Goal: Task Accomplishment & Management: Complete application form

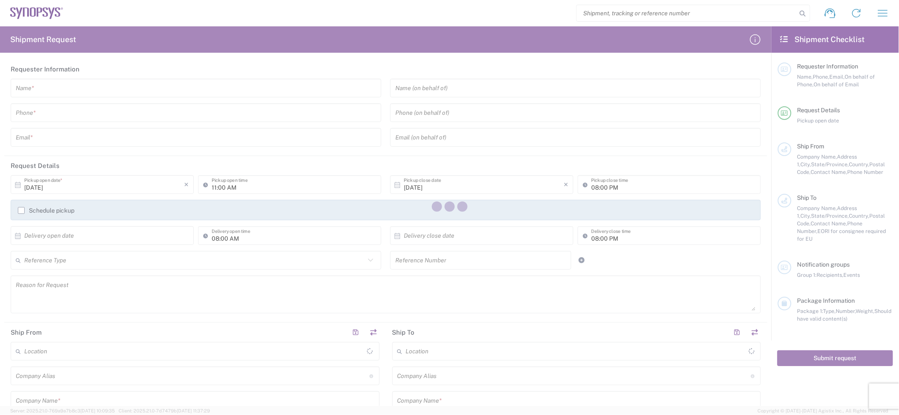
type input "[GEOGRAPHIC_DATA]"
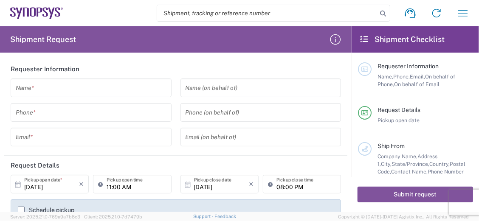
click at [75, 88] on input "text" at bounding box center [91, 88] width 151 height 15
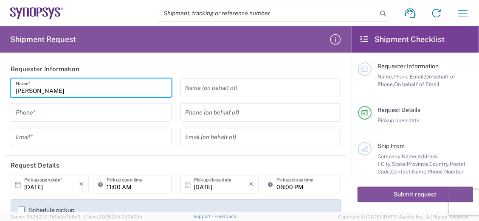
type input "[PERSON_NAME]"
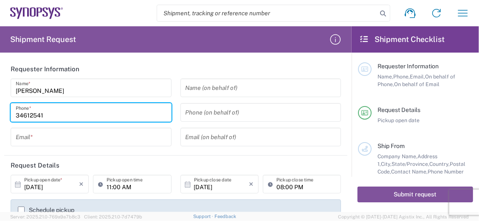
type input "34612541"
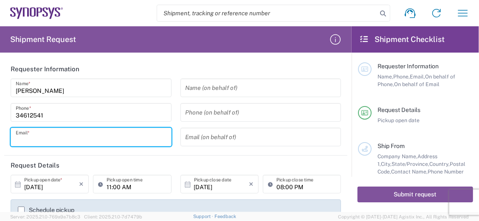
click at [47, 133] on input "text" at bounding box center [91, 137] width 151 height 15
type input "[EMAIL_ADDRESS][DOMAIN_NAME]"
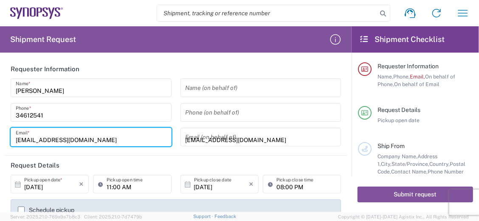
type input "[DATE]"
type input "2412562"
type input "Changshu Gold Circuit Technology Co., Ltd."
type input "[STREET_ADDRESS][PERSON_NAME]."
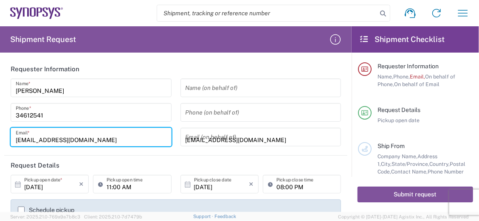
type input "[STREET_ADDRESS],"
type input "Changshu"
type input "215532"
type input "[PERSON_NAME].pan"
type input "86-13382528120"
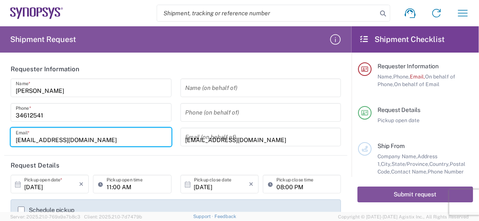
type input "[PERSON_NAME][EMAIL_ADDRESS][DOMAIN_NAME]"
type input "Other"
type input "91310000607407982R"
type input "Synopsys Canada ULC"
type input "[STREET_ADDRESS]"
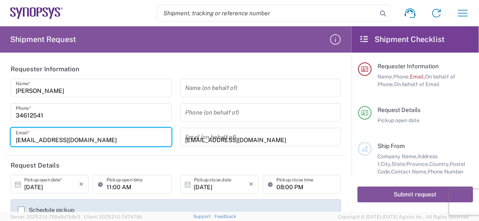
type input "[GEOGRAPHIC_DATA] ON L5B 1M2"
type input "[GEOGRAPHIC_DATA]"
type input "52072"
type input "1905.273.8400"
type input "143/184/40507"
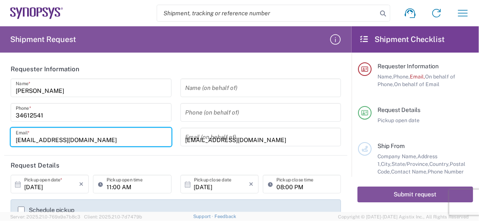
type input "Other"
type input "Carton(s)"
type input "2"
type input "37"
type input "31"
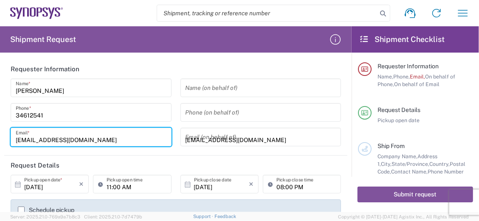
type input "17"
type input "5"
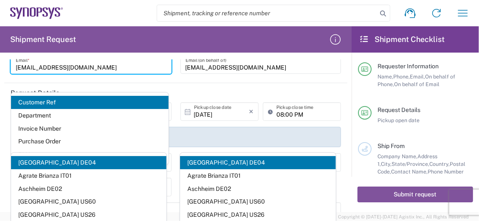
scroll to position [91, 0]
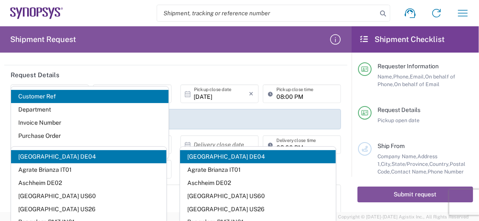
click at [228, 96] on input "[DATE]" at bounding box center [221, 94] width 55 height 15
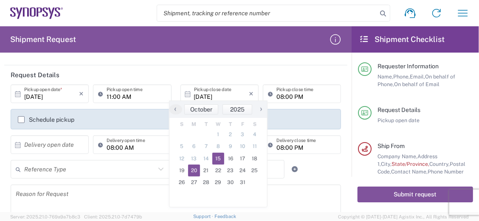
click at [192, 171] on span "20" at bounding box center [194, 171] width 12 height 12
type input "[DATE]"
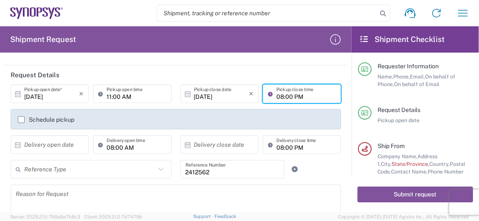
click at [299, 96] on input "08:00 PM" at bounding box center [306, 94] width 59 height 15
click at [293, 98] on input "08:00 PM" at bounding box center [306, 94] width 59 height 15
type input "08:00 AM"
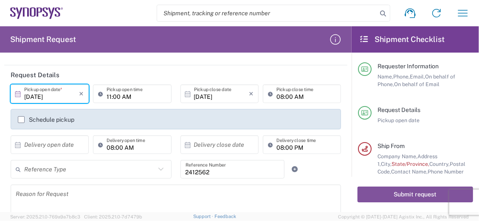
click at [54, 98] on input "[DATE]" at bounding box center [51, 94] width 55 height 15
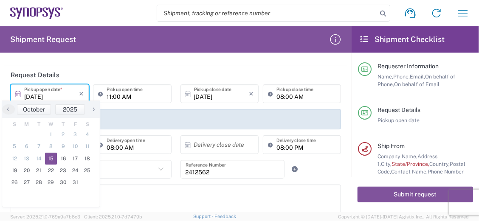
click at [38, 94] on input "[DATE]" at bounding box center [51, 94] width 55 height 15
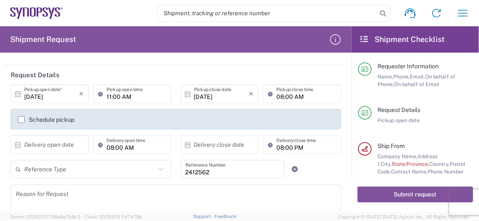
type input "[DATE]"
click at [279, 96] on input "08:00 AM" at bounding box center [306, 94] width 59 height 15
type input "05:00 PM"
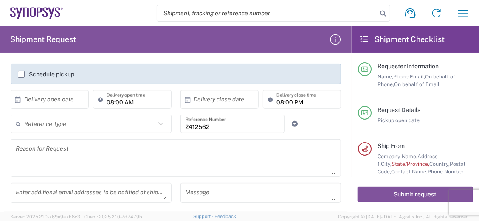
click at [21, 74] on label "Schedule pickup" at bounding box center [46, 74] width 57 height 7
click at [21, 74] on input "Schedule pickup" at bounding box center [21, 74] width 0 height 0
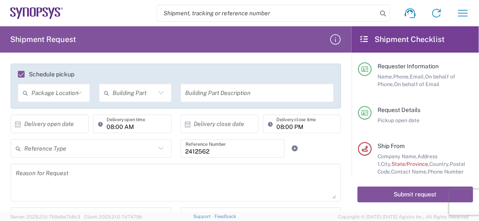
click at [19, 73] on label "Schedule pickup" at bounding box center [46, 74] width 57 height 7
click at [17, 74] on input "Schedule pickup" at bounding box center [17, 74] width 0 height 0
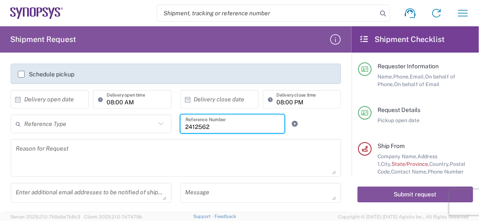
drag, startPoint x: 239, startPoint y: 125, endPoint x: 149, endPoint y: 119, distance: 90.7
click at [137, 115] on div "Reference Type Customer Ref Department Invoice Number Purchase Order RMA 241256…" at bounding box center [176, 127] width 340 height 25
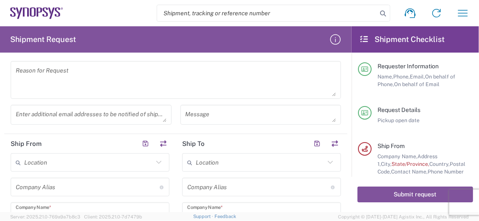
scroll to position [226, 0]
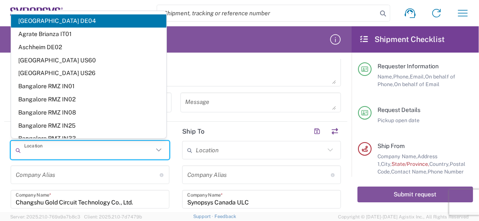
click at [53, 154] on input "text" at bounding box center [88, 150] width 129 height 15
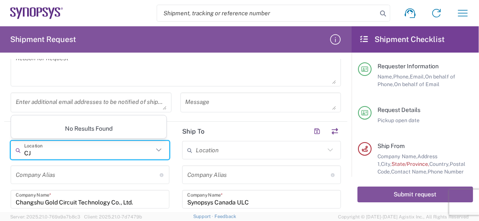
type input "C"
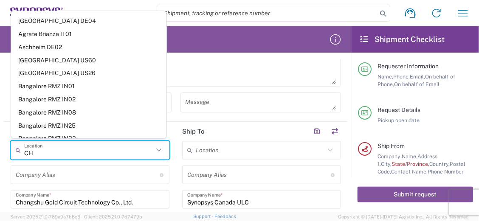
type input "C"
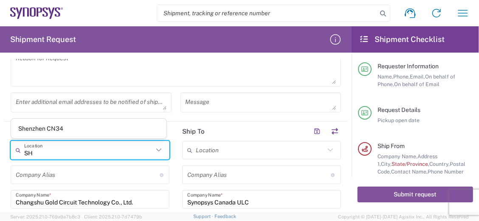
type input "Shanghai CN10"
type input "Synopsys ([GEOGRAPHIC_DATA]) Co. Ltd."
type input "[GEOGRAPHIC_DATA] [STREET_ADDRESS]"
type input "Unist 302-306 and 202-203"
type input "[GEOGRAPHIC_DATA]"
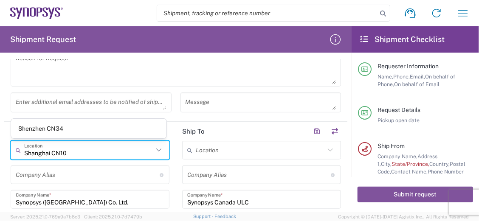
type input "[GEOGRAPHIC_DATA]"
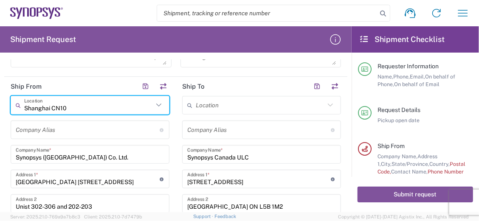
type input "Shanghai CN10"
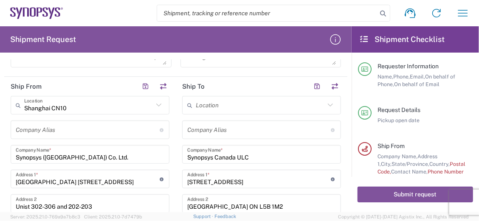
click at [91, 137] on div "Company [PERSON_NAME] Address short code to enable quick look up and auto-compl…" at bounding box center [90, 130] width 159 height 19
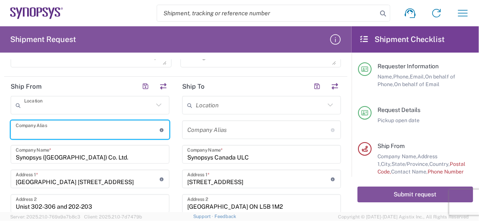
click at [109, 109] on input "text" at bounding box center [88, 105] width 129 height 15
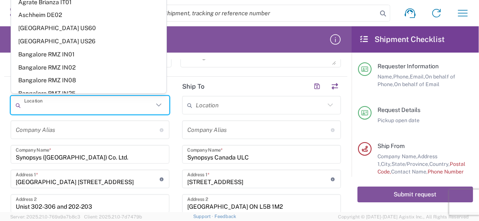
click at [109, 109] on input "text" at bounding box center [88, 105] width 129 height 15
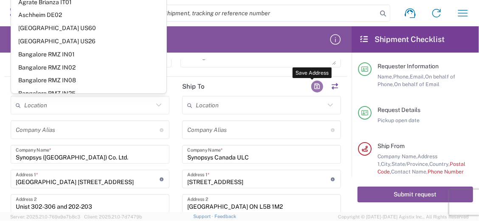
click at [311, 85] on button "button" at bounding box center [317, 87] width 12 height 12
type input "Shanghai CN10"
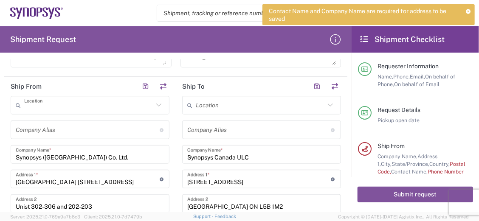
click at [77, 104] on input "text" at bounding box center [88, 105] width 129 height 15
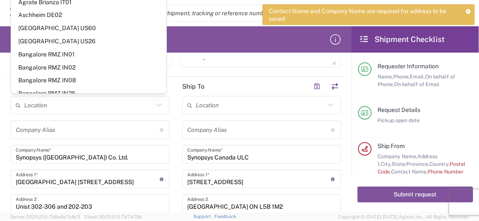
click at [0, 135] on html "Contact Name and Company Name are required for address to be saved Shipment req…" at bounding box center [239, 110] width 479 height 221
type input "Shanghai CN10"
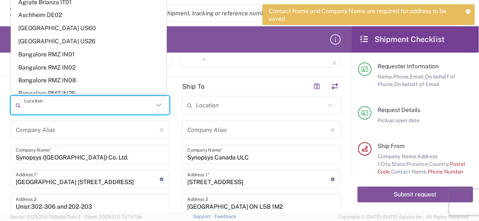
drag, startPoint x: 74, startPoint y: 107, endPoint x: 33, endPoint y: 103, distance: 41.8
click at [33, 103] on input "text" at bounding box center [88, 105] width 129 height 15
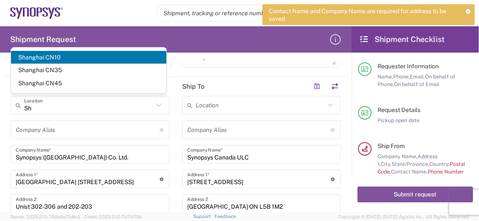
type input "S"
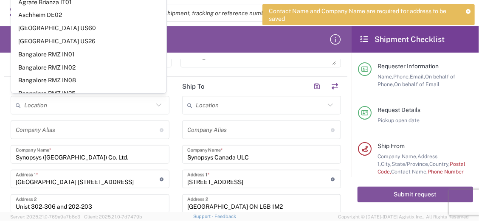
click at [243, 82] on header "Ship To" at bounding box center [262, 86] width 172 height 19
type input "Shanghai CN10"
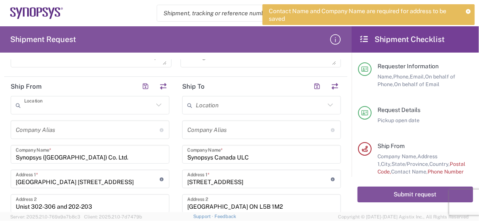
click at [105, 105] on input "text" at bounding box center [88, 105] width 129 height 15
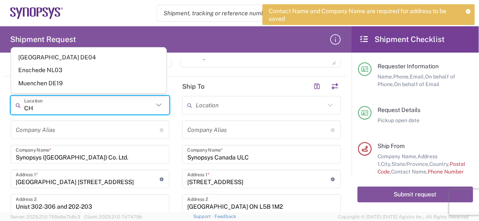
type input "C"
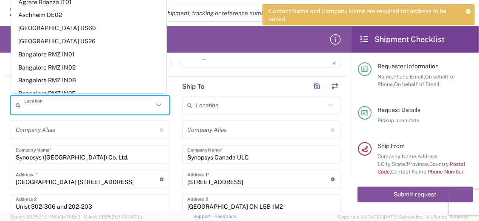
type input "Shanghai CN10"
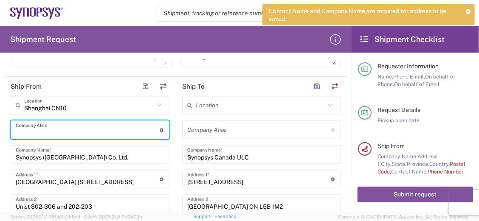
drag, startPoint x: 164, startPoint y: 103, endPoint x: 157, endPoint y: 103, distance: 7.2
click at [158, 103] on div "[GEOGRAPHIC_DATA] CN10 Location" at bounding box center [90, 105] width 159 height 19
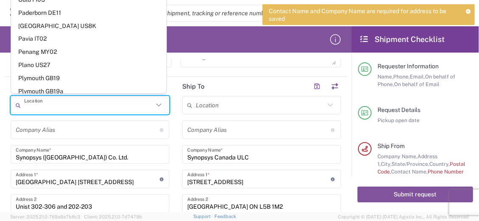
scroll to position [1248, 0]
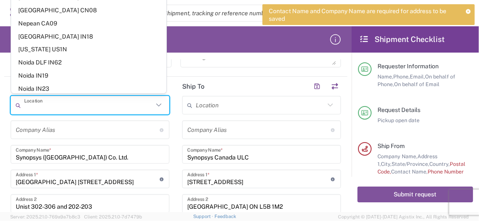
click at [0, 142] on form "Requester Information [PERSON_NAME] Name * [PHONE_NUMBER] Phone * [EMAIL_ADDRES…" at bounding box center [176, 135] width 352 height 153
type input "Shanghai CN10"
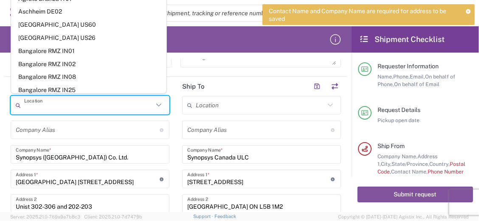
drag, startPoint x: 71, startPoint y: 104, endPoint x: 0, endPoint y: 39, distance: 96.2
click at [0, 42] on html "Contact Name and Company Name are required for address to be saved Shipment req…" at bounding box center [239, 110] width 479 height 221
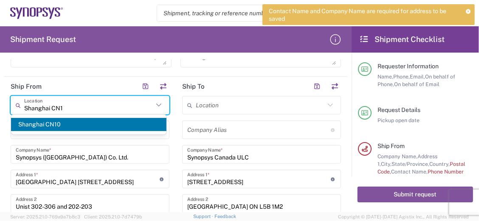
scroll to position [0, 0]
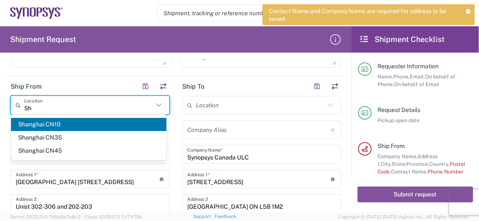
type input "S"
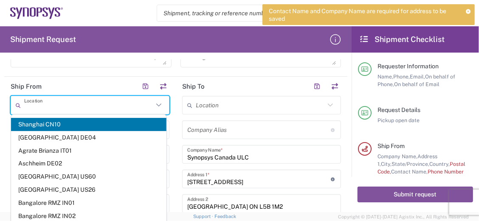
click at [113, 64] on div "Enter additional email addresses to be notified of shipment" at bounding box center [91, 58] width 161 height 20
type input "Shanghai CN10"
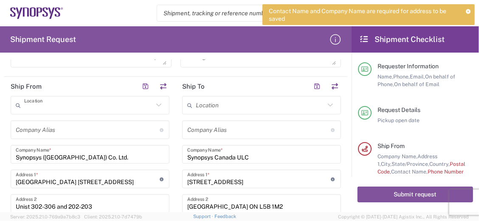
click at [83, 105] on input "text" at bounding box center [88, 105] width 129 height 15
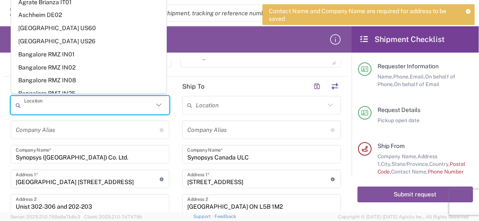
click at [83, 105] on input "text" at bounding box center [88, 105] width 129 height 15
click at [4, 148] on form "Requester Information [PERSON_NAME] Name * [PHONE_NUMBER] Phone * [EMAIL_ADDRES…" at bounding box center [176, 135] width 352 height 153
type input "Shanghai CN10"
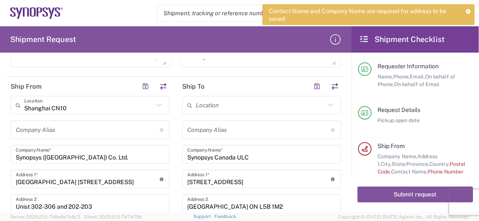
click at [158, 106] on icon at bounding box center [158, 105] width 11 height 11
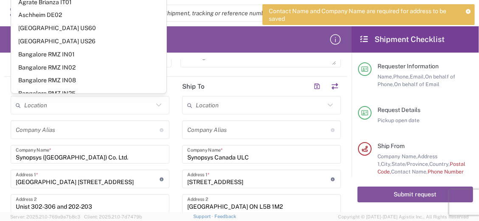
drag, startPoint x: 1, startPoint y: 131, endPoint x: 19, endPoint y: 115, distance: 24.1
click at [1, 131] on form "Requester Information [PERSON_NAME] Name * [PHONE_NUMBER] Phone * [EMAIL_ADDRES…" at bounding box center [176, 135] width 352 height 153
type input "Shanghai CN10"
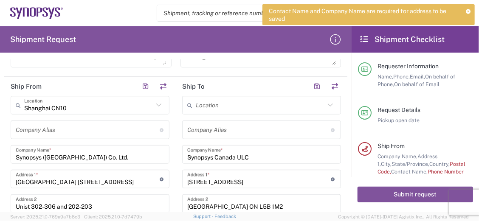
click at [15, 102] on div "[GEOGRAPHIC_DATA] CN10 Location" at bounding box center [90, 105] width 159 height 19
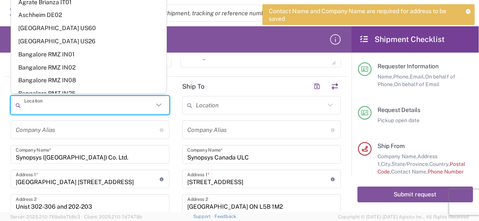
click at [15, 102] on div "Location" at bounding box center [90, 105] width 159 height 19
click at [152, 101] on div "Location" at bounding box center [90, 105] width 159 height 19
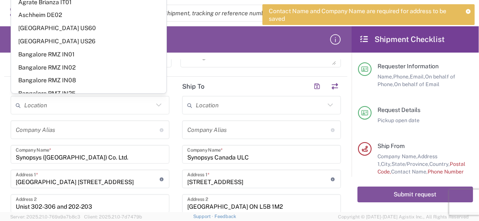
click at [154, 100] on icon at bounding box center [158, 105] width 11 height 11
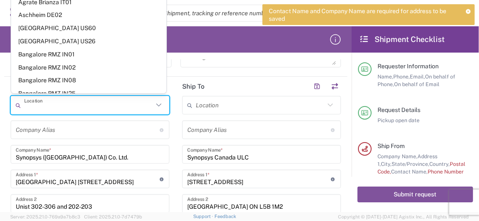
click at [1, 127] on form "Requester Information [PERSON_NAME] Name * [PHONE_NUMBER] Phone * [EMAIL_ADDRES…" at bounding box center [176, 135] width 352 height 153
type input "Shanghai CN10"
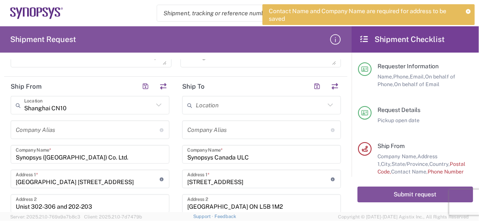
click at [326, 105] on icon at bounding box center [330, 105] width 11 height 11
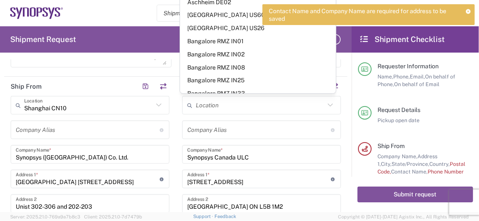
click at [326, 105] on icon at bounding box center [330, 105] width 11 height 11
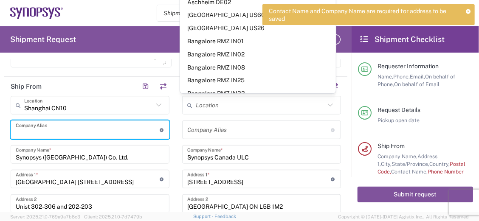
click at [128, 130] on input "text" at bounding box center [88, 130] width 144 height 15
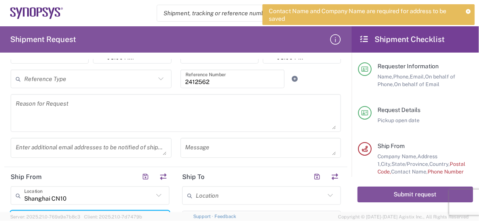
scroll to position [272, 0]
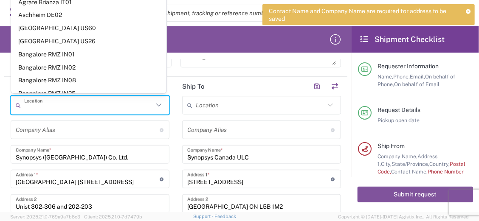
click at [102, 106] on input "text" at bounding box center [88, 105] width 129 height 15
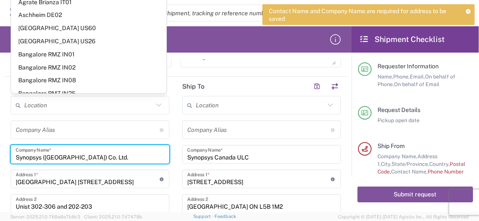
click at [108, 153] on input "Synopsys ([GEOGRAPHIC_DATA]) Co. Ltd." at bounding box center [90, 154] width 149 height 15
type input "Shanghai CN10"
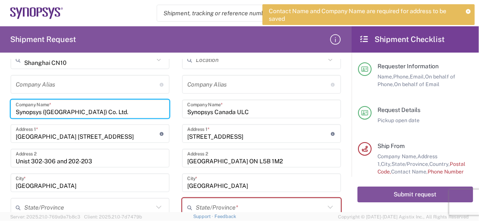
scroll to position [408, 0]
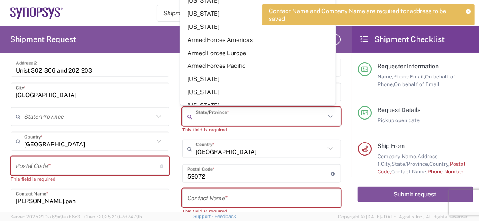
click at [227, 117] on input "text" at bounding box center [260, 117] width 129 height 15
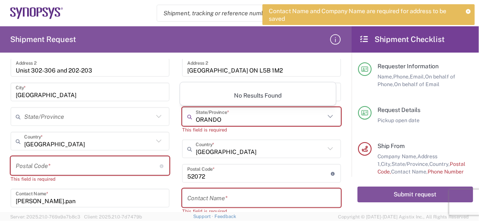
type input "ORANDO"
drag, startPoint x: 226, startPoint y: 118, endPoint x: 194, endPoint y: 113, distance: 32.6
click at [125, 109] on div "Ship From [GEOGRAPHIC_DATA] [GEOGRAPHIC_DATA] Location [GEOGRAPHIC_DATA] [GEOGR…" at bounding box center [175, 135] width 343 height 389
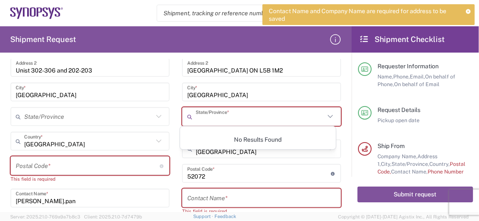
paste input "[GEOGRAPHIC_DATA]"
click at [258, 140] on div "No Results Found" at bounding box center [258, 140] width 156 height 20
click at [278, 141] on div "No Results Found" at bounding box center [258, 140] width 156 height 20
click at [227, 119] on input "[GEOGRAPHIC_DATA]" at bounding box center [260, 117] width 129 height 15
type input "[GEOGRAPHIC_DATA]"
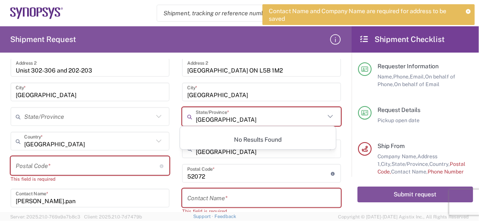
click at [232, 117] on input "[GEOGRAPHIC_DATA]" at bounding box center [260, 117] width 129 height 15
drag, startPoint x: 232, startPoint y: 117, endPoint x: 104, endPoint y: 111, distance: 128.4
click at [104, 111] on div "Ship From [GEOGRAPHIC_DATA] [GEOGRAPHIC_DATA] Location [GEOGRAPHIC_DATA] [GEOGR…" at bounding box center [175, 135] width 343 height 389
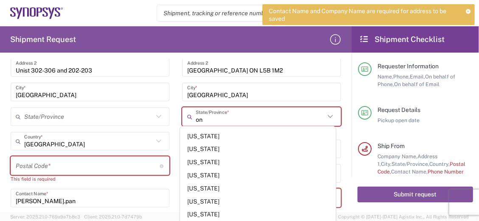
type input "o"
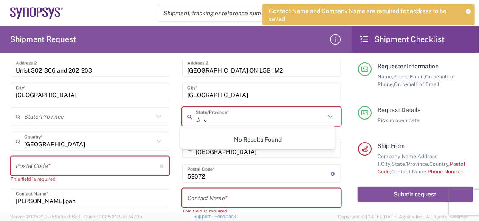
type input "ㄙ"
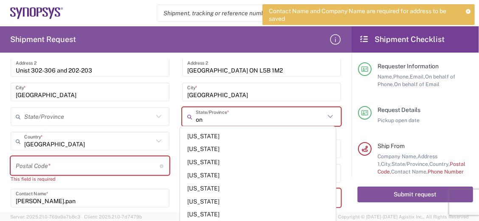
type input "o"
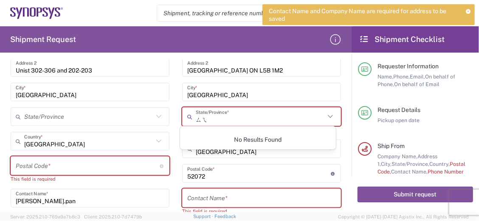
type input "ㄙ"
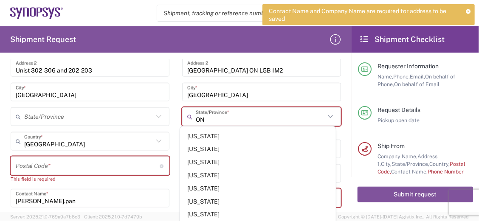
type input "ON"
click at [137, 127] on div "[GEOGRAPHIC_DATA] CN10 Location [GEOGRAPHIC_DATA] [GEOGRAPHIC_DATA] [GEOGRAPHIC…" at bounding box center [90, 139] width 159 height 359
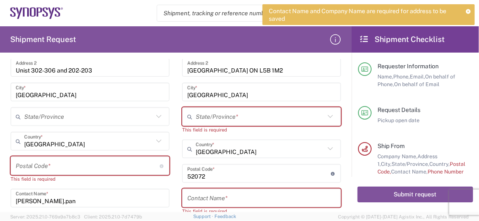
click at [296, 102] on div "Location [GEOGRAPHIC_DATA] DE04 Agrate Brianza IT01 [GEOGRAPHIC_DATA] DE02 [GEO…" at bounding box center [261, 143] width 159 height 366
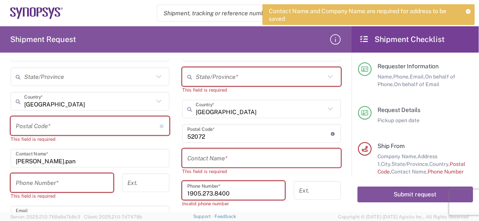
scroll to position [453, 0]
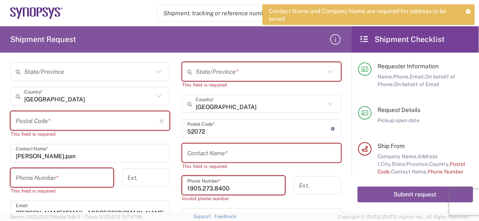
click at [241, 150] on input "text" at bounding box center [261, 153] width 149 height 15
click at [239, 187] on input "1905.273.8400" at bounding box center [233, 185] width 93 height 15
click at [200, 184] on input "1905.273.8400" at bounding box center [233, 185] width 93 height 15
click at [210, 183] on input "1905273.8400" at bounding box center [233, 185] width 93 height 15
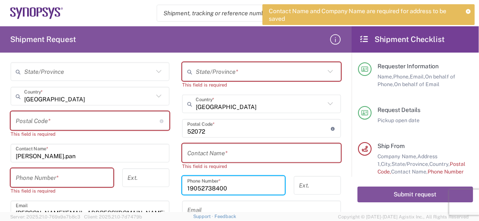
click at [230, 181] on input "19052738400" at bounding box center [233, 185] width 93 height 15
type input "19052738400"
click at [247, 152] on input "text" at bounding box center [261, 153] width 149 height 15
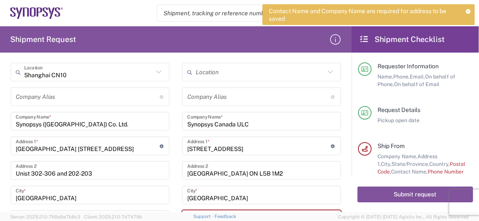
scroll to position [317, 0]
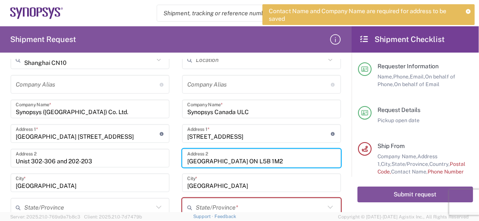
click at [266, 158] on input "[GEOGRAPHIC_DATA] ON L5B 1M2" at bounding box center [261, 158] width 149 height 15
drag, startPoint x: 260, startPoint y: 158, endPoint x: 126, endPoint y: 155, distance: 133.9
click at [126, 155] on div "Ship From [GEOGRAPHIC_DATA] [GEOGRAPHIC_DATA] Location [GEOGRAPHIC_DATA] [GEOGR…" at bounding box center [175, 221] width 343 height 381
drag, startPoint x: 262, startPoint y: 138, endPoint x: 264, endPoint y: 133, distance: 5.3
click at [263, 136] on input "[STREET_ADDRESS]" at bounding box center [259, 134] width 144 height 15
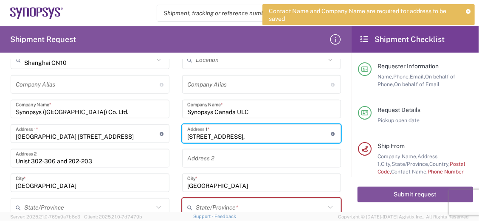
paste input "[GEOGRAPHIC_DATA] ON L5B 1M2"
type input "[STREET_ADDRESS]"
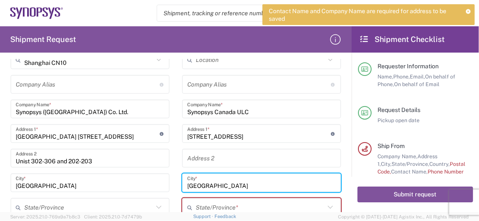
click at [233, 183] on input "[GEOGRAPHIC_DATA]" at bounding box center [261, 183] width 149 height 15
drag, startPoint x: 240, startPoint y: 182, endPoint x: 84, endPoint y: 166, distance: 156.8
click at [84, 166] on div "Ship From [GEOGRAPHIC_DATA] [GEOGRAPHIC_DATA] Location [GEOGRAPHIC_DATA] [GEOGR…" at bounding box center [175, 221] width 343 height 381
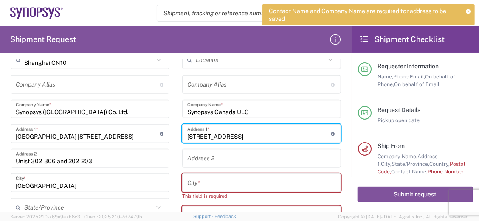
drag, startPoint x: 266, startPoint y: 133, endPoint x: 449, endPoint y: 134, distance: 182.3
click at [449, 134] on div "Shipment Request Requester Information [PERSON_NAME] Name * [PHONE_NUMBER] Phon…" at bounding box center [239, 119] width 479 height 186
click at [296, 135] on input "[STREET_ADDRESS]" at bounding box center [259, 134] width 144 height 15
drag, startPoint x: 291, startPoint y: 133, endPoint x: 282, endPoint y: 153, distance: 21.5
click at [390, 138] on div "Shipment Request Requester Information [PERSON_NAME] Name * [PHONE_NUMBER] Phon…" at bounding box center [239, 119] width 479 height 186
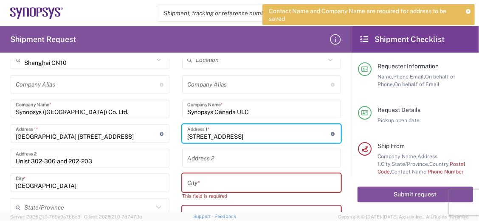
click at [269, 157] on input "text" at bounding box center [261, 158] width 149 height 15
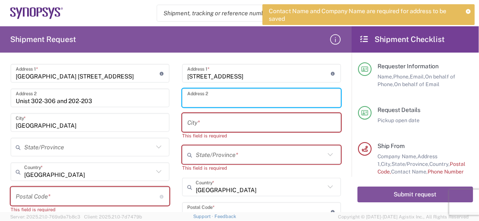
scroll to position [408, 0]
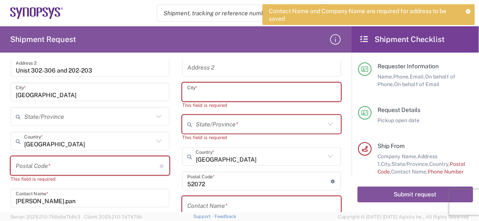
click at [220, 89] on input "text" at bounding box center [261, 92] width 149 height 15
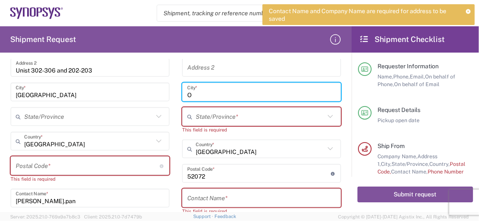
type input "O"
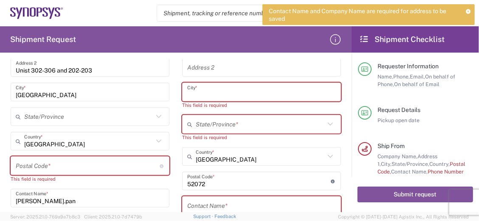
type input "O"
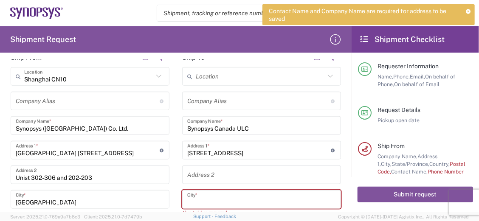
scroll to position [317, 0]
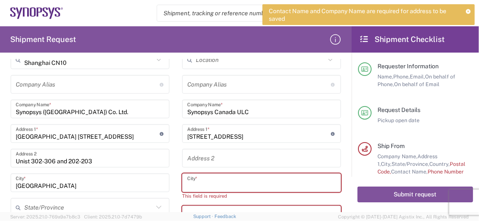
paste input "[GEOGRAPHIC_DATA] ON L5B 1M2"
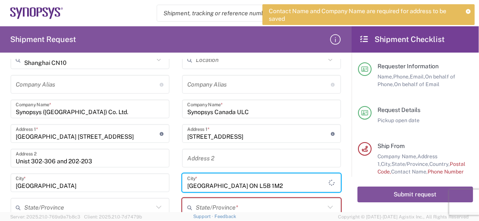
click at [270, 184] on input "[GEOGRAPHIC_DATA] ON L5B 1M2" at bounding box center [257, 183] width 141 height 15
drag, startPoint x: 222, startPoint y: 183, endPoint x: 341, endPoint y: 175, distance: 119.2
click at [334, 176] on div "[STREET_ADDRESS] *" at bounding box center [261, 183] width 159 height 19
type input "[GEOGRAPHIC_DATA]"
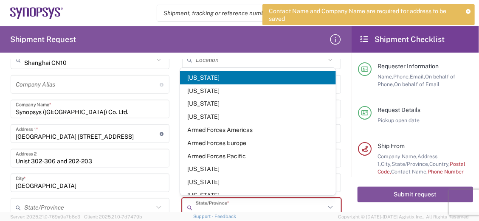
scroll to position [317, 0]
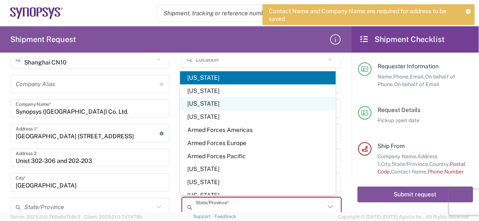
type input "O"
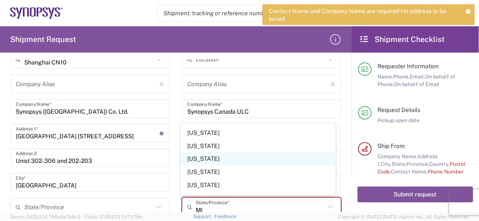
click at [241, 157] on span "[US_STATE]" at bounding box center [258, 159] width 156 height 13
type input "[US_STATE]"
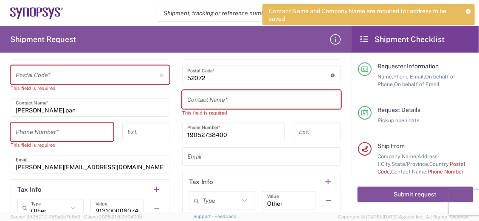
scroll to position [408, 0]
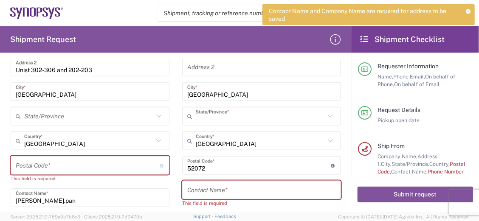
click at [244, 116] on input "text" at bounding box center [260, 116] width 129 height 15
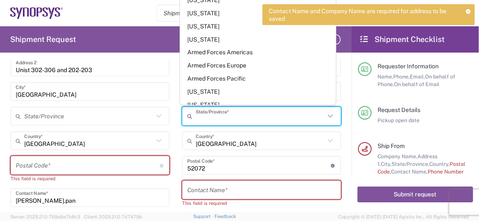
click at [244, 116] on input "text" at bounding box center [260, 116] width 129 height 15
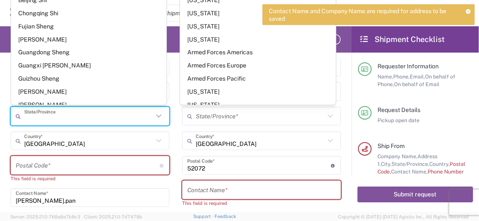
click at [140, 111] on input "text" at bounding box center [88, 116] width 129 height 15
type input "[US_STATE]"
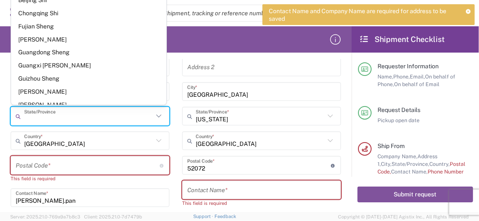
click at [255, 188] on input "text" at bounding box center [261, 190] width 149 height 15
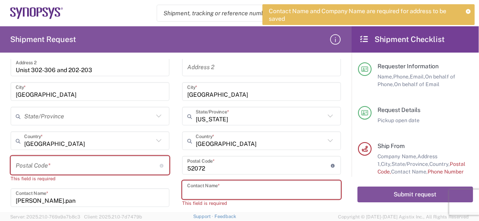
click at [215, 190] on input "text" at bounding box center [261, 190] width 149 height 15
paste input "[PERSON_NAME]"
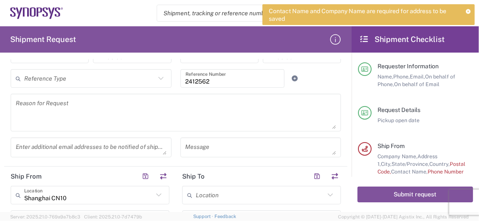
scroll to position [227, 0]
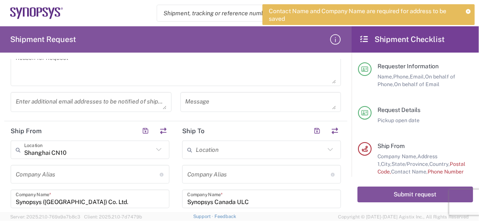
type input "[PERSON_NAME]"
click at [158, 146] on icon at bounding box center [158, 149] width 11 height 11
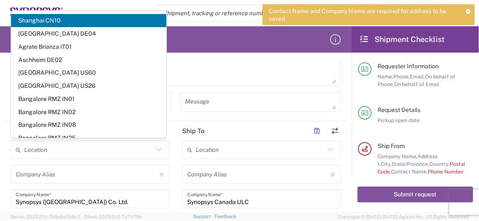
click at [158, 146] on icon at bounding box center [158, 149] width 11 height 11
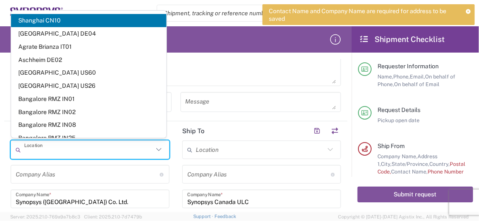
type input "Shanghai CN10"
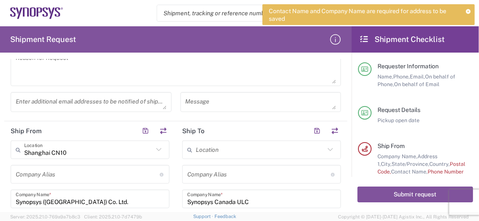
click at [153, 147] on icon at bounding box center [158, 149] width 11 height 11
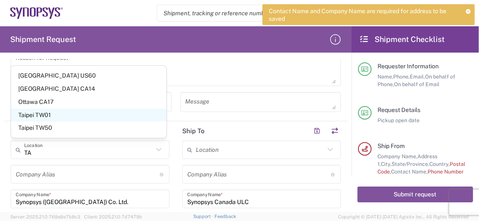
click at [87, 119] on span "Taipei TW01" at bounding box center [89, 115] width 156 height 13
type input "Taipei TW01"
type input "Synopsys [GEOGRAPHIC_DATA]"
type input "Rm3108 [STREET_ADDRESS]"
type input "[GEOGRAPHIC_DATA]"
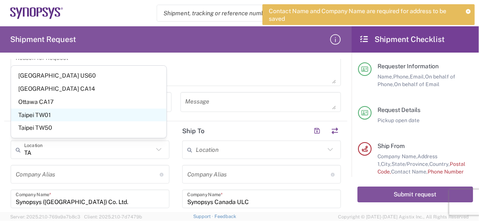
type input "[GEOGRAPHIC_DATA]"
type input "110"
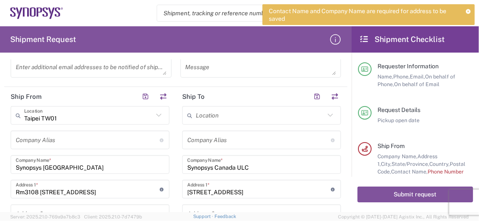
scroll to position [272, 0]
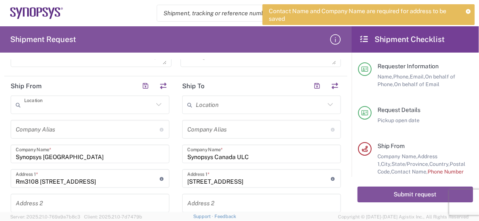
click at [73, 108] on input "text" at bounding box center [88, 105] width 129 height 15
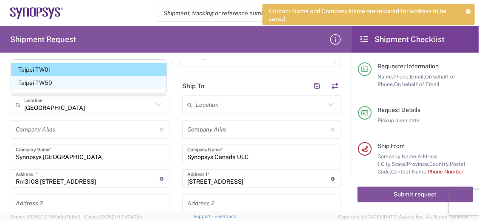
click at [74, 88] on span "Taipei TW50" at bounding box center [89, 82] width 156 height 13
type input "Taipei TW50"
type input "Synopsys Taiwan Co. Ltd. [GEOGRAPHIC_DATA]"
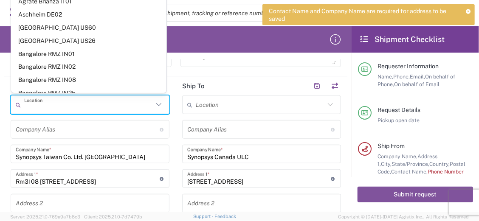
click at [90, 101] on input "text" at bounding box center [88, 105] width 129 height 15
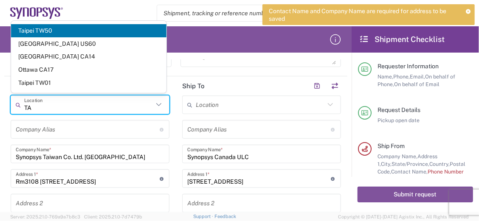
type input "T"
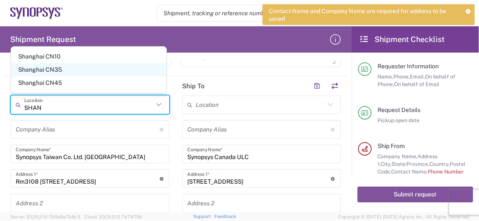
click at [62, 68] on span "Shanghai CN35" at bounding box center [89, 69] width 156 height 13
type input "Shanghai CN35"
type input "Synopsys ([GEOGRAPHIC_DATA]) Co. Ltd."
type input "[STREET_ADDRESS]"
type input "[GEOGRAPHIC_DATA]"
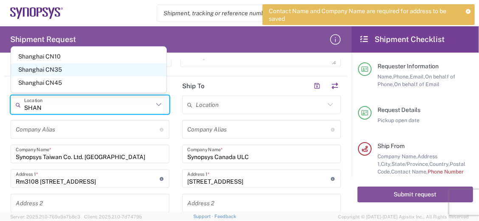
type input "[GEOGRAPHIC_DATA]"
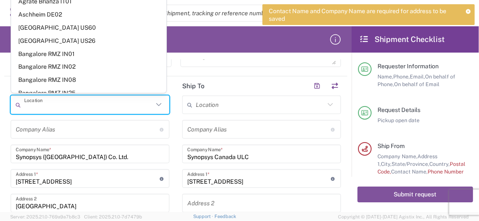
click at [79, 105] on input "text" at bounding box center [88, 105] width 129 height 15
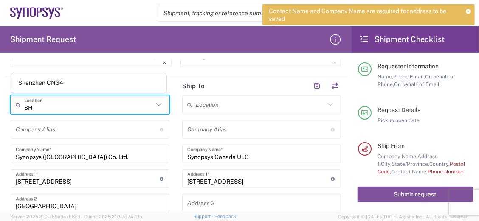
type input "S"
type input "Shenzhen CN34"
type input "Synopsys International Limited Shenzhen Rep Office"
type input "[MEDICAL_DATA]-[STREET_ADDRESS][PERSON_NAME]"
type input "[GEOGRAPHIC_DATA]"
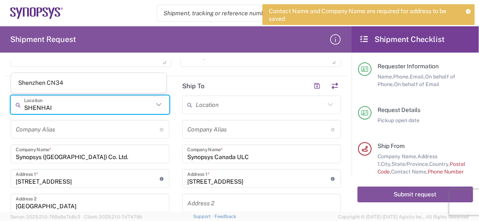
type input "[GEOGRAPHIC_DATA]"
type input "518048"
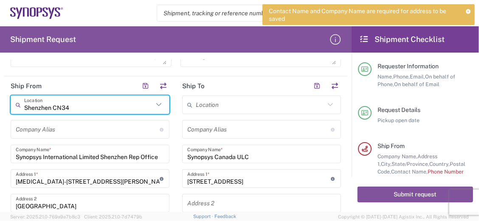
drag, startPoint x: 85, startPoint y: 103, endPoint x: 60, endPoint y: 88, distance: 29.7
type input "Shenzhen CN34"
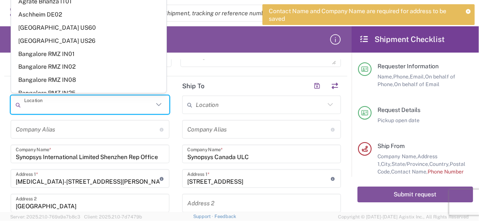
type input "Shenzhen CN34"
click at [65, 100] on input "text" at bounding box center [88, 105] width 129 height 15
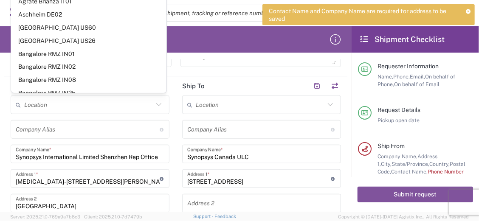
click at [0, 121] on html "Contact Name and Company Name are required for address to be saved Shipment req…" at bounding box center [239, 110] width 479 height 221
type input "Shenzhen CN34"
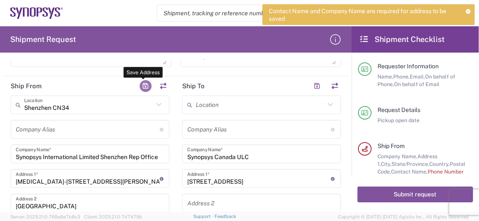
click at [144, 82] on button "button" at bounding box center [146, 86] width 12 height 12
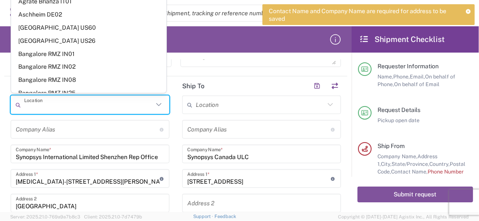
click at [83, 106] on input "text" at bounding box center [88, 105] width 129 height 15
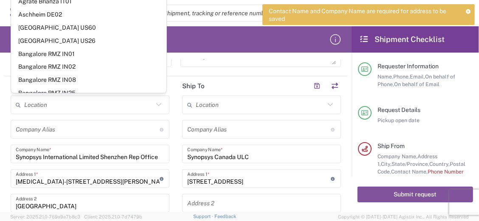
click at [1, 158] on form "Requester Information [PERSON_NAME] Name * [PHONE_NUMBER] Phone * [EMAIL_ADDRES…" at bounding box center [176, 135] width 352 height 153
type input "Shenzhen CN34"
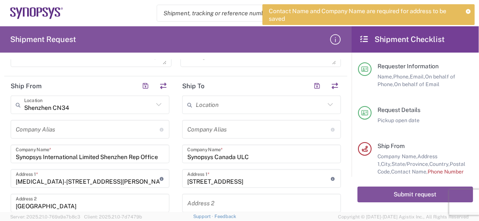
click at [155, 99] on icon at bounding box center [158, 104] width 11 height 11
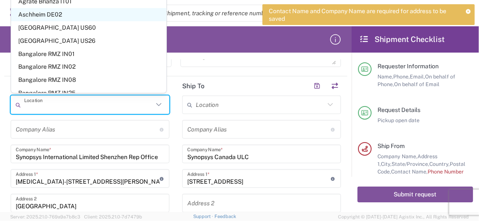
scroll to position [0, 0]
type input "Shenzhen CN34"
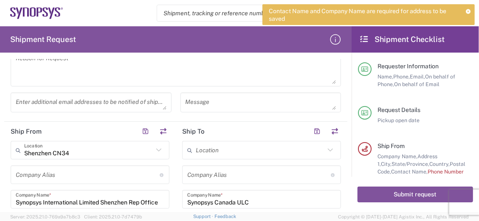
scroll to position [272, 0]
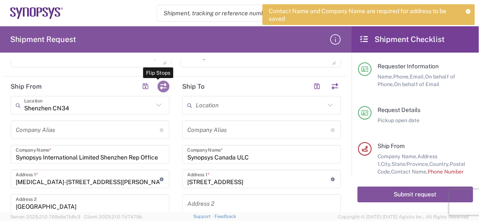
click at [164, 82] on button "button" at bounding box center [164, 87] width 12 height 12
type input "Synopsys Canada ULC"
type input "[STREET_ADDRESS]"
type input "[GEOGRAPHIC_DATA]"
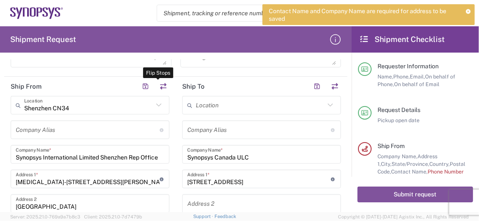
type input "52072"
type input "[PERSON_NAME]"
type input "19052738400"
type input "Shenzhen CN34"
type input "Synopsys International Limited Shenzhen Rep Office"
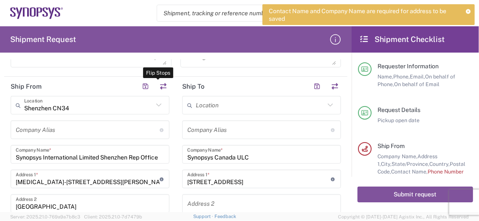
type input "[MEDICAL_DATA]-[STREET_ADDRESS][PERSON_NAME]"
type input "[GEOGRAPHIC_DATA]"
type input "518048"
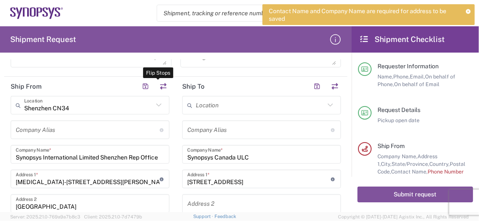
type input "[PERSON_NAME].pan"
type input "[PERSON_NAME][EMAIL_ADDRESS][DOMAIN_NAME]"
type input "Other"
type input "440300564206434"
type input "Other"
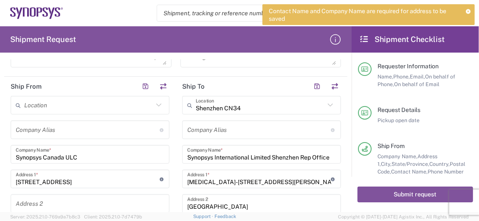
type input "[US_STATE]"
click at [159, 85] on button "button" at bounding box center [164, 87] width 12 height 12
type input "Shenzhen CN34"
type input "Synopsys International Limited Shenzhen Rep Office"
type input "[MEDICAL_DATA]-[STREET_ADDRESS][PERSON_NAME]"
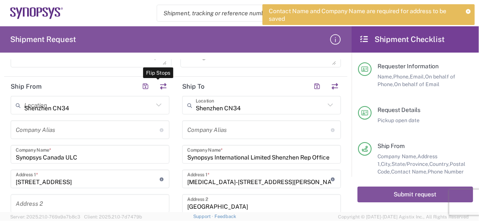
type input "[GEOGRAPHIC_DATA]"
type input "518048"
type input "[PERSON_NAME].pan"
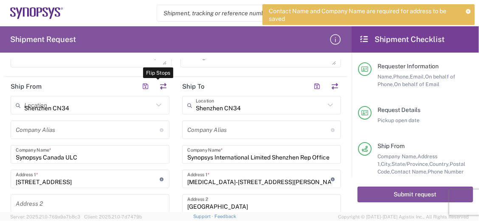
type input "[PERSON_NAME][EMAIL_ADDRESS][DOMAIN_NAME]"
type input "Synopsys Canada ULC"
type input "[STREET_ADDRESS]"
type input "[GEOGRAPHIC_DATA]"
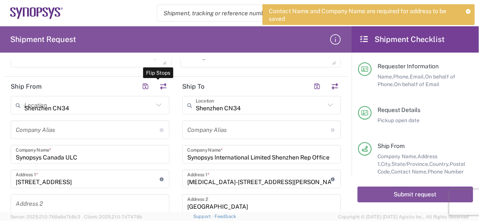
type input "52072"
type input "[PERSON_NAME]"
type input "19052738400"
type input "Other"
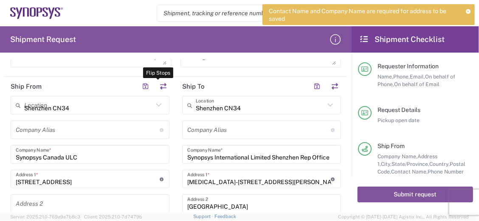
type input "440300564206434"
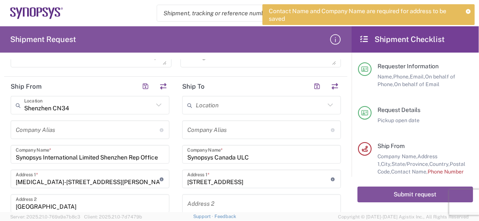
type input "[US_STATE]"
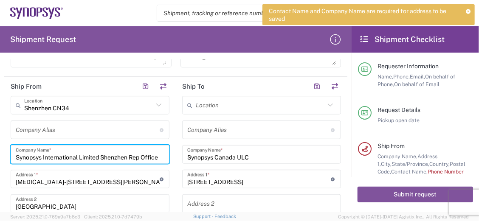
click at [120, 156] on input "Synopsys International Limited Shenzhen Rep Office" at bounding box center [90, 154] width 149 height 15
click at [52, 153] on input "Synopsys International Limited Shenzhen Rep Office" at bounding box center [90, 154] width 149 height 15
drag, startPoint x: 16, startPoint y: 153, endPoint x: 250, endPoint y: 184, distance: 236.1
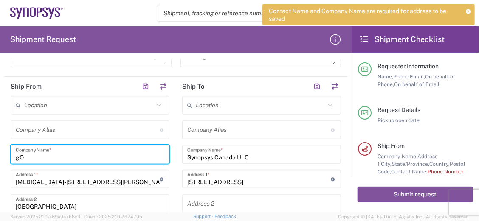
type input "g"
type input "Gold Circuit Electronics"
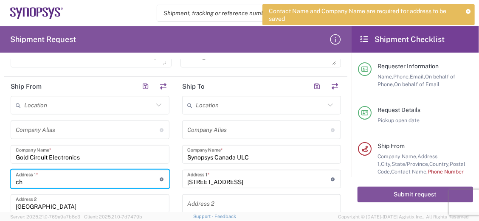
type input "c"
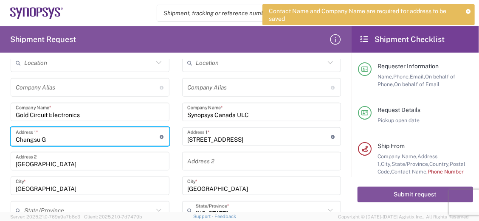
scroll to position [362, 0]
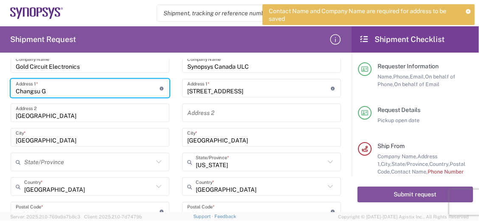
drag, startPoint x: 40, startPoint y: 91, endPoint x: -2, endPoint y: 83, distance: 42.3
click at [0, 83] on html "Contact Name and Company Name are required for address to be saved Shipment req…" at bounding box center [239, 110] width 479 height 221
type input "Changsu G"
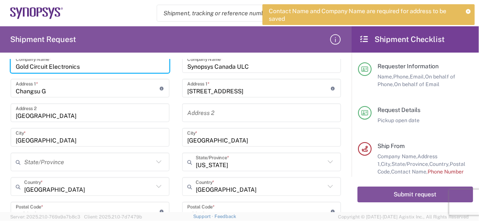
click at [16, 64] on input "Gold Circuit Electronics" at bounding box center [90, 64] width 149 height 15
paste input "Changsu"
type input "Changsu Gold Circuit Electronics"
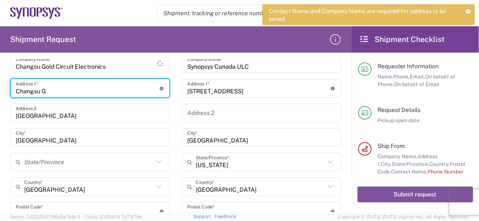
click at [59, 89] on input "Changsu G" at bounding box center [88, 88] width 144 height 15
click at [69, 89] on input "Changsu G" at bounding box center [88, 88] width 144 height 15
drag, startPoint x: 49, startPoint y: 87, endPoint x: -2, endPoint y: 78, distance: 51.7
click at [0, 78] on html "Contact Name and Company Name are required for address to be saved Shipment req…" at bounding box center [239, 110] width 479 height 221
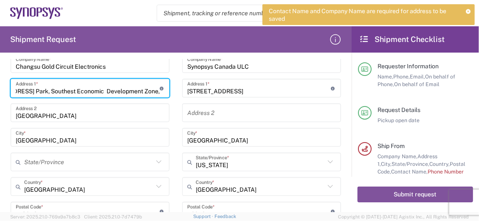
type input "[STREET_ADDRESS] Park, Southest Economic Development Zone,"
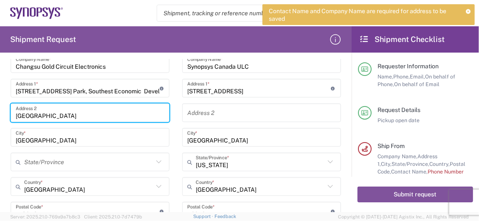
click at [61, 114] on input "[GEOGRAPHIC_DATA]" at bounding box center [90, 113] width 149 height 15
drag, startPoint x: 62, startPoint y: 115, endPoint x: -2, endPoint y: 106, distance: 64.3
click at [0, 106] on html "Contact Name and Company Name are required for address to be saved Shipment req…" at bounding box center [239, 110] width 479 height 221
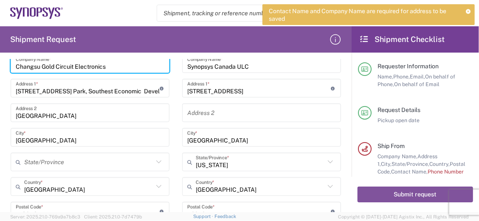
scroll to position [362, 0]
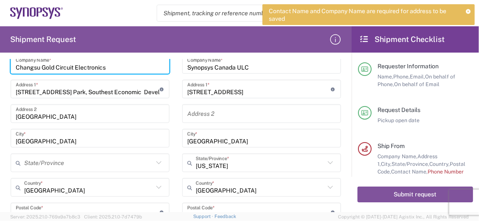
drag, startPoint x: 38, startPoint y: 64, endPoint x: 4, endPoint y: 68, distance: 34.3
click at [2, 66] on form "Requester Information [PERSON_NAME] Name * [PHONE_NUMBER] Phone * [EMAIL_ADDRES…" at bounding box center [176, 135] width 352 height 153
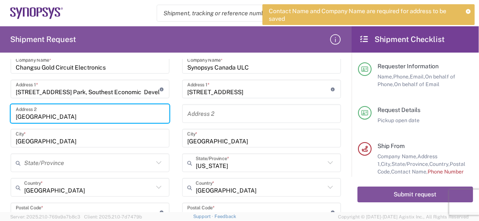
click at [62, 112] on input "[GEOGRAPHIC_DATA]" at bounding box center [90, 114] width 149 height 15
drag, startPoint x: 62, startPoint y: 116, endPoint x: 52, endPoint y: 107, distance: 13.5
click at [0, 102] on html "Contact Name and Company Name are required for address to be saved Shipment req…" at bounding box center [239, 110] width 479 height 221
paste input "Changsu"
type input "Changsu"
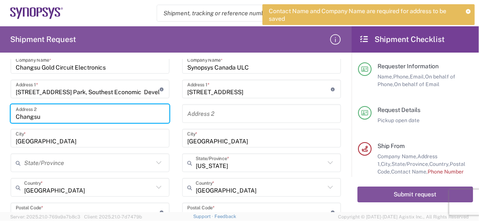
drag, startPoint x: 100, startPoint y: 116, endPoint x: -2, endPoint y: 110, distance: 102.2
click at [0, 110] on html "Contact Name and Company Name are required for address to be saved Shipment req…" at bounding box center [239, 110] width 479 height 221
click at [54, 139] on input "[GEOGRAPHIC_DATA]" at bounding box center [90, 138] width 149 height 15
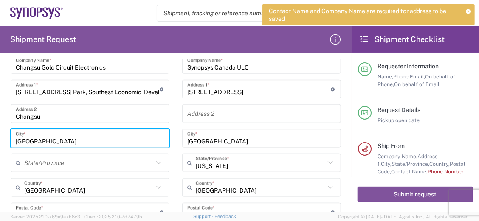
drag, startPoint x: 69, startPoint y: 142, endPoint x: 4, endPoint y: 129, distance: 66.7
click at [0, 133] on html "Contact Name and Company Name are required for address to be saved Shipment req…" at bounding box center [239, 110] width 479 height 221
type input "I"
type input "[GEOGRAPHIC_DATA]"
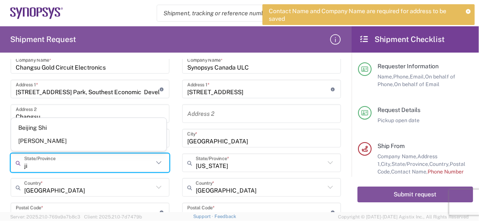
type input "j"
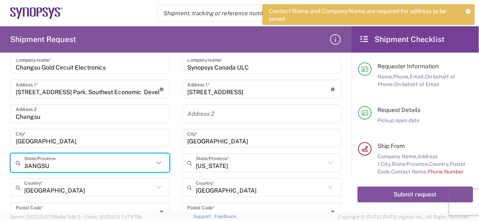
type input "[PERSON_NAME]"
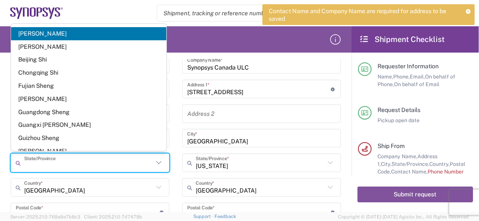
click at [47, 30] on span "[PERSON_NAME]" at bounding box center [89, 33] width 156 height 13
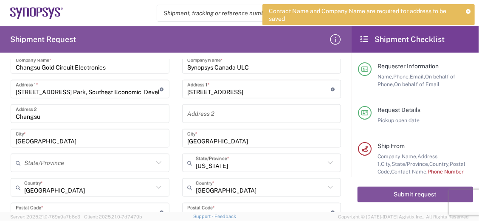
click at [87, 148] on div "Location [GEOGRAPHIC_DATA] DE04 Agrate Brianza IT01 [GEOGRAPHIC_DATA] DE02 [GEO…" at bounding box center [90, 181] width 159 height 351
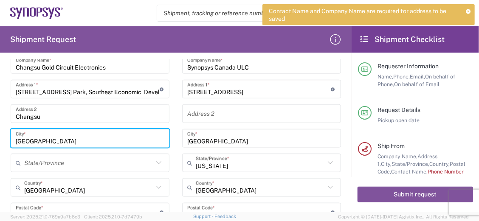
click at [65, 136] on input "[GEOGRAPHIC_DATA]" at bounding box center [90, 138] width 149 height 15
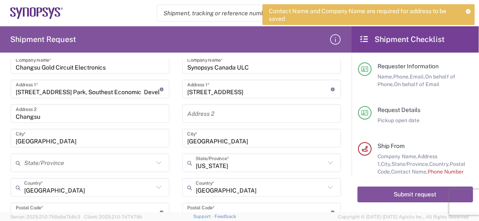
drag, startPoint x: 105, startPoint y: 144, endPoint x: 51, endPoint y: 141, distance: 54.9
click at [51, 141] on div "[GEOGRAPHIC_DATA] *" at bounding box center [90, 138] width 159 height 19
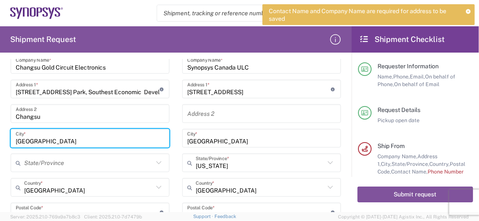
click at [33, 140] on input "[GEOGRAPHIC_DATA]" at bounding box center [90, 138] width 149 height 15
drag, startPoint x: 38, startPoint y: 138, endPoint x: 6, endPoint y: 139, distance: 32.3
click at [6, 139] on main "Location [GEOGRAPHIC_DATA] DE04 Agrate Brianza IT01 [GEOGRAPHIC_DATA] DE02 [GEO…" at bounding box center [90, 181] width 172 height 351
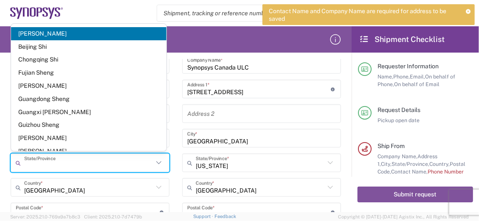
click at [49, 161] on input "text" at bounding box center [88, 163] width 129 height 15
click at [0, 74] on html "Contact Name and Company Name are required for address to be saved Shipment req…" at bounding box center [239, 110] width 479 height 221
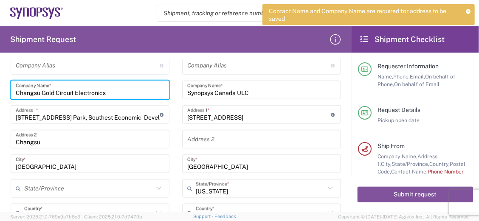
drag, startPoint x: 40, startPoint y: 66, endPoint x: 0, endPoint y: 64, distance: 40.0
click at [0, 64] on html "Contact Name and Company Name are required for address to be saved Shipment req…" at bounding box center [239, 110] width 479 height 221
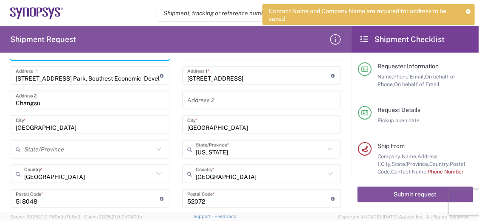
scroll to position [425, 0]
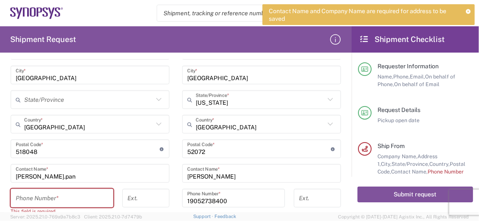
click at [65, 78] on input "[GEOGRAPHIC_DATA]" at bounding box center [90, 75] width 149 height 15
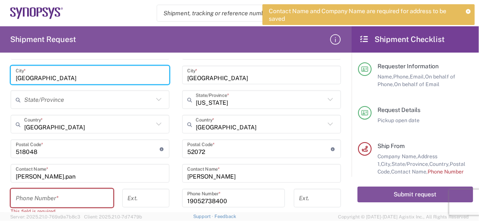
scroll to position [382, 0]
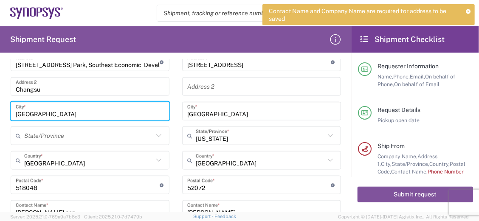
drag, startPoint x: 83, startPoint y: 77, endPoint x: -2, endPoint y: 60, distance: 86.3
click at [0, 60] on html "Contact Name and Company Name are required for address to be saved Shipment req…" at bounding box center [239, 110] width 479 height 221
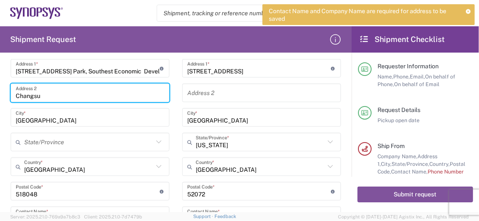
click at [51, 97] on input "Changsu" at bounding box center [90, 93] width 149 height 15
drag, startPoint x: -1, startPoint y: 92, endPoint x: 4, endPoint y: 95, distance: 5.7
click at [0, 91] on html "Contact Name and Company Name are required for address to be saved Shipment req…" at bounding box center [239, 110] width 479 height 221
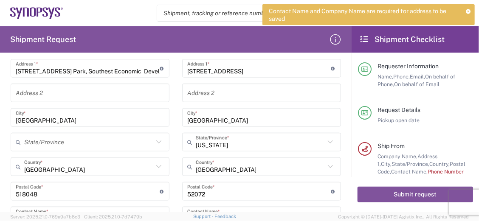
click at [14, 119] on div "[GEOGRAPHIC_DATA] *" at bounding box center [90, 117] width 159 height 19
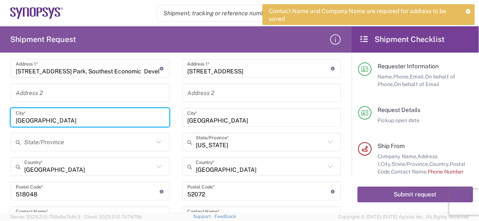
click at [15, 119] on div "[GEOGRAPHIC_DATA] *" at bounding box center [90, 117] width 159 height 19
paste input "Changsu"
type input "Changsu,[GEOGRAPHIC_DATA]"
click at [66, 97] on input "text" at bounding box center [90, 93] width 149 height 15
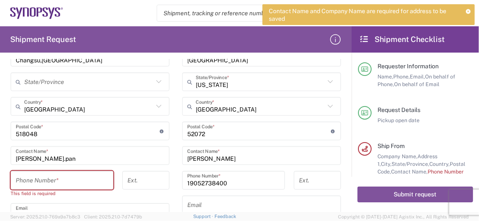
scroll to position [473, 0]
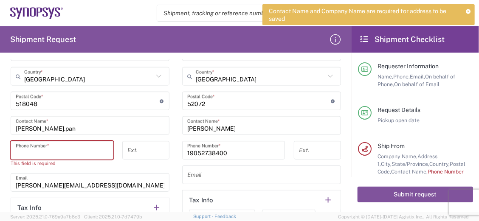
click at [50, 151] on input "tel" at bounding box center [62, 150] width 93 height 15
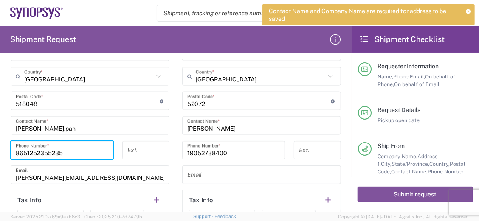
type input "8651252355235"
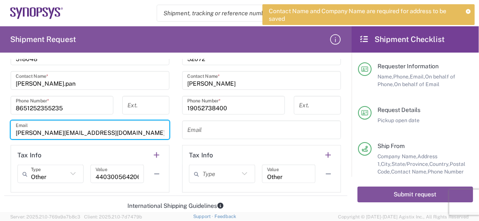
click at [54, 132] on input "[PERSON_NAME][EMAIL_ADDRESS][DOMAIN_NAME]" at bounding box center [90, 130] width 149 height 15
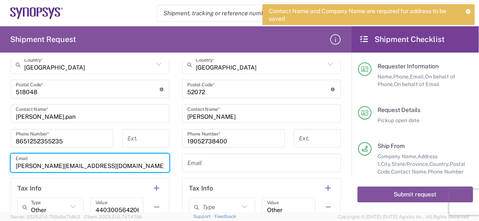
scroll to position [473, 0]
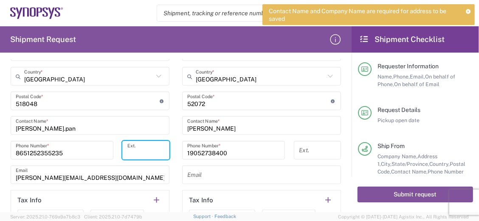
click at [146, 149] on input "tel" at bounding box center [145, 150] width 37 height 15
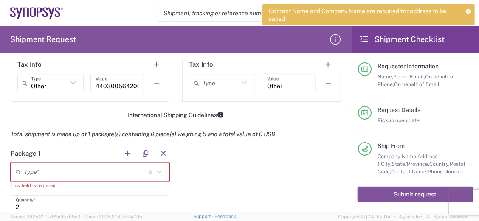
scroll to position [518, 0]
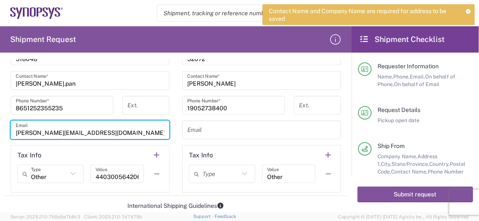
drag, startPoint x: 38, startPoint y: 133, endPoint x: 9, endPoint y: 132, distance: 29.3
click at [9, 132] on main "Location [GEOGRAPHIC_DATA] DE04 Agrate Brianza IT01 [GEOGRAPHIC_DATA] DE02 [GEO…" at bounding box center [90, 21] width 172 height 343
click at [149, 104] on input "tel" at bounding box center [145, 105] width 37 height 15
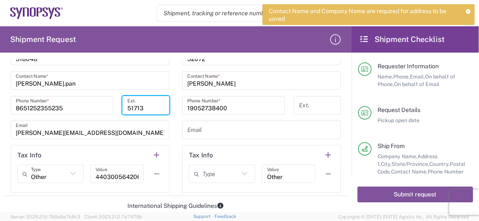
type input "51713"
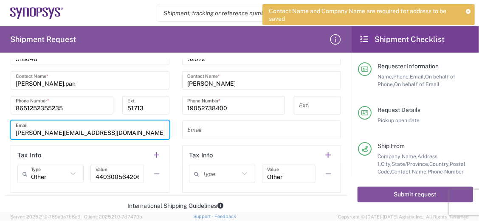
scroll to position [563, 0]
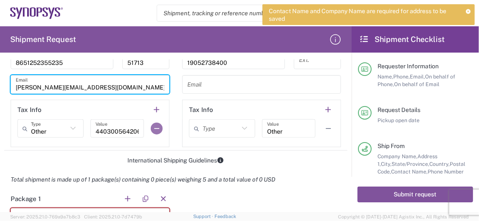
click at [155, 130] on button "button" at bounding box center [157, 129] width 12 height 12
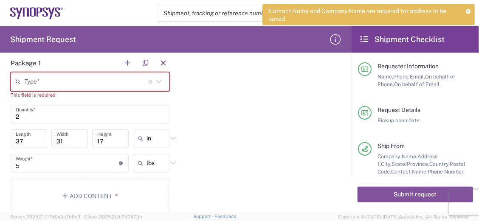
scroll to position [654, 0]
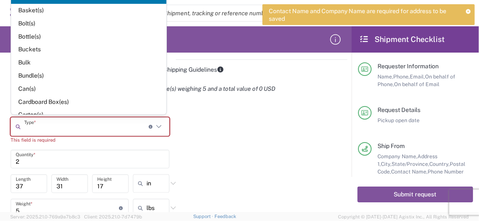
click at [64, 126] on input "text" at bounding box center [86, 127] width 125 height 15
click at [228, 116] on div "Package 1 Type * Material used to package goods Bale(s) Basket(s) Bolt(s) Bottl…" at bounding box center [175, 182] width 343 height 167
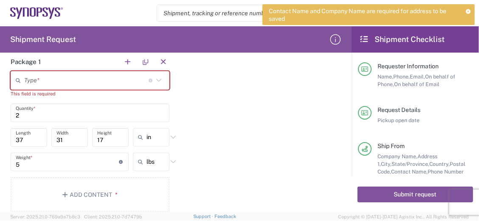
scroll to position [699, 0]
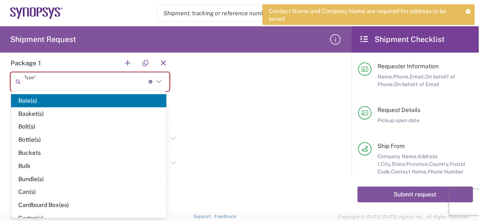
click at [98, 79] on input "text" at bounding box center [86, 82] width 125 height 15
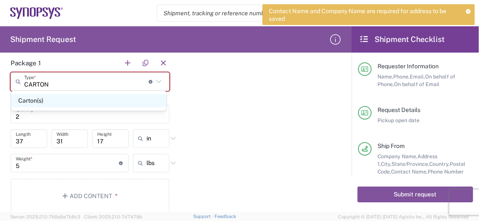
click at [76, 105] on span "Carton(s)" at bounding box center [89, 100] width 156 height 13
type input "Carton(s)"
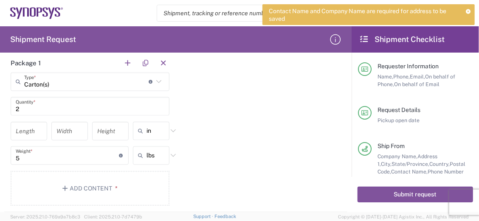
click at [232, 132] on div "Package 1 Carton(s) Type * Material used to package goods [PERSON_NAME](s) 2 Qu…" at bounding box center [175, 133] width 343 height 159
click at [173, 154] on icon at bounding box center [173, 155] width 11 height 11
click at [140, 192] on span "kgs" at bounding box center [149, 187] width 35 height 13
type input "2.27"
type input "kgs"
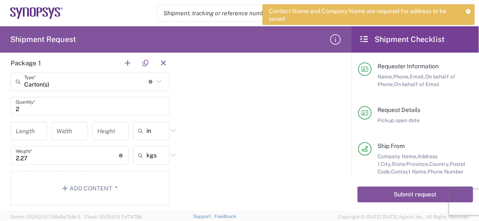
click at [39, 154] on input "2.27" at bounding box center [67, 156] width 103 height 15
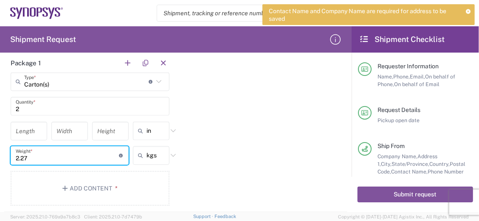
drag, startPoint x: 68, startPoint y: 156, endPoint x: -2, endPoint y: 143, distance: 70.5
click at [0, 143] on html "Contact Name and Company Name are required for address to be saved Shipment req…" at bounding box center [239, 110] width 479 height 221
type input "5"
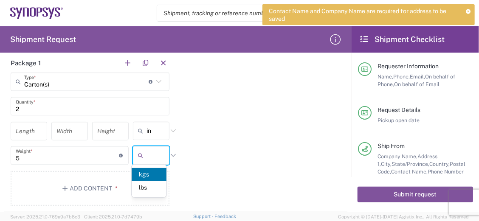
click at [144, 175] on span "kgs" at bounding box center [149, 174] width 35 height 13
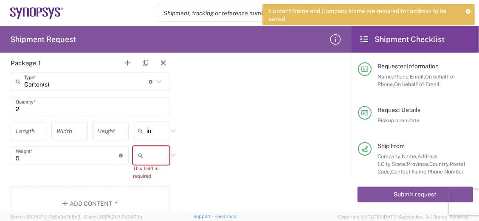
click at [44, 155] on input "5" at bounding box center [67, 156] width 103 height 15
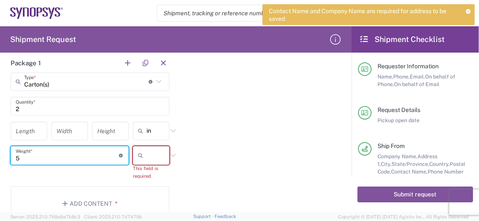
drag, startPoint x: 47, startPoint y: 156, endPoint x: -2, endPoint y: 155, distance: 48.9
click at [0, 155] on html "Contact Name and Company Name are required for address to be saved Shipment req…" at bounding box center [239, 110] width 479 height 221
drag, startPoint x: 175, startPoint y: 159, endPoint x: 168, endPoint y: 155, distance: 8.7
click at [173, 159] on div "Package 1 Carton(s) Type * Material used to package goods [PERSON_NAME](s) 2 Qu…" at bounding box center [175, 141] width 343 height 174
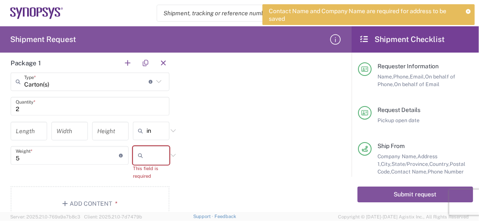
click at [168, 155] on icon at bounding box center [173, 155] width 11 height 11
click at [148, 185] on span "lbs" at bounding box center [149, 187] width 35 height 13
type input "11.02"
type input "lbs"
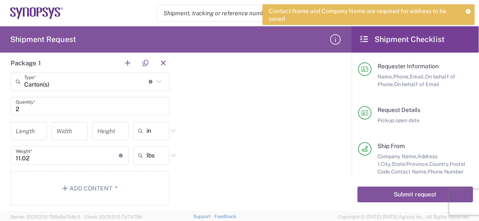
click at [168, 154] on icon at bounding box center [173, 155] width 11 height 11
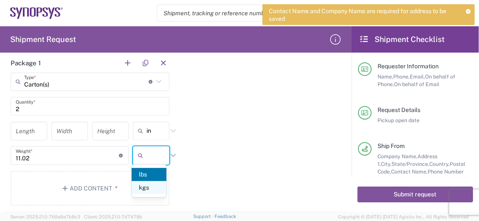
click at [148, 185] on span "kgs" at bounding box center [149, 187] width 35 height 13
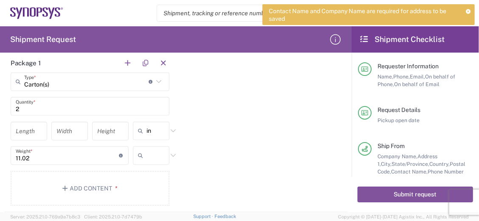
type input "5"
type input "kgs"
click at [252, 131] on div "Package 1 Carton(s) Type * Material used to package goods [PERSON_NAME](s) 2 Qu…" at bounding box center [175, 133] width 343 height 159
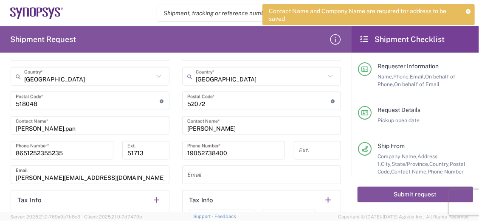
scroll to position [609, 0]
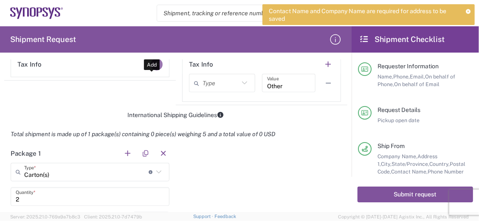
click at [153, 65] on button "button" at bounding box center [157, 65] width 12 height 12
click at [153, 62] on button "button" at bounding box center [157, 65] width 12 height 12
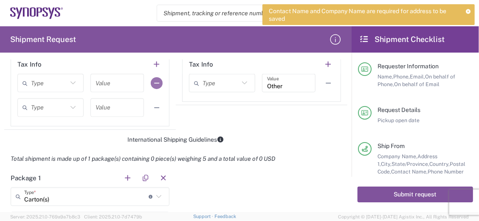
click at [156, 81] on button "button" at bounding box center [157, 83] width 12 height 12
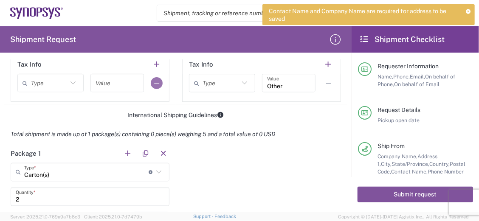
click at [158, 79] on button "button" at bounding box center [157, 83] width 12 height 12
click at [161, 151] on button "button" at bounding box center [164, 154] width 12 height 12
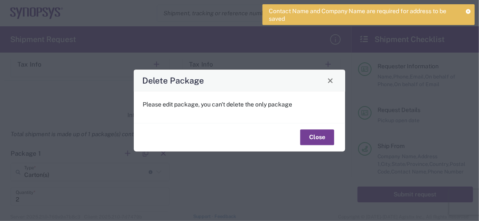
click at [314, 134] on button "Close" at bounding box center [317, 138] width 34 height 16
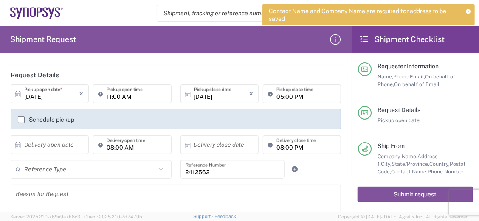
scroll to position [91, 0]
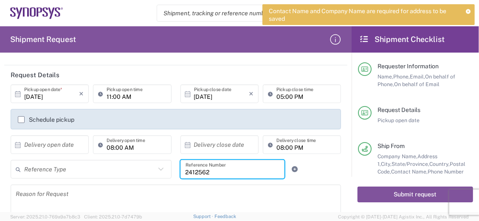
drag, startPoint x: 215, startPoint y: 172, endPoint x: 138, endPoint y: 167, distance: 77.9
click at [138, 167] on div "Reference Type Customer Ref Department Invoice Number Purchase Order RMA 241256…" at bounding box center [176, 172] width 340 height 25
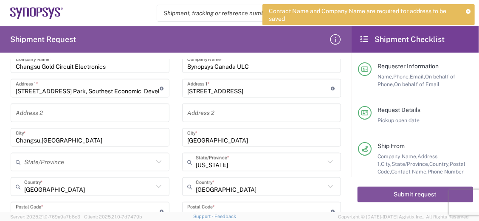
scroll to position [226, 0]
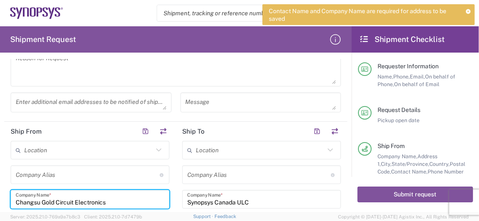
drag, startPoint x: 40, startPoint y: 201, endPoint x: -2, endPoint y: 202, distance: 41.7
click at [0, 202] on html "Contact Name and Company Name are required for address to be saved Shipment req…" at bounding box center [239, 110] width 479 height 221
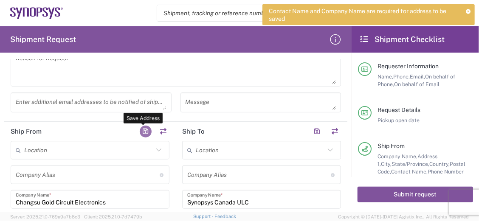
click at [143, 130] on button "button" at bounding box center [146, 132] width 12 height 12
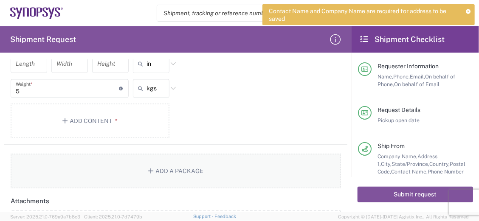
scroll to position [816, 0]
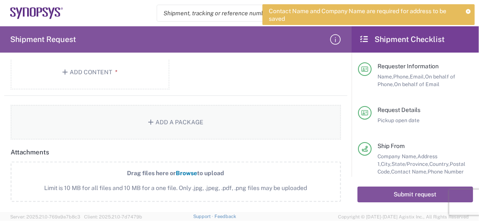
click at [148, 119] on icon "button" at bounding box center [152, 122] width 8 height 6
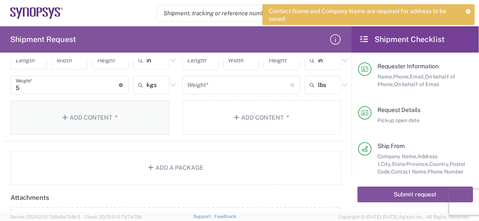
scroll to position [725, 0]
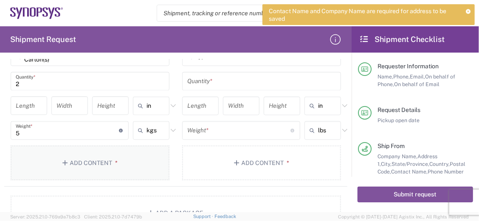
click at [62, 160] on icon "button" at bounding box center [66, 163] width 8 height 6
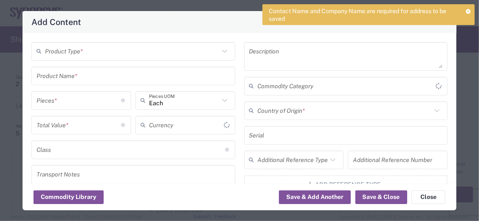
type input "US Dollar"
click at [225, 52] on icon at bounding box center [224, 51] width 11 height 11
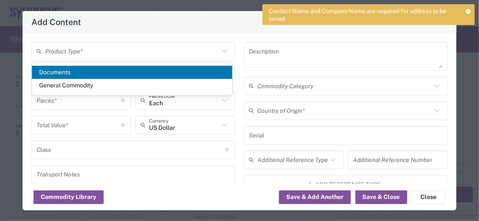
click at [225, 52] on icon at bounding box center [224, 51] width 11 height 11
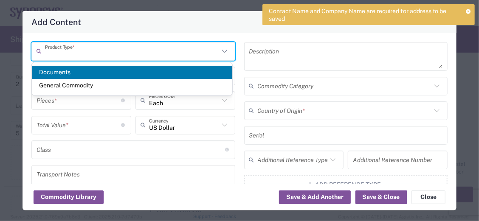
click at [9, 136] on div "Add Content Product Type * Product Name * Pieces * Number of pieces inside all …" at bounding box center [239, 110] width 479 height 221
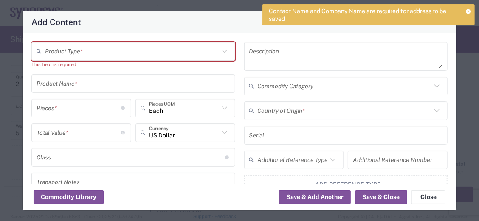
click at [469, 10] on icon at bounding box center [469, 11] width 6 height 5
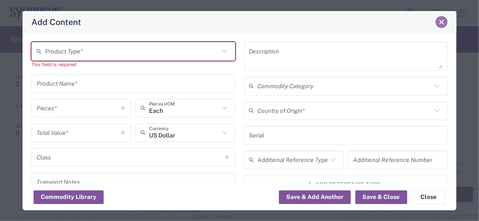
click at [441, 21] on span "Close" at bounding box center [442, 22] width 6 height 6
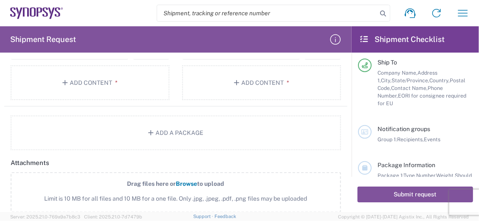
scroll to position [136, 0]
click at [370, 125] on div at bounding box center [365, 132] width 14 height 14
click at [394, 172] on span "Should have valid content(s)" at bounding box center [425, 179] width 94 height 14
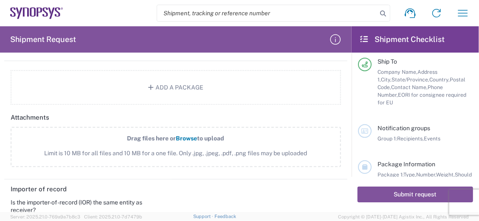
scroll to position [669, 0]
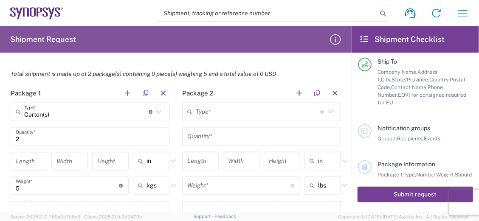
click at [394, 195] on button "Submit request" at bounding box center [416, 195] width 116 height 16
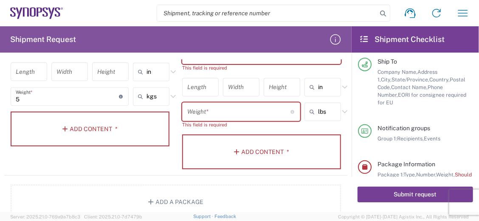
scroll to position [760, 0]
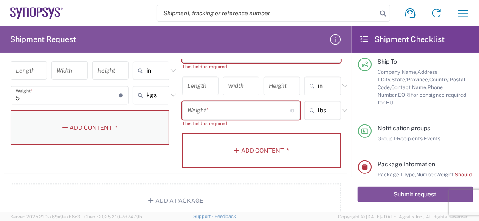
click at [63, 125] on icon "button" at bounding box center [66, 128] width 8 height 6
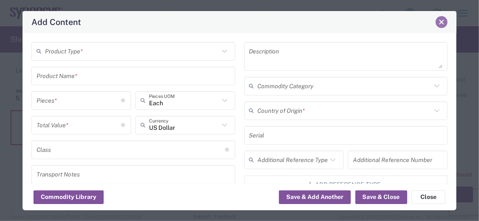
click at [447, 21] on button "Close" at bounding box center [442, 22] width 12 height 12
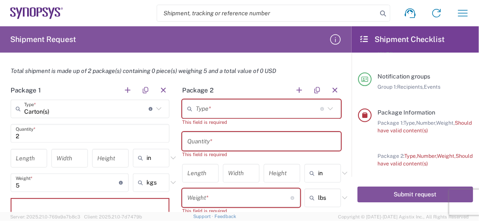
scroll to position [679, 0]
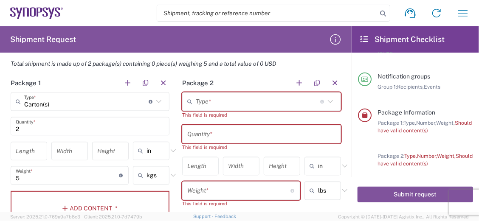
click at [327, 98] on icon at bounding box center [330, 101] width 11 height 11
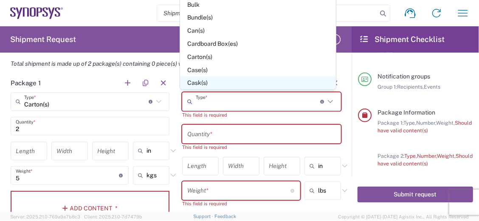
scroll to position [45, 0]
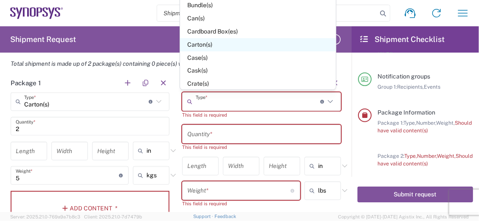
click at [244, 43] on span "Carton(s)" at bounding box center [258, 44] width 156 height 13
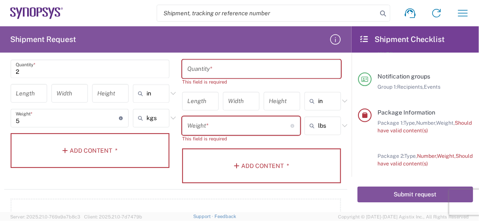
scroll to position [725, 0]
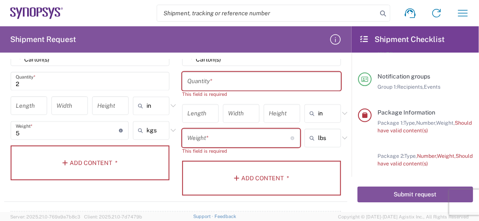
click at [227, 79] on input "text" at bounding box center [261, 81] width 149 height 15
drag, startPoint x: 33, startPoint y: 80, endPoint x: 0, endPoint y: 76, distance: 33.1
click at [0, 75] on html "Shipment request Shipment tracking Employee non-product shipment request My shi…" at bounding box center [239, 110] width 479 height 221
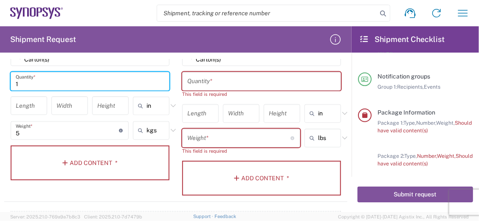
click at [43, 133] on input "5" at bounding box center [67, 130] width 103 height 15
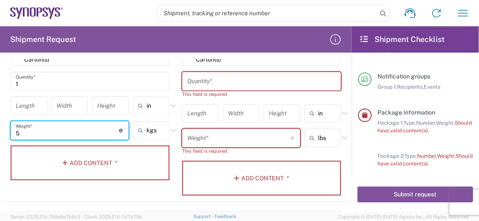
drag, startPoint x: -2, startPoint y: 133, endPoint x: 93, endPoint y: 123, distance: 95.3
click at [0, 129] on html "Shipment request Shipment tracking Employee non-product shipment request My shi…" at bounding box center [239, 110] width 479 height 221
click at [68, 86] on div "1 Quantity *" at bounding box center [90, 81] width 159 height 19
drag, startPoint x: 42, startPoint y: 130, endPoint x: 8, endPoint y: 122, distance: 34.8
click at [0, 124] on form "Requester Information [PERSON_NAME] Name * [PHONE_NUMBER] Phone * [EMAIL_ADDRES…" at bounding box center [176, 135] width 352 height 153
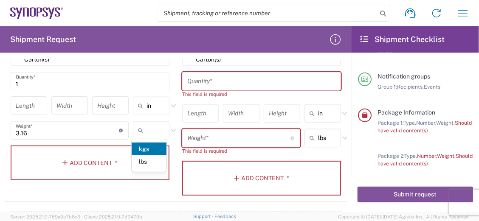
click at [147, 147] on span "kgs" at bounding box center [149, 149] width 35 height 13
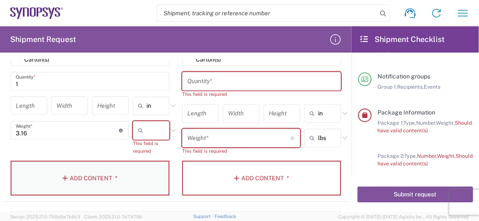
click at [58, 175] on button "Add Content *" at bounding box center [90, 178] width 159 height 35
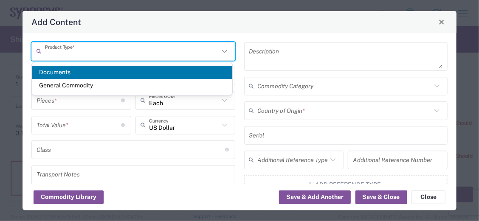
click at [106, 54] on input "text" at bounding box center [132, 51] width 174 height 15
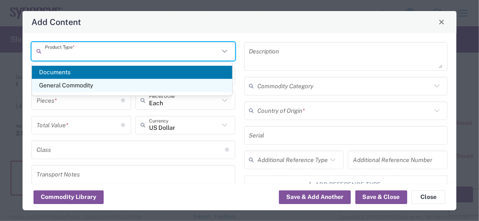
click at [91, 89] on span "General Commodity" at bounding box center [132, 85] width 201 height 13
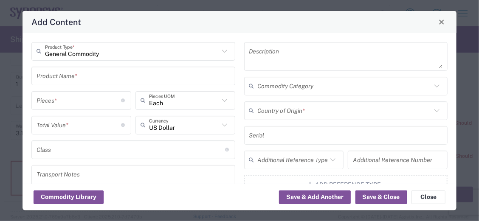
click at [91, 81] on input "text" at bounding box center [134, 75] width 194 height 15
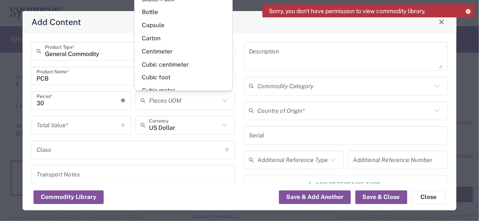
click at [71, 132] on div "Total Value * Total value of all the pieces" at bounding box center [81, 125] width 100 height 19
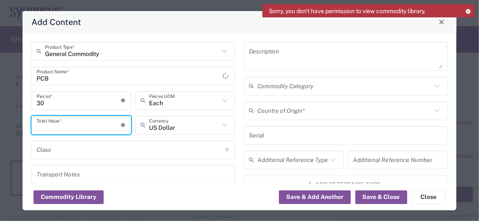
click at [71, 122] on input "number" at bounding box center [79, 125] width 85 height 15
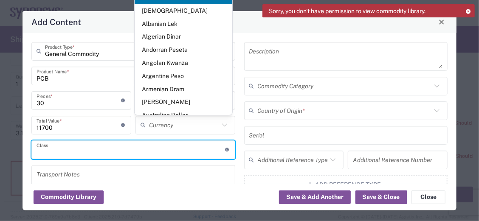
click at [62, 148] on input "text" at bounding box center [131, 149] width 189 height 15
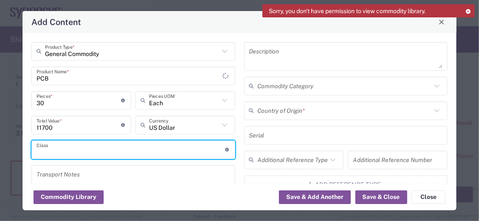
click at [201, 171] on textarea at bounding box center [134, 180] width 194 height 24
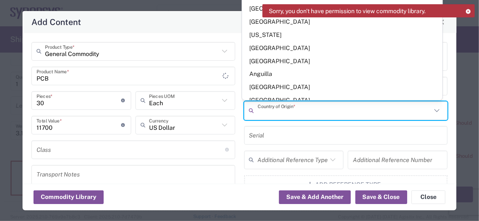
click at [314, 109] on input "text" at bounding box center [345, 110] width 174 height 15
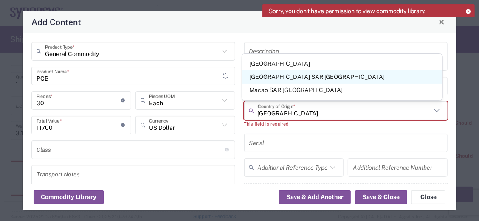
click at [302, 72] on span "[GEOGRAPHIC_DATA] SAR [GEOGRAPHIC_DATA]" at bounding box center [342, 77] width 201 height 13
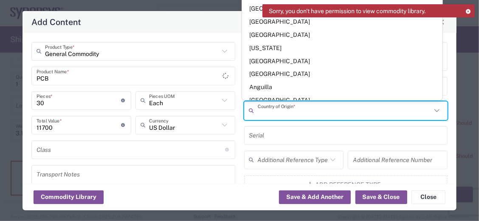
click at [328, 113] on input "text" at bounding box center [345, 110] width 174 height 15
click at [349, 115] on input "text" at bounding box center [345, 110] width 174 height 15
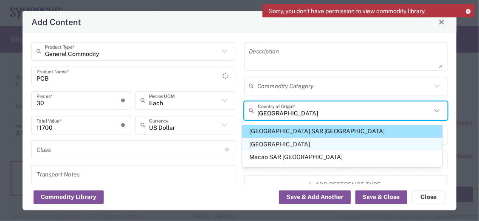
click at [299, 141] on span "[GEOGRAPHIC_DATA]" at bounding box center [342, 144] width 201 height 13
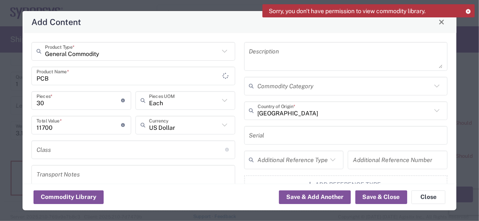
click at [291, 86] on input "text" at bounding box center [345, 86] width 174 height 15
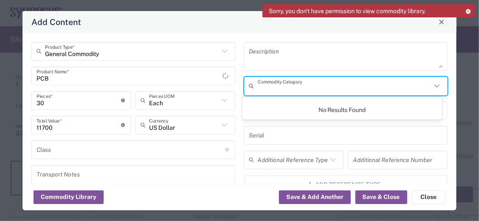
click at [294, 87] on input "text" at bounding box center [345, 86] width 174 height 15
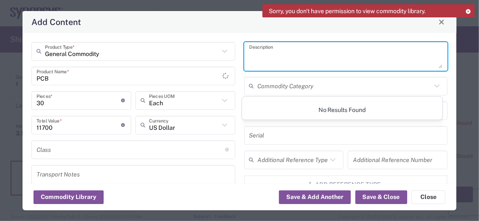
click at [303, 65] on textarea at bounding box center [346, 57] width 194 height 24
click at [289, 132] on input "text" at bounding box center [346, 135] width 194 height 15
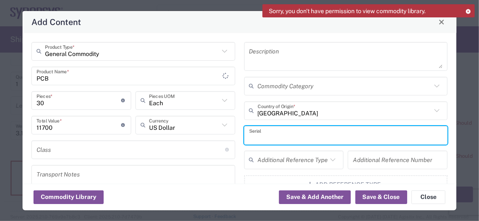
click at [289, 132] on input "text" at bounding box center [346, 135] width 194 height 15
drag, startPoint x: 266, startPoint y: 132, endPoint x: 191, endPoint y: 127, distance: 74.9
click at [190, 127] on div "General Commodity Product Type * PCB Product Name * 30 Pieces * Number of piece…" at bounding box center [239, 177] width 425 height 271
drag, startPoint x: 263, startPoint y: 133, endPoint x: 228, endPoint y: 131, distance: 35.7
click at [228, 131] on div "General Commodity Product Type * PCB Product Name * 30 Pieces * Number of piece…" at bounding box center [239, 177] width 425 height 271
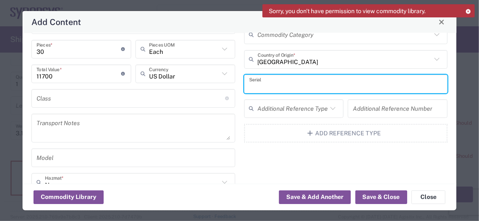
scroll to position [45, 0]
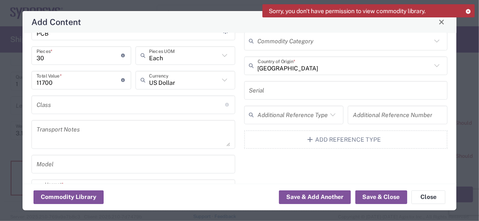
click at [308, 137] on icon "button" at bounding box center [312, 140] width 8 height 6
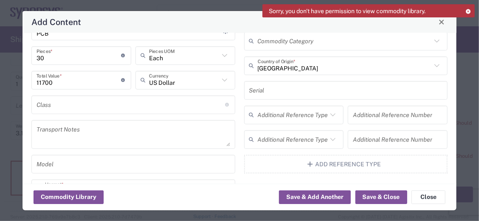
click at [308, 164] on icon "button" at bounding box center [312, 164] width 8 height 6
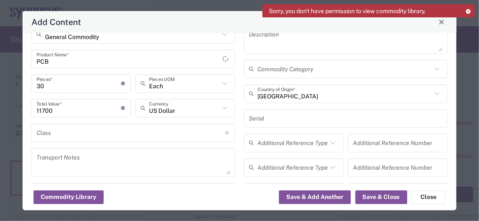
scroll to position [0, 0]
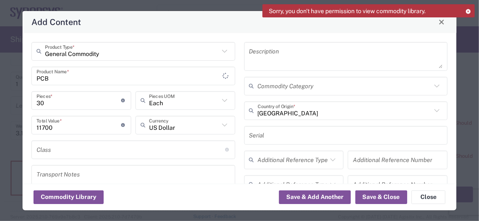
click at [295, 87] on input "text" at bounding box center [345, 86] width 174 height 15
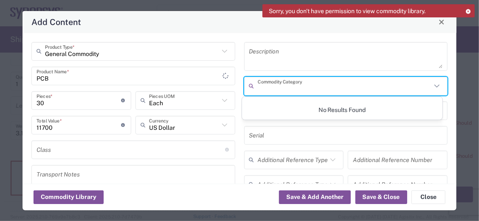
click at [295, 87] on input "text" at bounding box center [345, 86] width 174 height 15
click at [303, 53] on textarea at bounding box center [346, 57] width 194 height 24
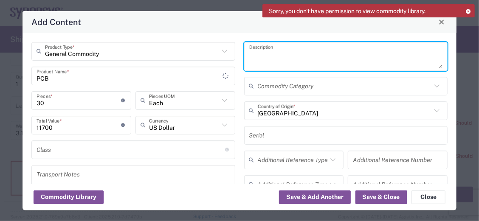
click at [145, 31] on div "Add Content" at bounding box center [240, 22] width 434 height 22
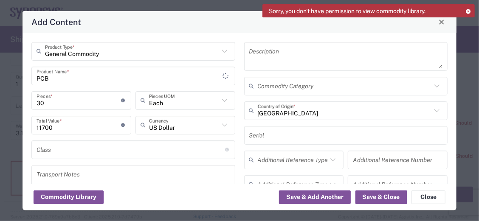
scroll to position [91, 0]
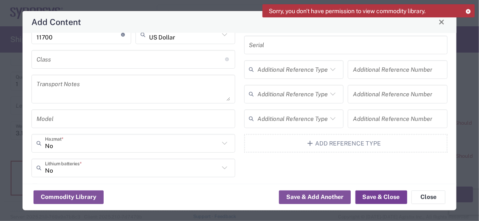
click at [386, 198] on button "Save & Close" at bounding box center [382, 198] width 52 height 14
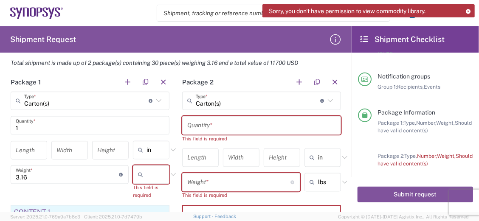
scroll to position [679, 0]
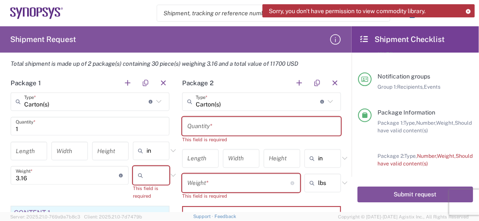
click at [232, 127] on input "text" at bounding box center [261, 126] width 149 height 15
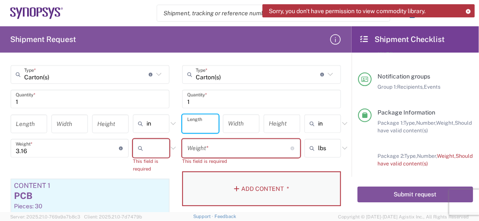
scroll to position [725, 0]
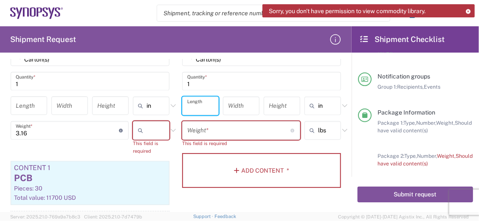
click at [238, 125] on input "number" at bounding box center [238, 130] width 103 height 15
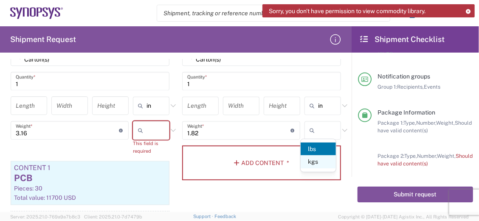
click at [319, 161] on span "kgs" at bounding box center [318, 162] width 35 height 13
click at [205, 128] on input "0.83" at bounding box center [238, 130] width 103 height 15
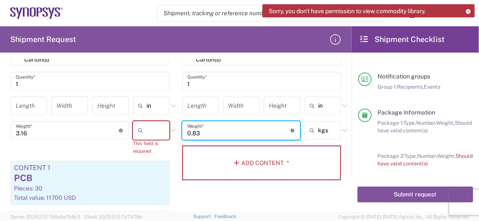
drag, startPoint x: 197, startPoint y: 131, endPoint x: 54, endPoint y: 120, distance: 142.8
click at [47, 119] on div "Package 1 Carton(s) Type * Material used to package goods Carton(s) 1 Quantity …" at bounding box center [175, 140] width 343 height 224
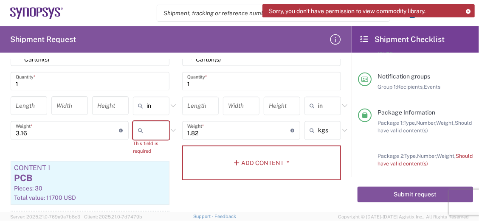
click at [173, 126] on icon at bounding box center [173, 130] width 11 height 11
click at [146, 150] on span "kgs" at bounding box center [149, 149] width 35 height 13
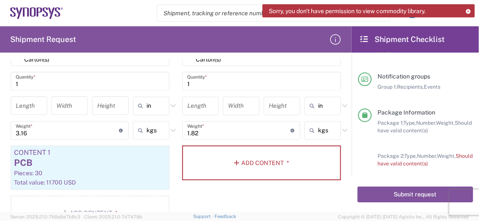
click at [271, 193] on div "Package 2 Carton(s) Type * Material used to package goods Bale(s) Basket(s) Bol…" at bounding box center [262, 132] width 172 height 209
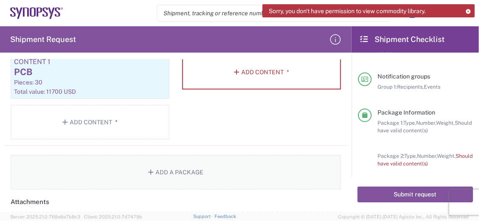
scroll to position [770, 0]
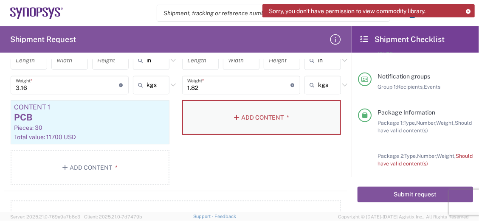
click at [240, 116] on button "Add Content *" at bounding box center [261, 117] width 159 height 35
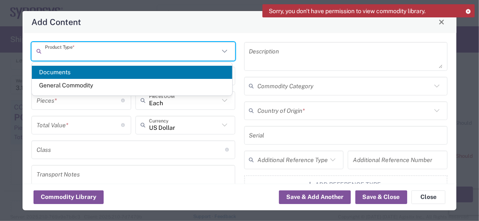
click at [126, 48] on input "text" at bounding box center [132, 51] width 174 height 15
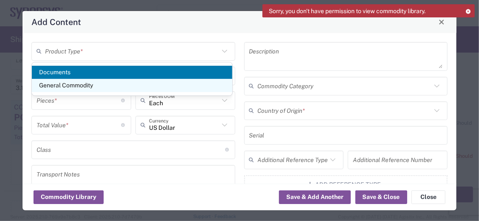
click at [77, 87] on span "General Commodity" at bounding box center [132, 85] width 201 height 13
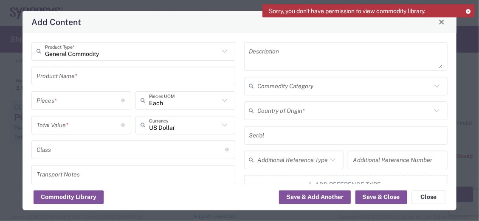
click at [80, 77] on input "text" at bounding box center [134, 75] width 194 height 15
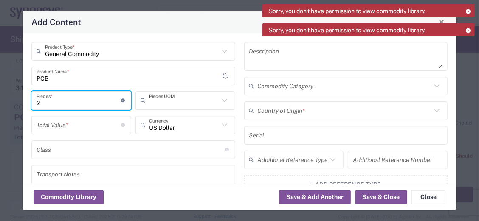
click at [205, 102] on input "text" at bounding box center [184, 100] width 70 height 15
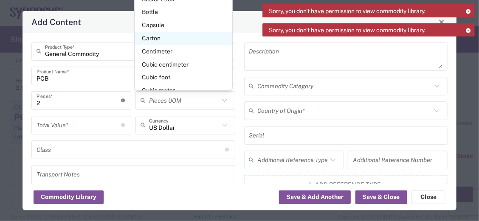
click at [164, 37] on span "Carton" at bounding box center [184, 38] width 98 height 13
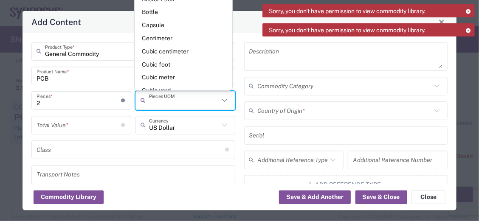
click at [217, 101] on input "text" at bounding box center [184, 100] width 70 height 15
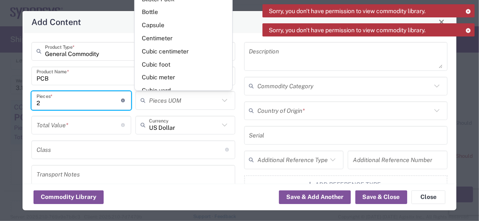
click at [83, 100] on input "2" at bounding box center [79, 100] width 85 height 15
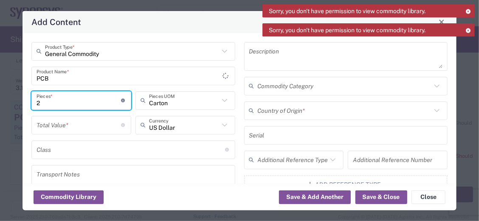
drag, startPoint x: 74, startPoint y: 104, endPoint x: 119, endPoint y: 96, distance: 45.8
click at [0, 97] on html "Sorry, you don't have permission to view commodity library. Sorry, you don't ha…" at bounding box center [239, 110] width 479 height 221
click at [224, 100] on icon at bounding box center [224, 100] width 5 height 3
drag, startPoint x: 91, startPoint y: 103, endPoint x: 114, endPoint y: 123, distance: 30.1
click at [0, 88] on html "Sorry, you don't have permission to view commodity library. Sorry, you don't ha…" at bounding box center [239, 110] width 479 height 221
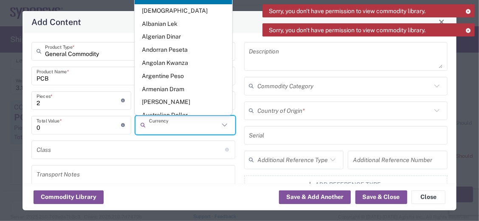
click at [200, 187] on div "Commodity Library Save & Add Another Save & Close Close" at bounding box center [240, 197] width 434 height 27
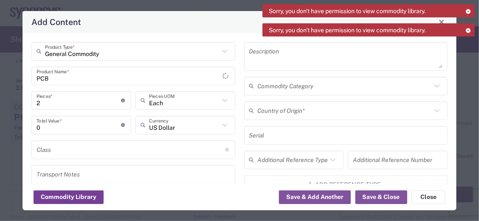
click at [53, 197] on button "Commodity Library" at bounding box center [69, 198] width 70 height 14
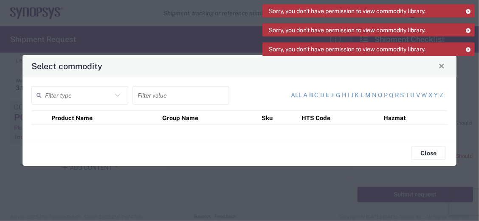
click at [323, 121] on th "HTS Code" at bounding box center [340, 118] width 82 height 14
click at [392, 116] on th "Hazmat" at bounding box center [414, 118] width 67 height 14
click at [60, 117] on th "Product Name" at bounding box center [103, 118] width 111 height 14
click at [84, 127] on div "Filter type Filter value All a b c d e f g h i j k l m n o p q r s t u v w x y …" at bounding box center [240, 108] width 434 height 63
click at [59, 102] on input "text" at bounding box center [78, 95] width 67 height 15
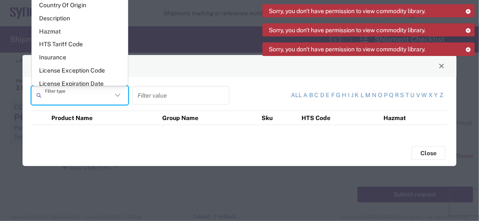
scroll to position [0, 0]
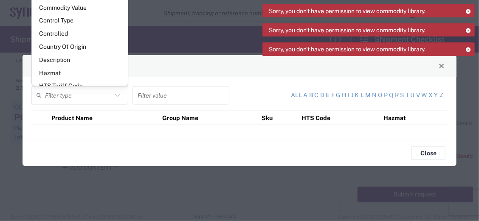
click at [321, 118] on th "HTS Code" at bounding box center [340, 118] width 82 height 14
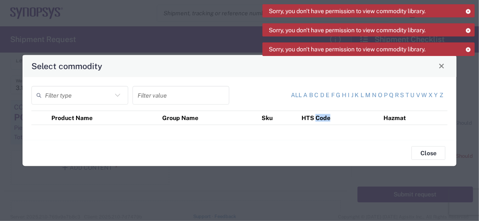
click at [321, 118] on th "HTS Code" at bounding box center [340, 118] width 82 height 14
click at [97, 96] on input "text" at bounding box center [78, 95] width 67 height 15
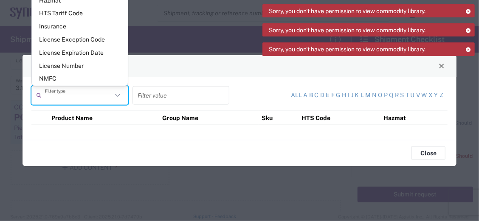
scroll to position [91, 0]
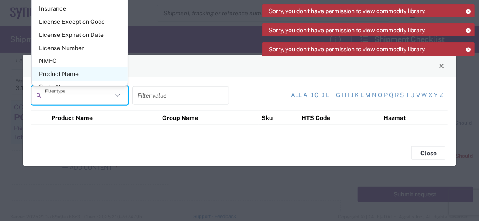
click at [74, 76] on span "Product Name" at bounding box center [80, 74] width 96 height 13
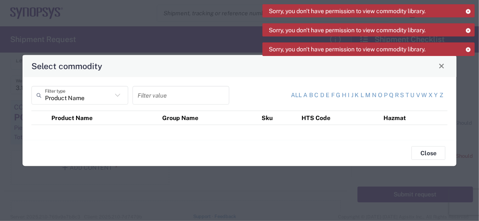
click at [203, 101] on input "text" at bounding box center [181, 95] width 87 height 15
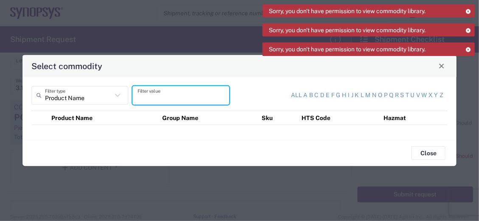
click at [203, 101] on input "text" at bounding box center [181, 95] width 87 height 15
paste input "MULTILOSS 224G ISI BOARD Rev A"
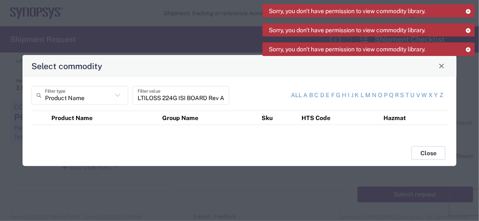
scroll to position [0, 0]
click at [429, 156] on button "Close" at bounding box center [429, 154] width 34 height 14
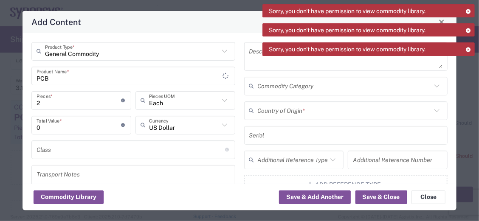
click at [432, 108] on icon at bounding box center [437, 110] width 11 height 11
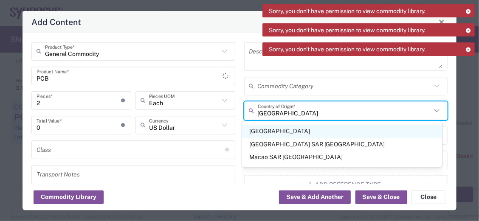
click at [269, 134] on span "[GEOGRAPHIC_DATA]" at bounding box center [342, 131] width 201 height 13
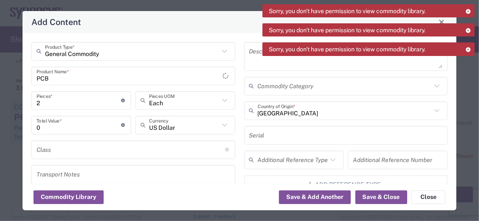
click at [255, 60] on textarea at bounding box center [346, 57] width 194 height 24
click at [390, 201] on button "Save & Close" at bounding box center [382, 198] width 52 height 14
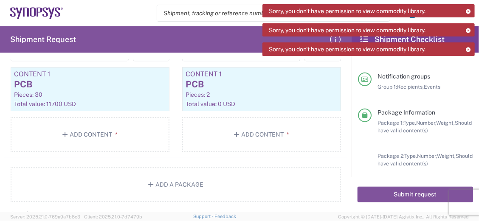
scroll to position [816, 0]
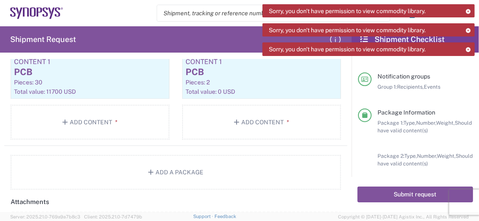
click at [470, 10] on icon at bounding box center [469, 11] width 6 height 5
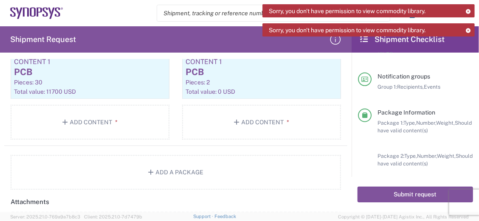
click at [471, 10] on icon at bounding box center [469, 11] width 6 height 5
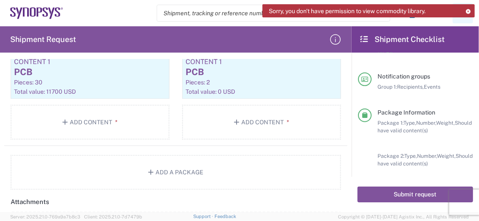
click at [469, 9] on icon at bounding box center [469, 11] width 6 height 5
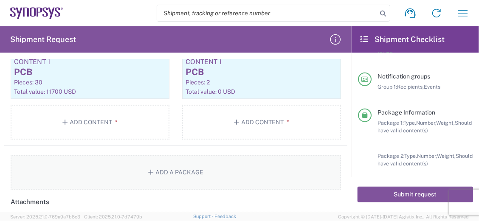
click at [148, 170] on icon "button" at bounding box center [152, 173] width 8 height 6
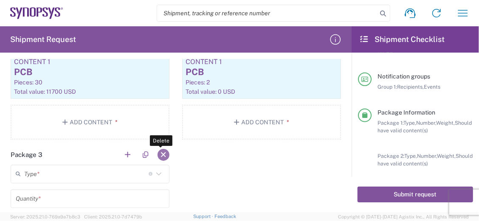
click at [164, 153] on button "button" at bounding box center [164, 155] width 12 height 12
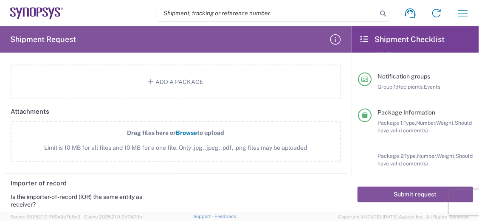
scroll to position [952, 0]
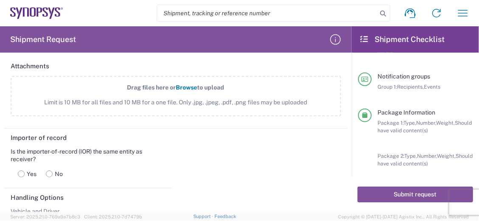
click at [50, 171] on rect at bounding box center [49, 174] width 6 height 6
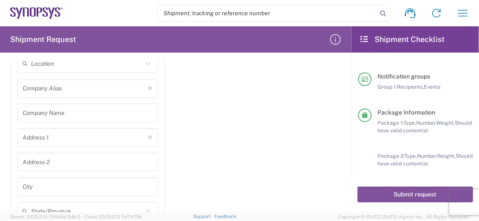
scroll to position [1105, 0]
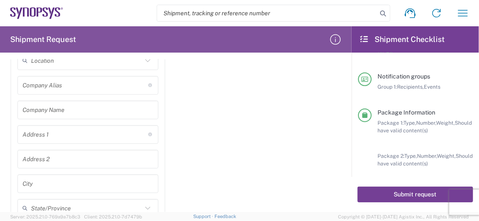
click at [401, 191] on button "Submit request" at bounding box center [416, 195] width 116 height 16
click at [419, 195] on button "Submit request" at bounding box center [416, 195] width 116 height 16
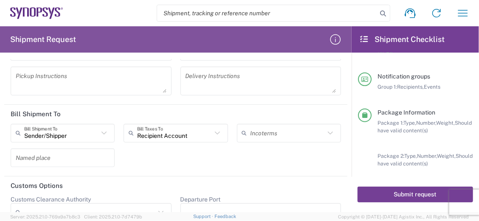
scroll to position [1513, 0]
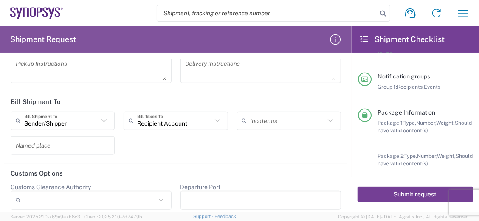
click at [415, 192] on button "Submit request" at bounding box center [416, 195] width 116 height 16
click at [415, 194] on button "Submit request" at bounding box center [416, 195] width 116 height 16
click at [377, 199] on button "Submit request" at bounding box center [416, 195] width 116 height 16
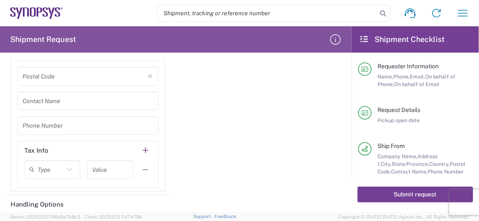
scroll to position [0, 0]
click at [396, 195] on button "Submit request" at bounding box center [416, 195] width 116 height 16
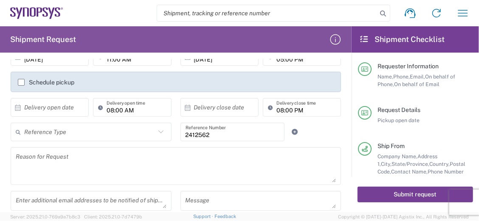
scroll to position [108, 0]
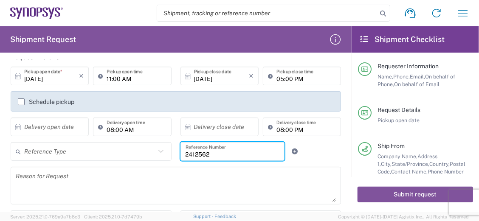
click at [241, 152] on input "2412562" at bounding box center [233, 151] width 94 height 15
paste input "MULTILOSS 224G ISI BOARD Rev A"
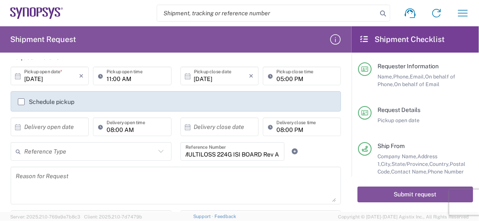
scroll to position [0, 0]
drag, startPoint x: 277, startPoint y: 156, endPoint x: 206, endPoint y: 152, distance: 71.5
click at [206, 153] on div "2412562/MULTILOSS 224G ISI BOARD Rev A Reference Number" at bounding box center [233, 151] width 104 height 19
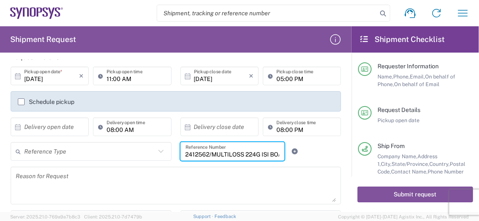
drag, startPoint x: 275, startPoint y: 153, endPoint x: 209, endPoint y: 153, distance: 65.0
click at [209, 153] on input "2412562/MULTILOSS 224G ISI BOARD Rev A" at bounding box center [233, 151] width 94 height 15
drag, startPoint x: 210, startPoint y: 153, endPoint x: 170, endPoint y: 165, distance: 41.5
click at [105, 164] on div "Reference Type Customer Ref Department Invoice Number Purchase Order RMA 241256…" at bounding box center [176, 154] width 340 height 25
click at [233, 158] on input "2412562/" at bounding box center [233, 151] width 94 height 15
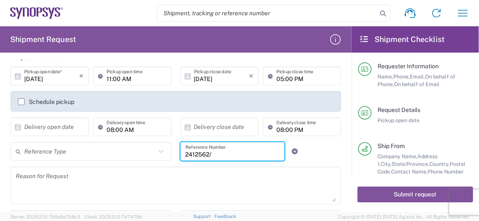
paste input "2412562/"
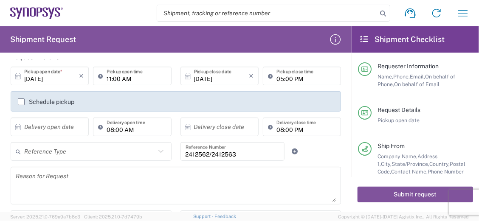
click at [137, 173] on textarea at bounding box center [176, 186] width 320 height 33
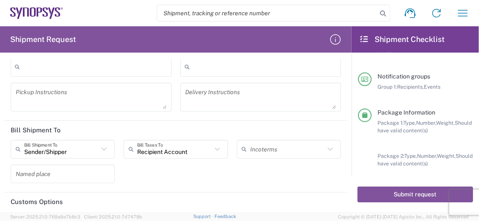
scroll to position [1468, 0]
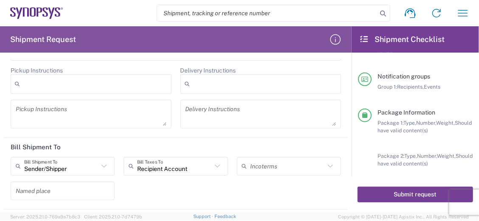
click at [410, 192] on button "Submit request" at bounding box center [416, 195] width 116 height 16
click at [413, 194] on button "Submit request" at bounding box center [416, 195] width 116 height 16
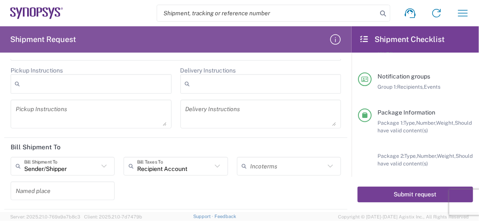
click at [413, 194] on button "Submit request" at bounding box center [416, 195] width 116 height 16
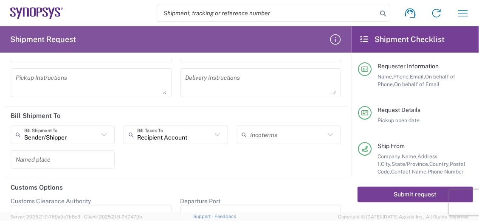
scroll to position [1513, 0]
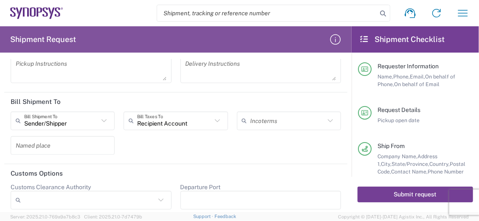
click at [391, 194] on button "Submit request" at bounding box center [416, 195] width 116 height 16
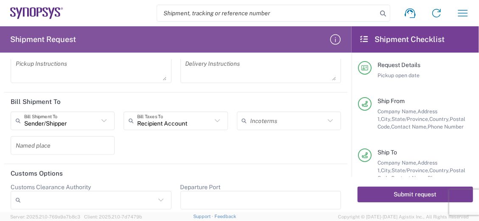
scroll to position [136, 0]
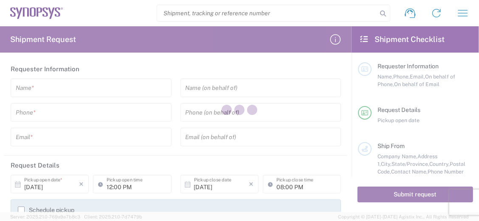
type input "[GEOGRAPHIC_DATA]"
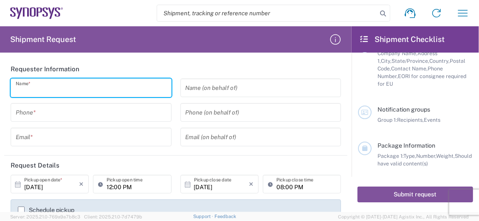
click at [77, 87] on input "text" at bounding box center [91, 88] width 151 height 15
type input "I"
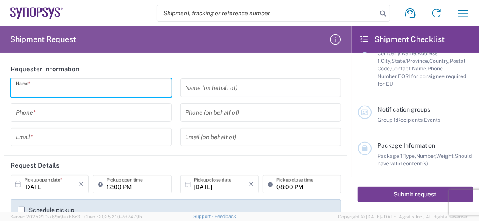
click at [421, 194] on button "Submit request" at bounding box center [416, 195] width 116 height 16
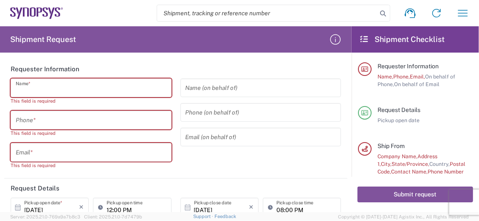
click at [56, 92] on input "text" at bounding box center [91, 88] width 151 height 15
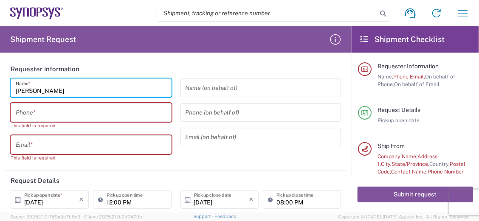
type input "[PERSON_NAME]"
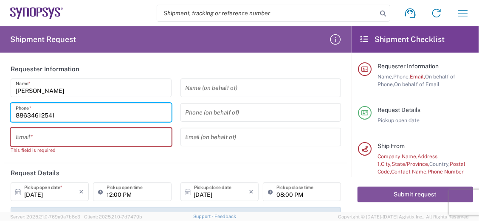
type input "88634612541"
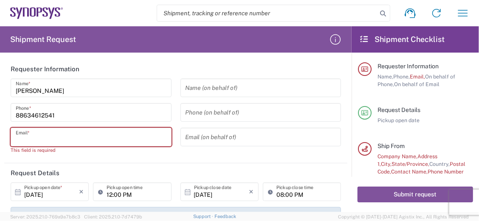
click at [92, 136] on input "text" at bounding box center [91, 137] width 151 height 15
type input "[EMAIL_ADDRESS][DOMAIN_NAME]"
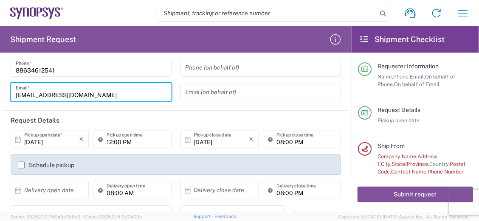
scroll to position [91, 0]
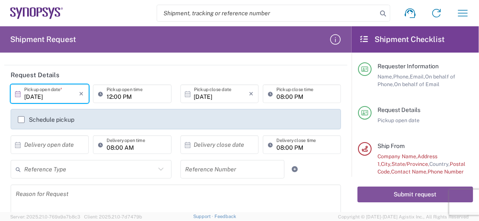
click at [56, 96] on input "[DATE]" at bounding box center [51, 94] width 55 height 15
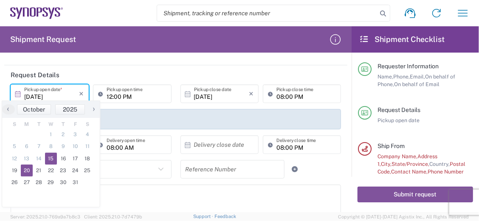
click at [25, 172] on span "20" at bounding box center [27, 171] width 12 height 12
type input "[DATE]"
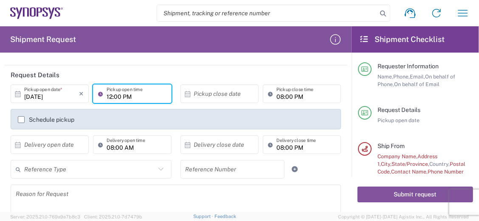
click at [135, 96] on input "12:00 PM" at bounding box center [136, 94] width 59 height 15
click at [126, 97] on input "11:00 PM" at bounding box center [136, 94] width 59 height 15
type input "11:00 AM"
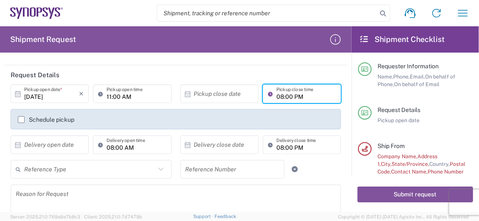
click at [292, 98] on input "08:00 PM" at bounding box center [306, 94] width 59 height 15
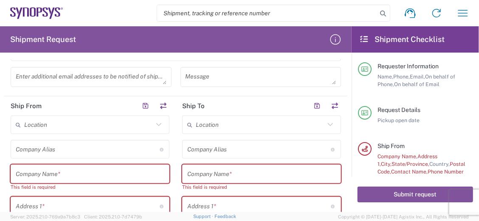
scroll to position [272, 0]
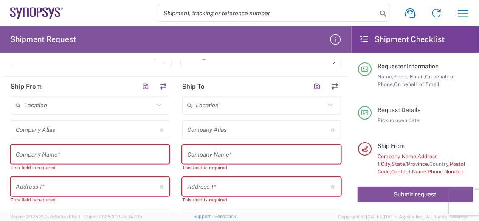
type input "17:00 PM"
click at [44, 102] on input "text" at bounding box center [88, 105] width 129 height 15
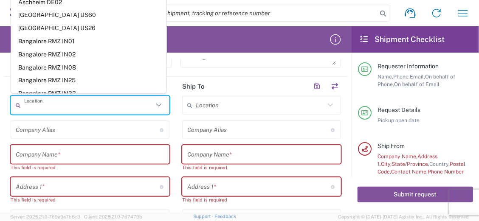
click at [44, 102] on input "text" at bounding box center [88, 105] width 129 height 15
click at [48, 129] on input "text" at bounding box center [88, 130] width 144 height 15
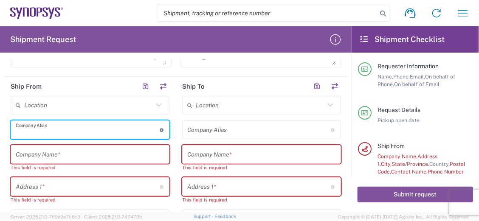
click at [69, 148] on input "text" at bounding box center [90, 154] width 149 height 15
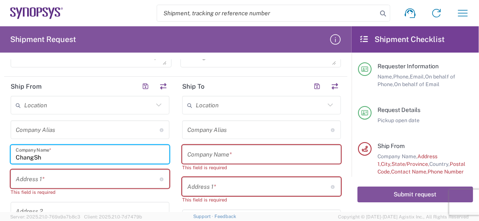
click at [74, 152] on input "ChangSh" at bounding box center [90, 154] width 149 height 15
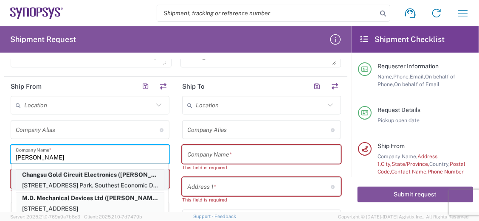
click at [93, 173] on p "Changsu Gold Circuit Electronics (Michelle.pan), michelle.pan@gcecn.com" at bounding box center [90, 175] width 148 height 11
type input "Changsu Gold Circuit Electronics"
type input "[STREET_ADDRESS] Park, Southest Economic Develo"
type input "Changsu,[GEOGRAPHIC_DATA]"
type input "[GEOGRAPHIC_DATA]"
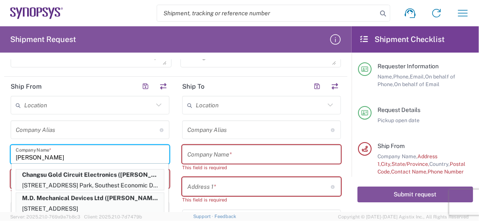
type input "518048"
type input "[PERSON_NAME].pan"
type input "8651252355235"
type input "michelle.pan@gcecn.com"
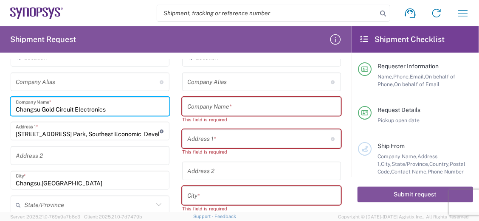
scroll to position [317, 0]
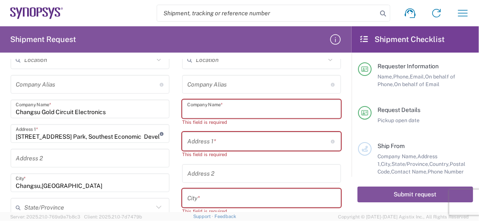
click at [286, 103] on input "text" at bounding box center [261, 109] width 149 height 15
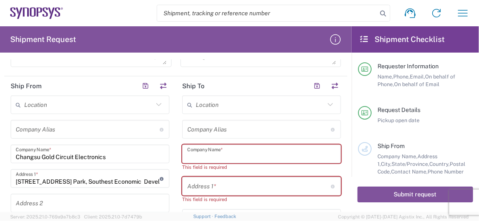
scroll to position [272, 0]
paste input "Synopsys Canada ULC"
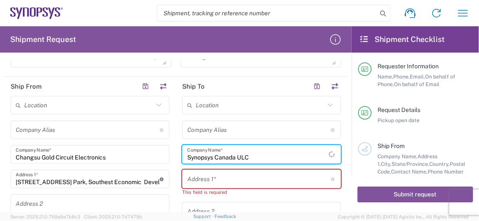
type input "Synopsys Canada ULC"
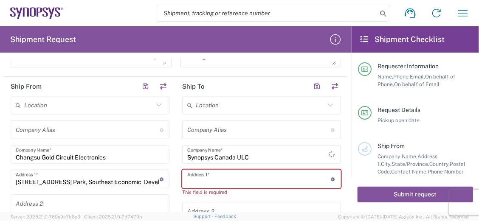
click at [216, 175] on input "text" at bounding box center [259, 179] width 144 height 15
paste input "1 City Centre Dr., Ste. 900Mississauga ON L5B 1M2Canada"
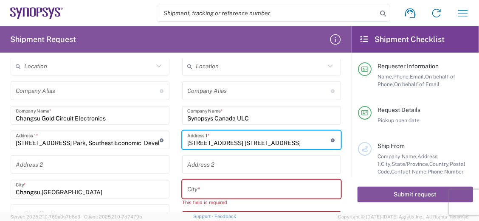
scroll to position [226, 0]
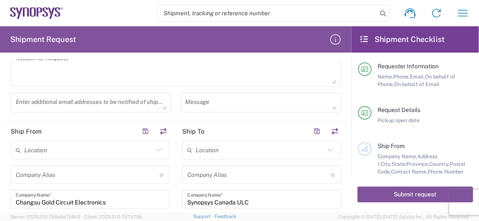
type input "1 City Centre Dr., Ste. 900Mississauga ON L5B 1M2Canada"
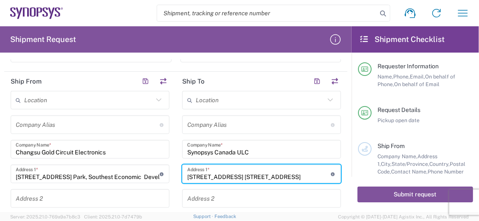
scroll to position [317, 0]
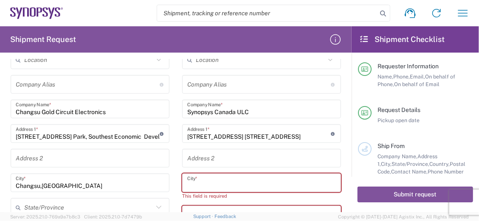
click at [224, 180] on input "text" at bounding box center [261, 183] width 149 height 15
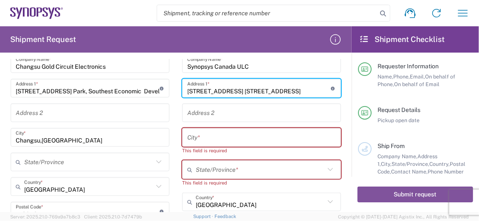
drag, startPoint x: 254, startPoint y: 88, endPoint x: 288, endPoint y: 88, distance: 34.4
click at [288, 88] on input "1 City Centre Dr., Ste. 900Mississauga ON L5B 1M2Canada" at bounding box center [259, 88] width 144 height 15
click at [219, 136] on input "text" at bounding box center [261, 137] width 149 height 15
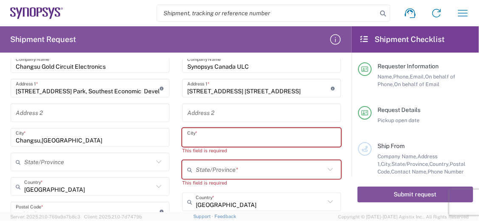
paste input "[GEOGRAPHIC_DATA]"
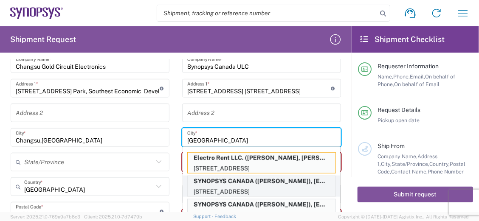
scroll to position [408, 0]
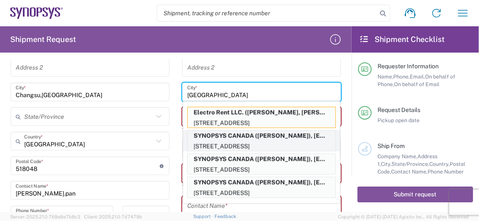
type input "[GEOGRAPHIC_DATA]"
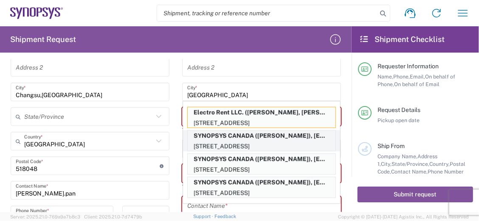
click at [241, 144] on p "1 CITY CEMTRE DRIVE, SUITE 900, MISSISSAUGA, L5B1M2, CA" at bounding box center [262, 146] width 148 height 11
type input "SYNOPSYS CANADA"
type input "1 CITY CEMTRE DRIVE"
type input "SUITE 900"
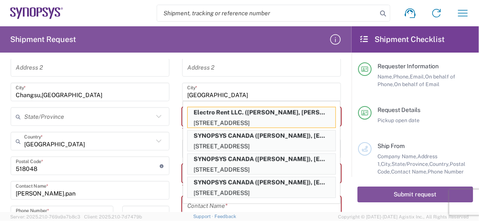
type input "MISSISSAUGA"
type input "[GEOGRAPHIC_DATA]"
type input "L5B1M2"
type input "SENAD HASIC"
type input "9052738498"
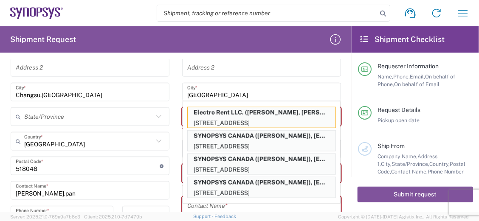
type input "shasic@synopsys.com"
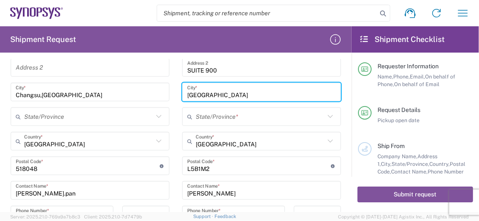
scroll to position [453, 0]
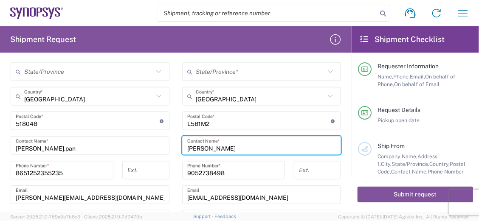
click at [257, 146] on input "SENAD HASIC" at bounding box center [261, 146] width 149 height 15
drag, startPoint x: 257, startPoint y: 146, endPoint x: 137, endPoint y: 143, distance: 120.3
click at [125, 143] on div "Ship From Location Aachen DE04 Agrate Brianza IT01 Aschheim DE02 Atlanta US60 A…" at bounding box center [175, 78] width 343 height 366
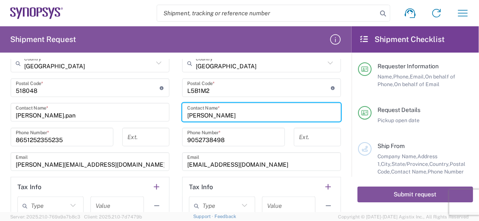
scroll to position [498, 0]
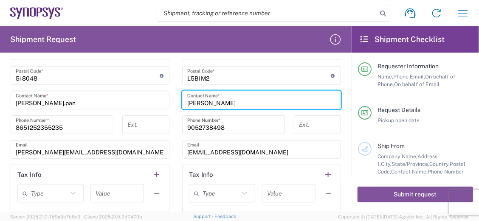
paste input "tewart Robson"
type input "[PERSON_NAME]"
click at [232, 127] on input "9052738498" at bounding box center [233, 125] width 93 height 15
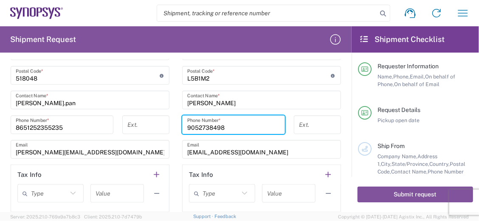
drag, startPoint x: 232, startPoint y: 127, endPoint x: 101, endPoint y: 125, distance: 130.9
click at [98, 125] on div "Ship From Location Aachen DE04 Agrate Brianza IT01 Aschheim DE02 Atlanta US60 A…" at bounding box center [175, 33] width 343 height 366
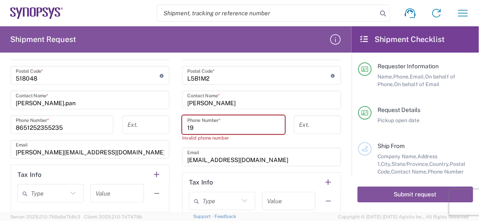
type input "1"
type input "9"
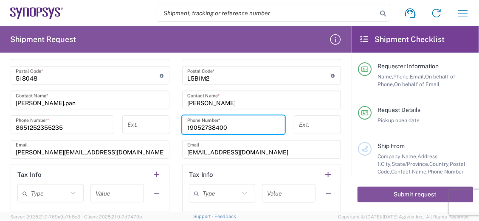
type input "19052738400"
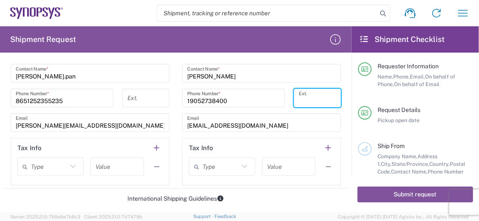
scroll to position [544, 0]
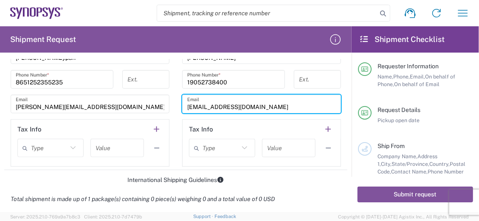
drag, startPoint x: 260, startPoint y: 106, endPoint x: 166, endPoint y: 104, distance: 93.5
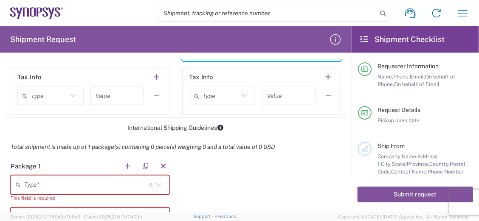
scroll to position [634, 0]
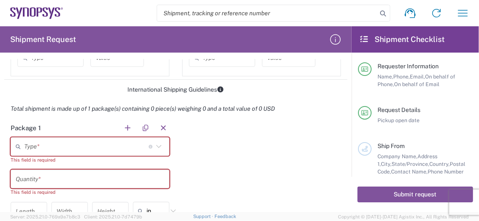
click at [108, 143] on input "text" at bounding box center [86, 147] width 125 height 15
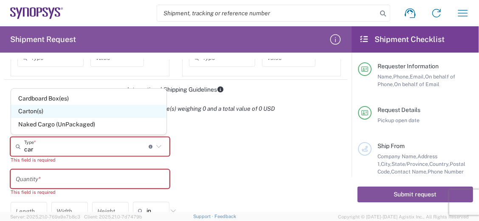
click at [36, 116] on span "Carton(s)" at bounding box center [89, 111] width 156 height 13
type input "Carton(s)"
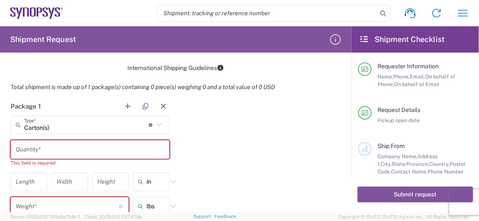
scroll to position [679, 0]
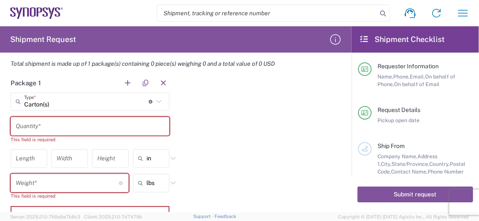
click at [45, 127] on input "text" at bounding box center [90, 126] width 149 height 15
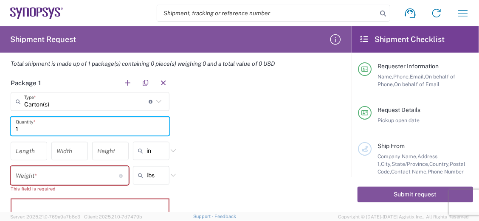
type input "1"
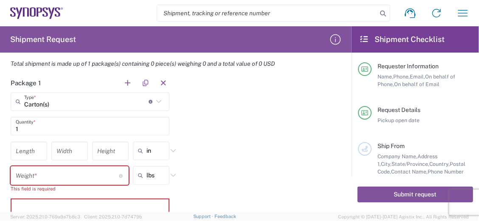
click at [272, 158] on div "Package 1 Carton(s) Type * Material used to package goods Cardboard Box(es) Car…" at bounding box center [175, 157] width 343 height 167
click at [62, 172] on input "number" at bounding box center [67, 176] width 103 height 15
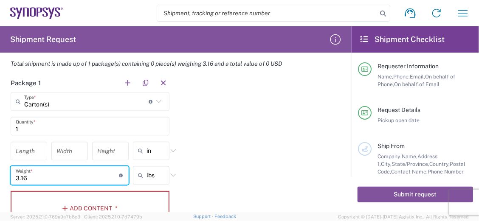
type input "3.16"
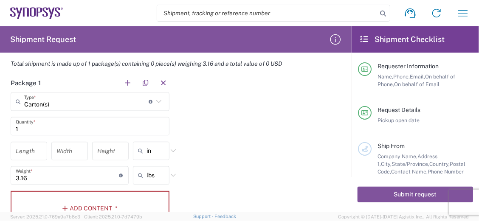
click at [168, 170] on icon at bounding box center [173, 175] width 11 height 11
click at [146, 210] on span "kgs" at bounding box center [149, 207] width 35 height 13
type input "1.43"
type input "kgs"
click at [207, 171] on div "Package 1 Carton(s) Type * Material used to package goods Cardboard Box(es) Car…" at bounding box center [175, 153] width 343 height 159
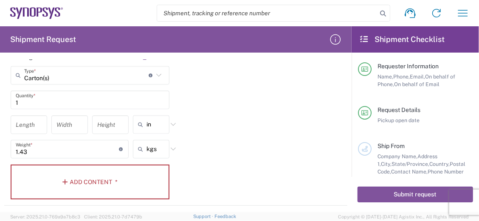
scroll to position [725, 0]
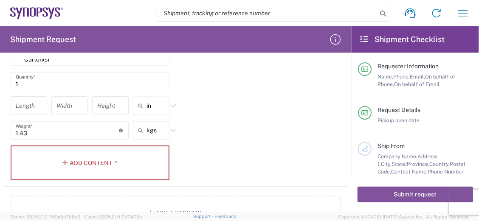
click at [48, 136] on div "1.43 Weight * Total weight of package(s) in pounds or kilograms" at bounding box center [70, 130] width 118 height 19
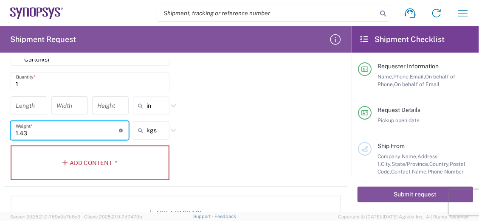
drag, startPoint x: 48, startPoint y: 130, endPoint x: -2, endPoint y: 129, distance: 49.7
click at [0, 129] on html "Shipment request Shipment tracking Employee non-product shipment request My shi…" at bounding box center [239, 110] width 479 height 221
type input "3.16"
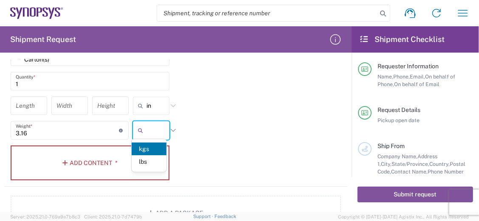
click at [157, 147] on span "kgs" at bounding box center [149, 149] width 35 height 13
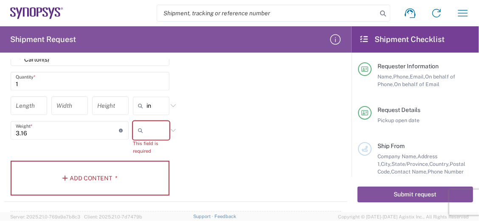
click at [240, 143] on div "Package 1 Carton(s) Type * Material used to package goods Cardboard Box(es) Car…" at bounding box center [175, 115] width 343 height 174
click at [159, 128] on input "text" at bounding box center [157, 131] width 21 height 14
click at [152, 150] on span "kgs" at bounding box center [149, 149] width 35 height 13
type input "kgs"
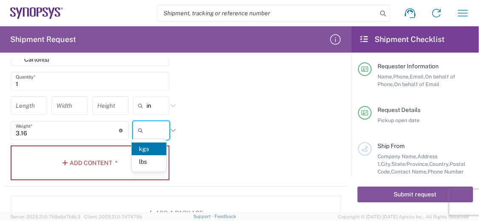
click at [153, 124] on input "text" at bounding box center [157, 131] width 21 height 14
click at [147, 152] on span "kgs" at bounding box center [149, 149] width 35 height 13
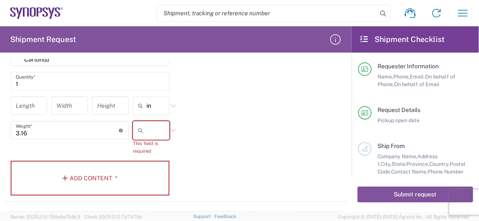
click at [228, 130] on div "Package 1 Carton(s) Type * Material used to package goods Cardboard Box(es) Car…" at bounding box center [175, 115] width 343 height 174
click at [59, 175] on button "Add Content *" at bounding box center [90, 178] width 159 height 35
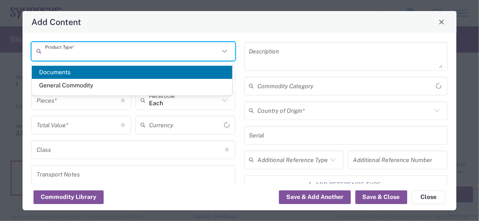
click at [93, 47] on input "text" at bounding box center [132, 51] width 174 height 15
click at [65, 85] on span "General Commodity" at bounding box center [132, 85] width 201 height 13
type input "General Commodity"
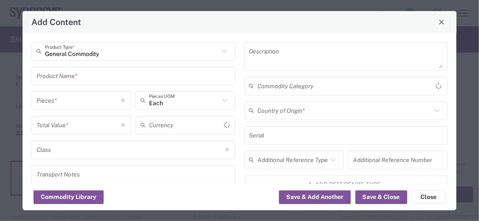
type input "US Dollar"
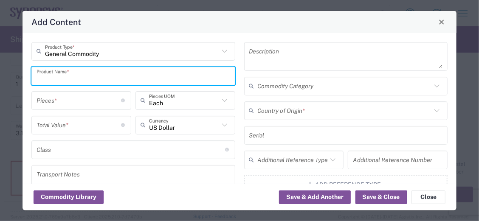
click at [76, 75] on input "text" at bounding box center [134, 75] width 194 height 15
type input "p"
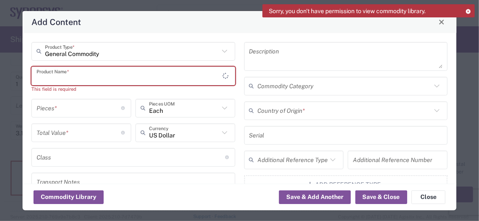
paste input "MULTILOSS 224G ISI BOARD Rev A"
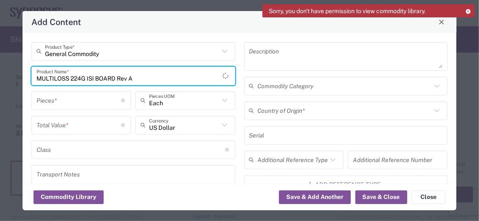
type input "MULTILOSS 224G ISI BOARD Rev A"
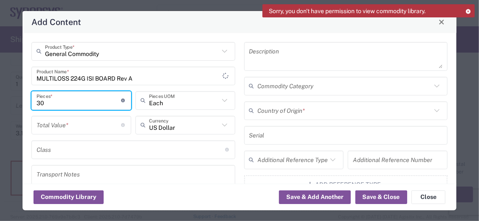
type input "30"
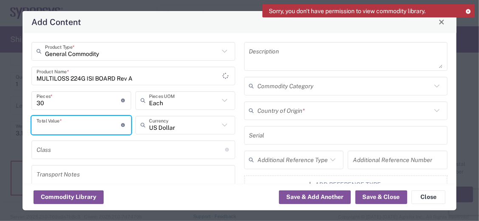
click at [80, 124] on input "number" at bounding box center [79, 125] width 85 height 15
type input "11700"
click at [170, 64] on div "General Commodity Product Type * MULTILOSS 224G ISI BOARD Rev A Product Name * …" at bounding box center [133, 177] width 213 height 271
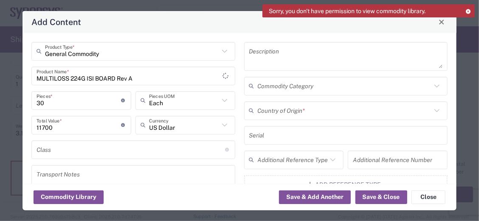
click at [168, 74] on input "MULTILOSS 224G ISI BOARD Rev A" at bounding box center [130, 75] width 187 height 15
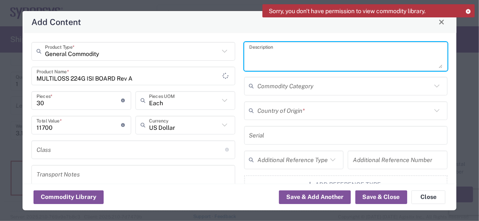
click at [296, 59] on textarea at bounding box center [346, 57] width 194 height 24
paste textarea "12-Layer Printed Circuit Board(PCB)"
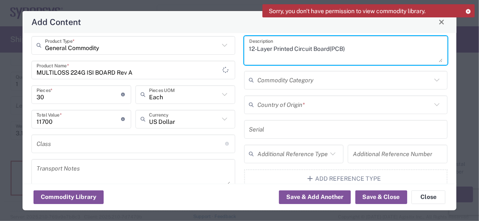
scroll to position [0, 0]
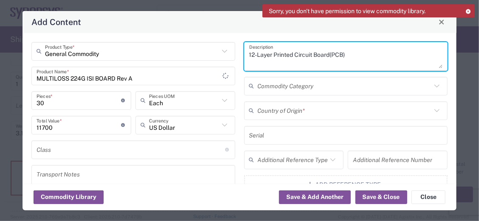
type textarea "12-Layer Printed Circuit Board(PCB)"
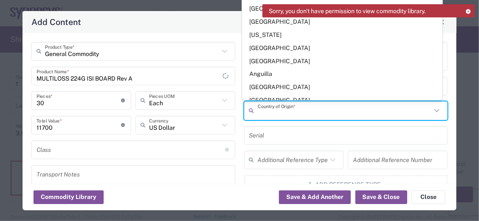
click at [314, 112] on input "text" at bounding box center [345, 110] width 174 height 15
type input "c"
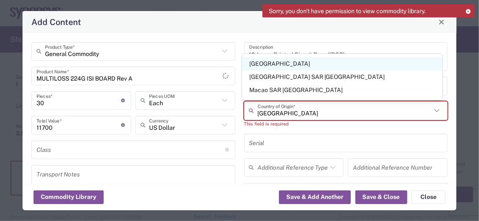
type input "[GEOGRAPHIC_DATA]"
click at [284, 65] on span "[GEOGRAPHIC_DATA]" at bounding box center [342, 63] width 201 height 13
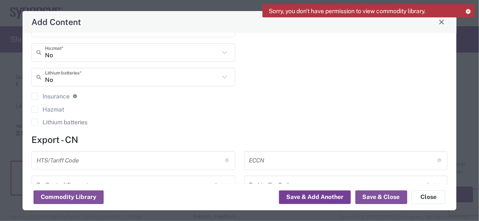
scroll to position [183, 0]
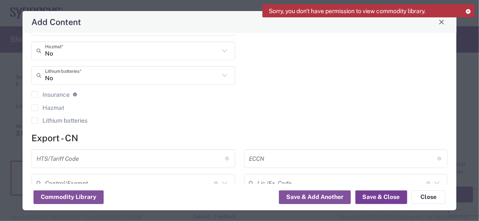
click at [389, 202] on button "Save & Close" at bounding box center [382, 198] width 52 height 14
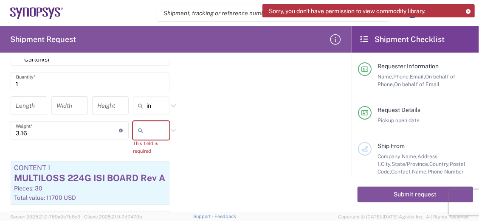
click at [161, 129] on input "text" at bounding box center [157, 131] width 21 height 14
click at [146, 144] on span "kgs" at bounding box center [149, 149] width 35 height 13
type input "kgs"
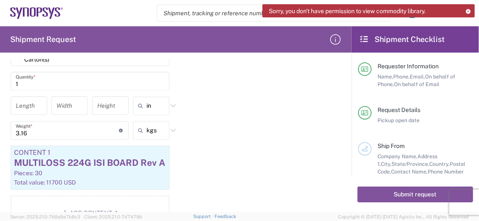
click at [226, 147] on div "Package 1 Carton(s) Type * Material used to package goods Cardboard Box(es) Car…" at bounding box center [175, 132] width 343 height 209
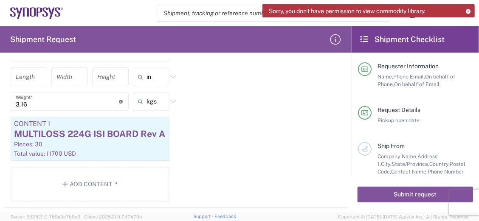
scroll to position [770, 0]
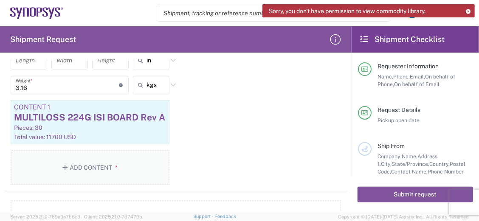
click at [93, 164] on button "Add Content *" at bounding box center [90, 167] width 159 height 35
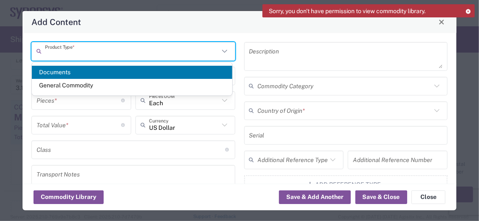
click at [91, 48] on input "text" at bounding box center [132, 51] width 174 height 15
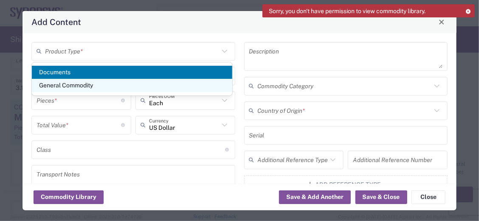
click at [66, 83] on span "General Commodity" at bounding box center [132, 85] width 201 height 13
type input "General Commodity"
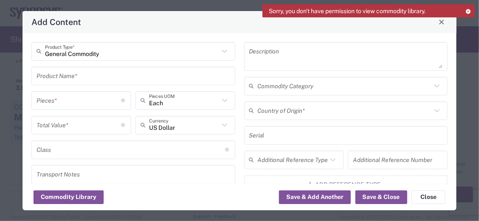
click at [66, 80] on input "text" at bounding box center [134, 75] width 194 height 15
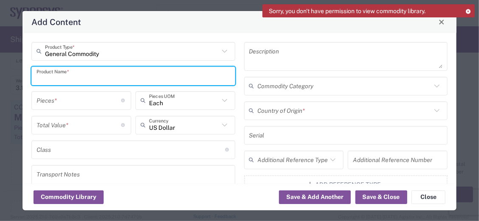
paste input "12-Layer Printed Circuit Board(PCB)"
type input "12-Layer Printed Circuit Board(PCB)"
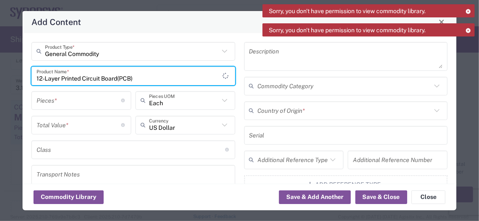
drag, startPoint x: 142, startPoint y: 79, endPoint x: 84, endPoint y: 68, distance: 59.8
click at [2, 73] on div "Add Content General Commodity Product Type * 12-Layer Printed Circuit Board(PCB…" at bounding box center [239, 110] width 479 height 221
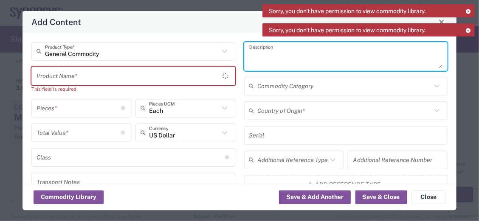
click at [294, 64] on textarea at bounding box center [346, 57] width 194 height 24
paste textarea "12-Layer Printed Circuit Board(PCB)"
type textarea "12-Layer Printed Circuit Board(PCB)"
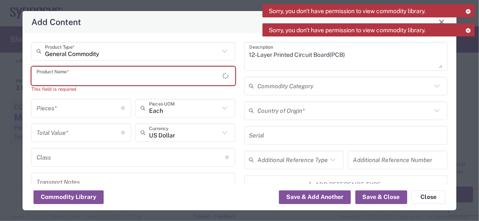
click at [90, 77] on input "text" at bounding box center [130, 75] width 187 height 15
paste input "MULTILOSS 224G ISI BOARD Rev A"
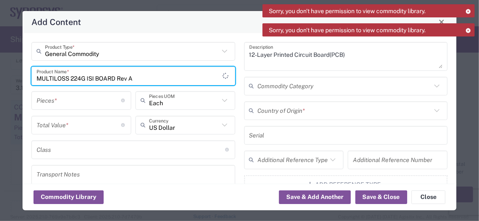
type input "MULTILOSS 224G ISI BOARD Rev A"
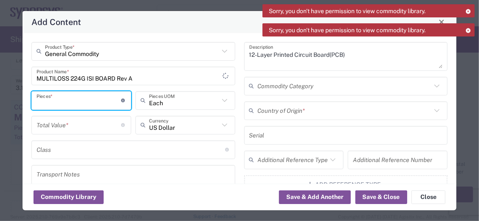
click at [73, 102] on input "number" at bounding box center [79, 100] width 85 height 15
type input "2"
click at [93, 127] on input "number" at bounding box center [79, 125] width 85 height 15
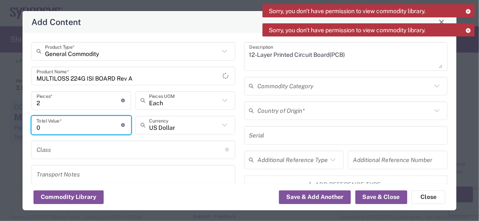
type input "0"
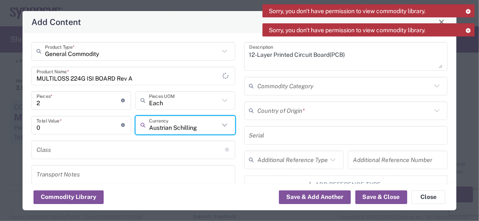
click at [212, 126] on input "Austrian Schilling" at bounding box center [184, 125] width 70 height 15
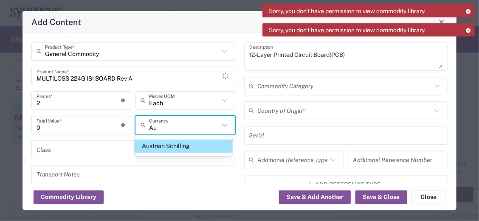
type input "A"
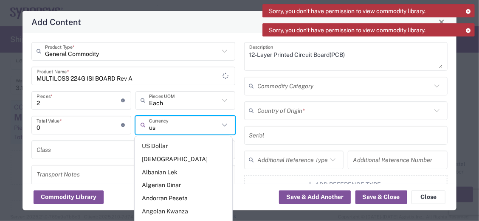
type input "u"
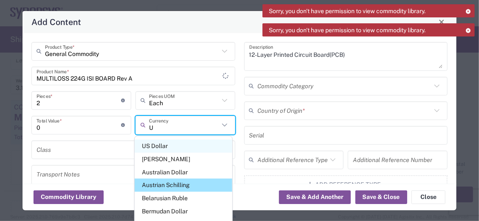
click at [153, 145] on span "US Dollar" at bounding box center [184, 146] width 98 height 13
type input "US Dollar"
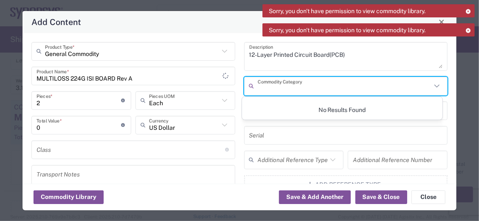
click at [322, 88] on input "text" at bounding box center [345, 86] width 174 height 15
click at [287, 88] on input "text" at bounding box center [345, 86] width 174 height 15
click at [187, 64] on div "General Commodity Product Type * MULTILOSS 224G ISI BOARD Rev A Product Name * …" at bounding box center [133, 177] width 213 height 271
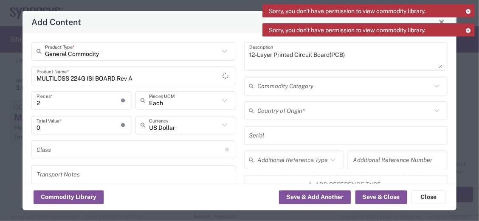
click at [306, 115] on input "text" at bounding box center [345, 110] width 174 height 15
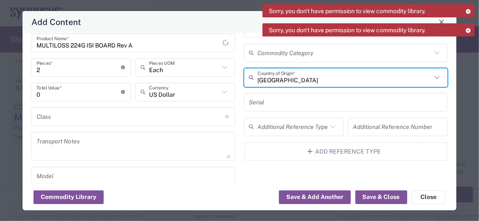
scroll to position [45, 0]
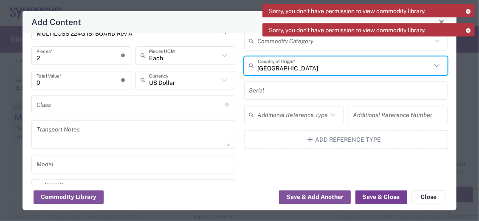
type input "[GEOGRAPHIC_DATA]"
click at [376, 196] on button "Save & Close" at bounding box center [382, 198] width 52 height 14
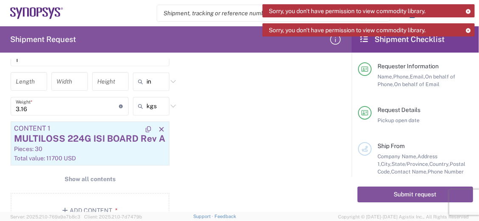
scroll to position [816, 0]
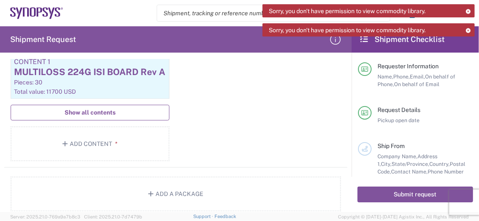
click at [91, 109] on span "Show all contents" at bounding box center [90, 113] width 51 height 8
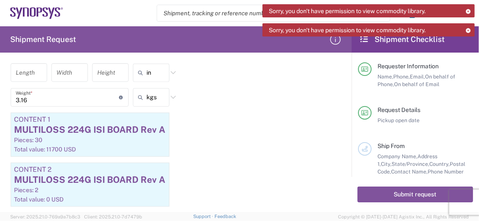
scroll to position [770, 0]
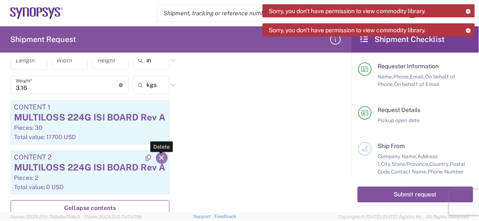
click at [161, 155] on icon "button" at bounding box center [162, 158] width 8 height 6
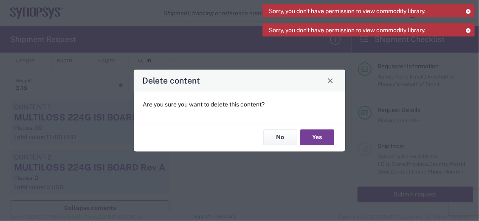
click at [311, 141] on button "Yes" at bounding box center [317, 138] width 34 height 16
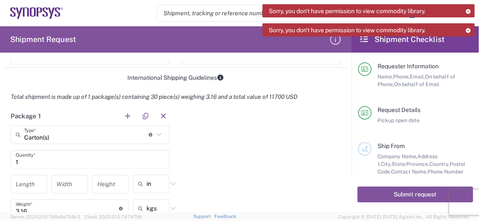
scroll to position [634, 0]
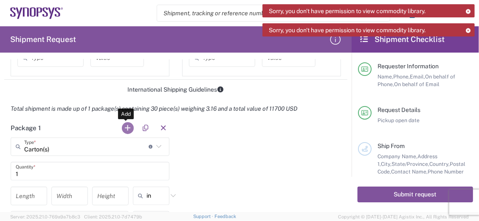
click at [127, 127] on button "button" at bounding box center [128, 128] width 12 height 12
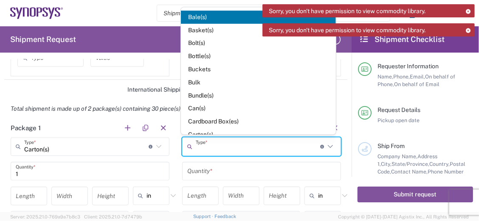
click at [255, 142] on input "text" at bounding box center [258, 147] width 125 height 15
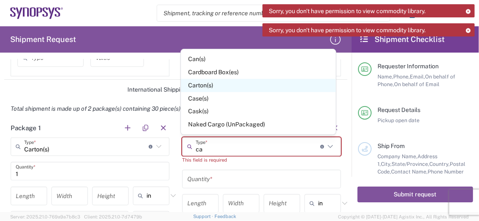
click at [207, 86] on span "Carton(s)" at bounding box center [258, 85] width 155 height 13
type input "Carton(s)"
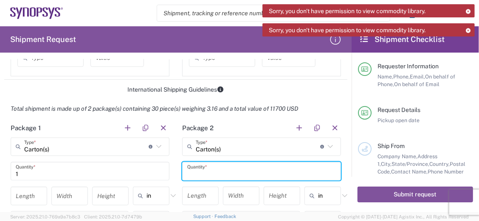
click at [212, 170] on input "text" at bounding box center [261, 171] width 149 height 15
type input "2"
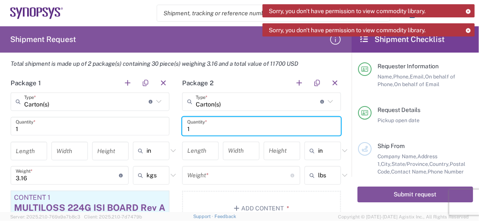
scroll to position [725, 0]
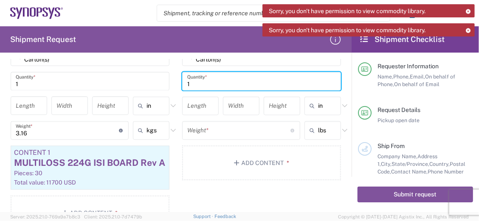
type input "1"
click at [206, 130] on input "number" at bounding box center [238, 130] width 103 height 15
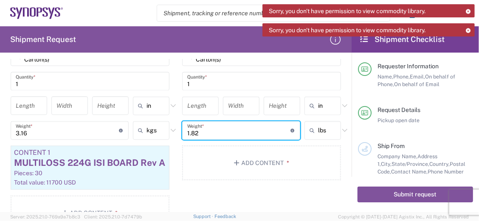
type input "1.82"
click at [314, 124] on icon at bounding box center [314, 131] width 8 height 14
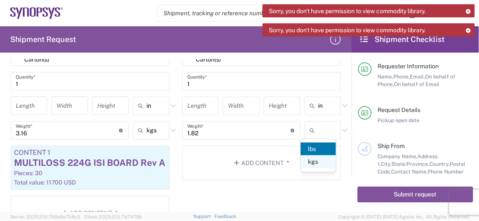
click at [317, 162] on span "kgs" at bounding box center [318, 162] width 35 height 13
type input "0.83"
type input "kgs"
click at [235, 160] on icon "button" at bounding box center [238, 163] width 8 height 6
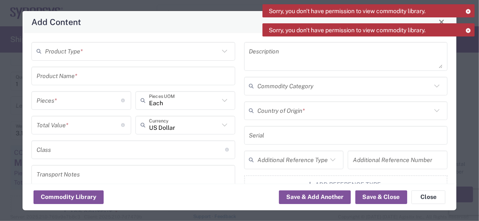
click at [71, 53] on input "text" at bounding box center [132, 51] width 174 height 15
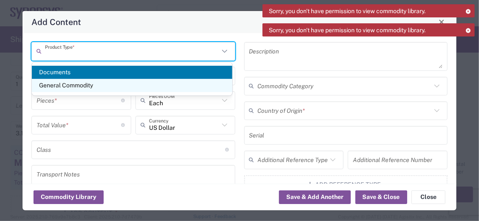
click at [59, 87] on span "General Commodity" at bounding box center [132, 85] width 201 height 13
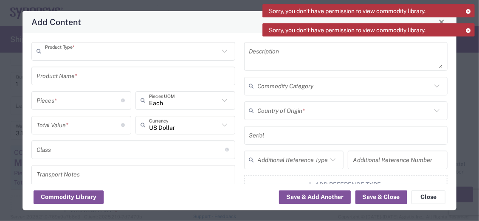
type input "General Commodity"
drag, startPoint x: 256, startPoint y: 51, endPoint x: 277, endPoint y: 59, distance: 21.6
click at [257, 51] on textarea at bounding box center [346, 57] width 194 height 24
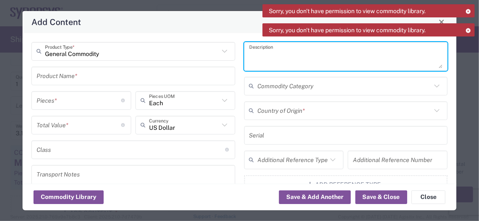
paste textarea "MULTILOSS 224G ISI BOARD Rev A"
type textarea "MULTILOSS 224G ISI BOARD Rev A"
drag, startPoint x: 349, startPoint y: 54, endPoint x: 161, endPoint y: 68, distance: 189.2
click at [161, 68] on div "General Commodity Product Type * Product Name * Pieces * Number of pieces insid…" at bounding box center [239, 177] width 425 height 271
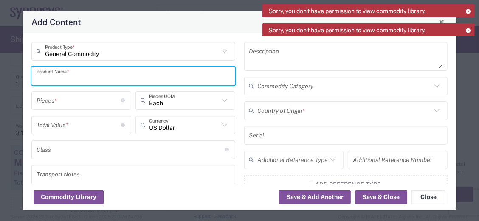
click at [65, 79] on input "text" at bounding box center [134, 75] width 194 height 15
paste input "MULTILOSS 224G ISI BOARD Rev A"
type input "MULTILOSS 224G ISI BOARD Rev A"
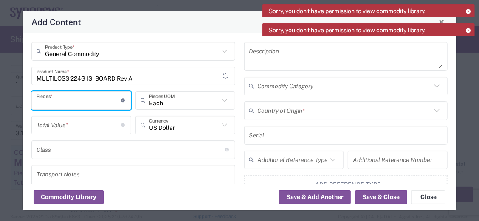
click at [69, 104] on input "number" at bounding box center [79, 100] width 85 height 15
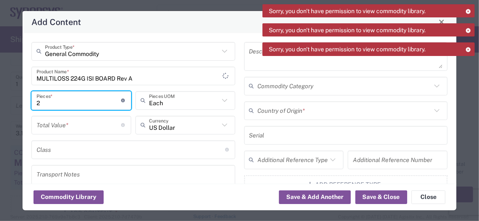
type input "2"
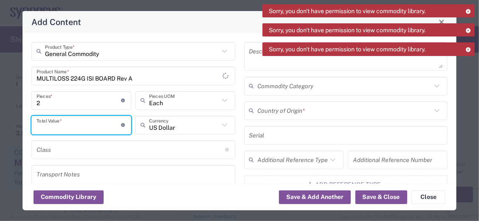
click at [75, 127] on input "number" at bounding box center [79, 125] width 85 height 15
type input "0"
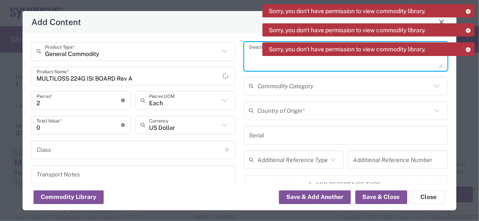
click at [254, 65] on textarea at bounding box center [346, 57] width 194 height 24
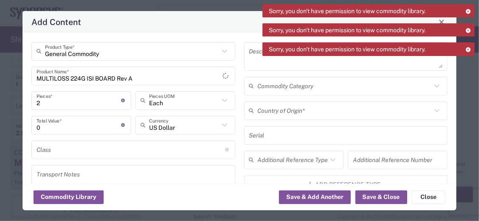
click at [470, 8] on div "Sorry, you don't have permission to view commodity library." at bounding box center [369, 10] width 212 height 13
click at [471, 9] on icon at bounding box center [469, 11] width 6 height 5
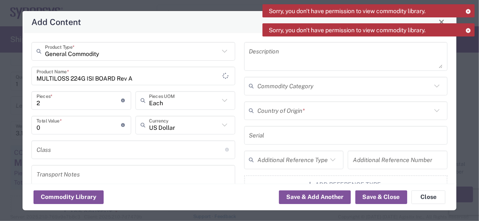
click at [469, 9] on icon at bounding box center [469, 11] width 6 height 5
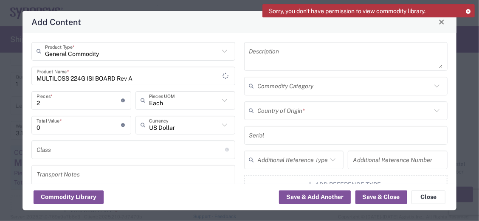
click at [470, 9] on icon at bounding box center [469, 11] width 6 height 5
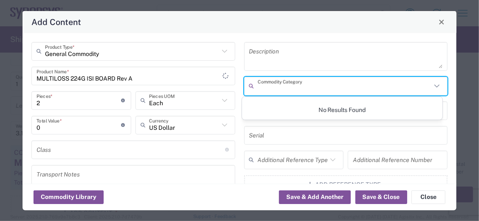
click at [320, 89] on input "text" at bounding box center [345, 86] width 174 height 15
click at [322, 89] on input "text" at bounding box center [345, 86] width 174 height 15
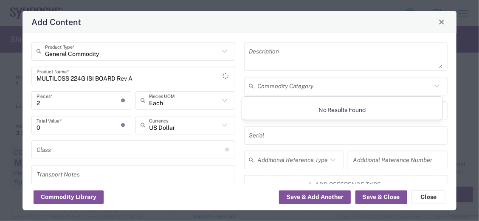
click at [215, 115] on div "Each Pieces UOM" at bounding box center [185, 103] width 104 height 25
click at [303, 115] on input "text" at bounding box center [345, 110] width 174 height 15
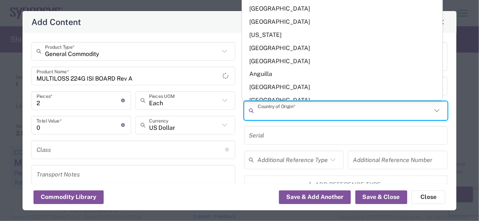
type input "c"
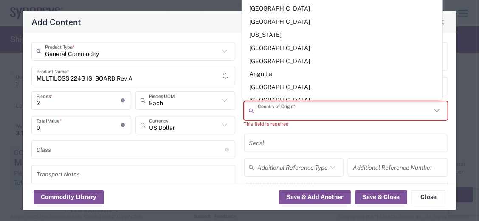
type input "ㄏ"
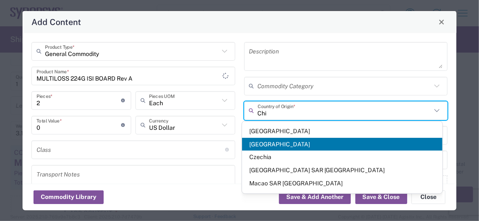
click at [276, 144] on span "[GEOGRAPHIC_DATA]" at bounding box center [342, 144] width 201 height 13
type input "[GEOGRAPHIC_DATA]"
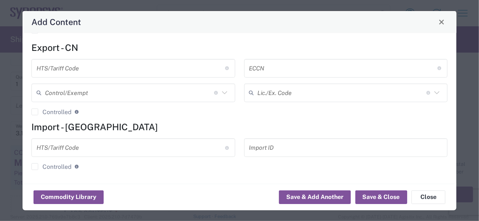
scroll to position [274, 0]
click at [379, 198] on button "Save & Close" at bounding box center [382, 198] width 52 height 14
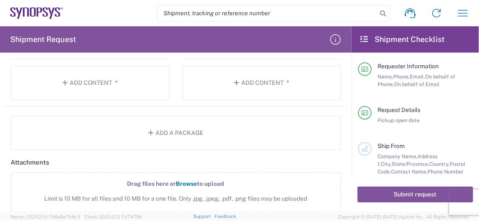
scroll to position [765, 0]
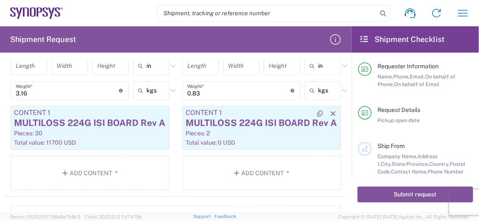
click at [282, 124] on div "MULTILOSS 224G ISI BOARD Rev A" at bounding box center [262, 123] width 152 height 13
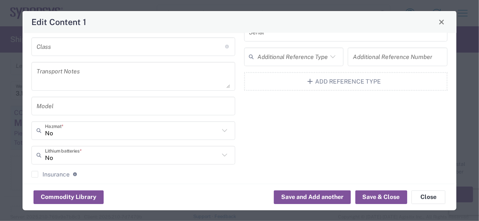
scroll to position [45, 0]
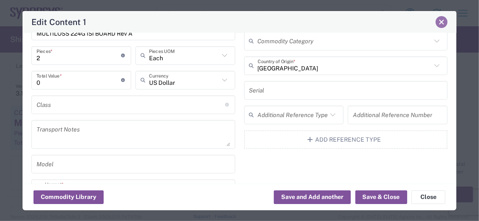
click at [442, 22] on span "Close" at bounding box center [442, 22] width 6 height 6
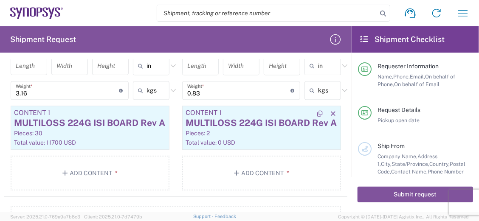
scroll to position [719, 0]
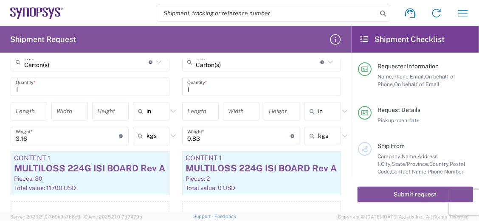
click at [190, 138] on input "0.83" at bounding box center [238, 136] width 103 height 15
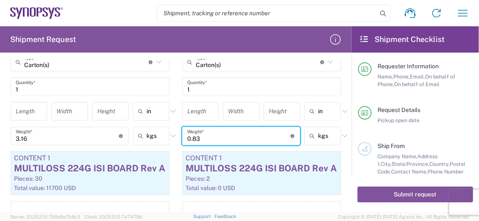
drag, startPoint x: 209, startPoint y: 133, endPoint x: 102, endPoint y: 143, distance: 107.9
click at [31, 132] on div "Package 1 Carton(s) Type * Material used to package goods Cardboard Box(es) Car…" at bounding box center [175, 138] width 343 height 209
type input "1.82"
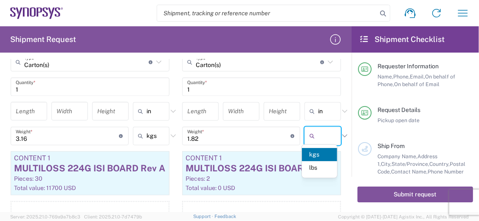
click at [314, 155] on span "kgs" at bounding box center [319, 154] width 35 height 13
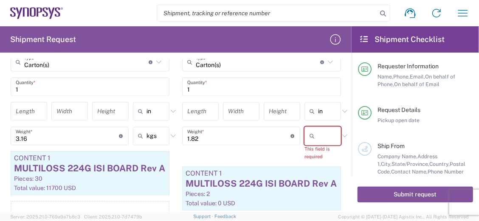
click at [319, 135] on div at bounding box center [323, 136] width 37 height 19
drag, startPoint x: 314, startPoint y: 166, endPoint x: 315, endPoint y: 155, distance: 11.1
click at [315, 155] on ul "kgs lbs" at bounding box center [319, 161] width 35 height 26
click at [315, 155] on span "kgs" at bounding box center [319, 154] width 35 height 13
type input "kgs"
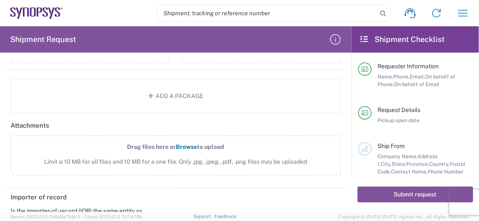
scroll to position [901, 0]
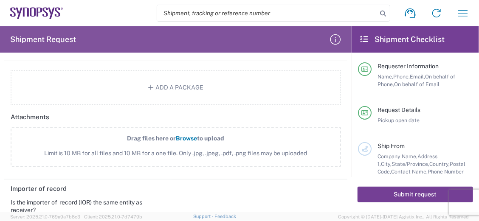
click at [395, 192] on button "Submit request" at bounding box center [416, 195] width 116 height 16
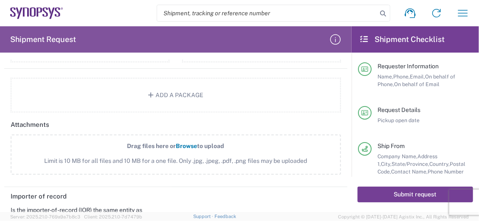
scroll to position [908, 0]
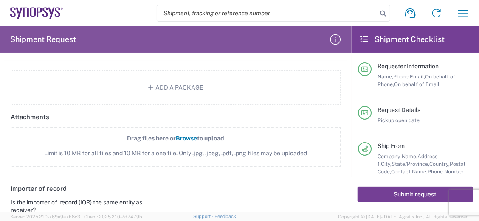
click at [419, 192] on button "Submit request" at bounding box center [416, 195] width 116 height 16
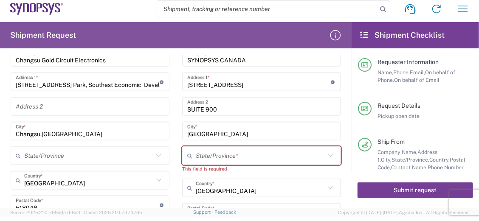
scroll to position [410, 0]
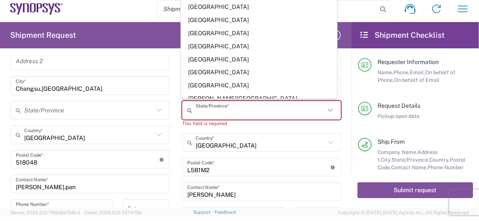
click at [243, 110] on input "text" at bounding box center [260, 110] width 129 height 15
type input "m"
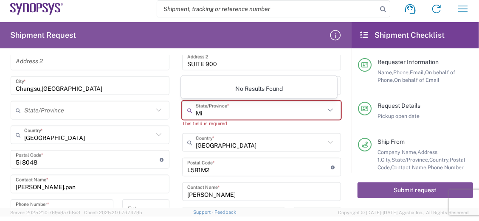
type input "M"
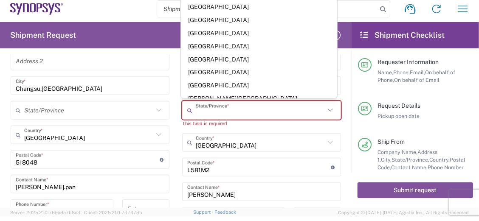
click at [157, 105] on icon at bounding box center [158, 110] width 11 height 11
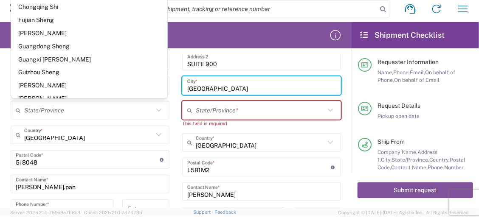
drag, startPoint x: 231, startPoint y: 85, endPoint x: 214, endPoint y: 90, distance: 17.6
click at [149, 81] on div "Ship From Location Aachen DE04 Agrate Brianza IT01 Aschheim DE02 Atlanta US60 A…" at bounding box center [175, 121] width 343 height 374
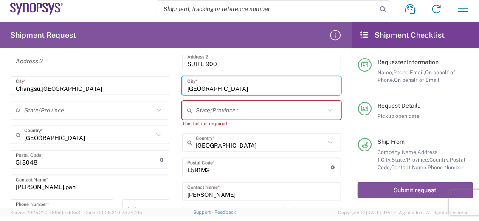
click at [214, 106] on input "text" at bounding box center [260, 110] width 129 height 15
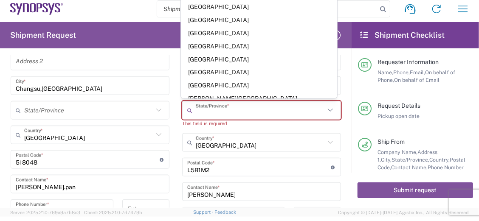
paste input "MISSISSAUGA"
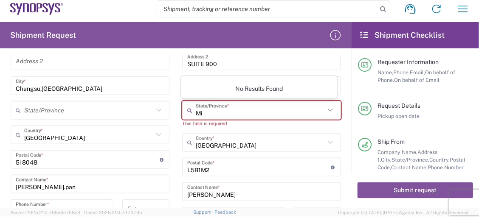
type input "M"
type input "p"
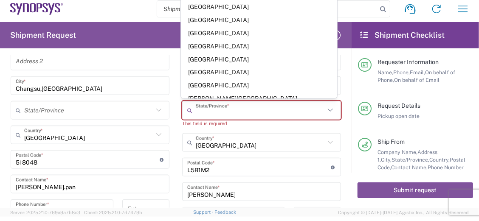
type input "ㄟ"
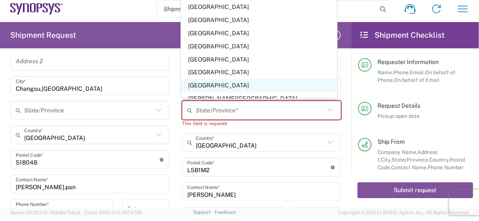
click at [211, 88] on span "[GEOGRAPHIC_DATA]" at bounding box center [259, 85] width 156 height 13
type input "[GEOGRAPHIC_DATA]"
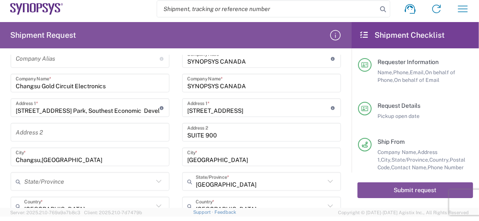
scroll to position [319, 0]
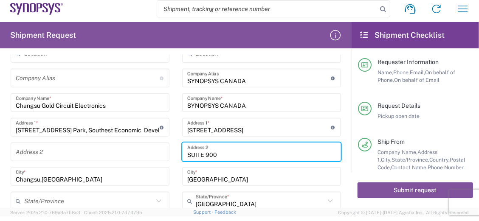
drag, startPoint x: 243, startPoint y: 153, endPoint x: 113, endPoint y: 145, distance: 130.3
click at [113, 145] on div "Ship From Location Aachen DE04 Agrate Brianza IT01 Aschheim DE02 Atlanta US60 A…" at bounding box center [175, 208] width 343 height 366
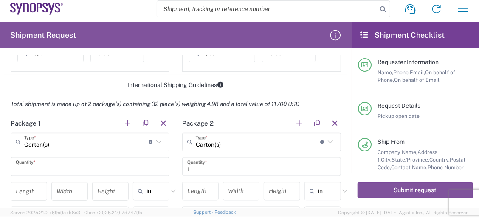
scroll to position [637, 0]
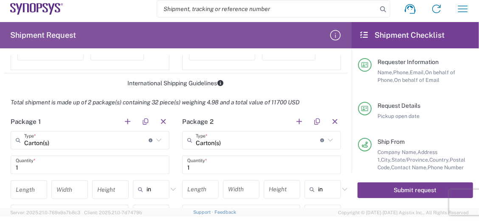
click at [413, 190] on button "Submit request" at bounding box center [416, 191] width 116 height 16
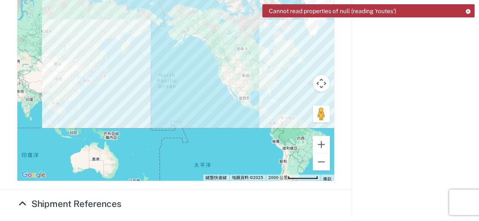
scroll to position [317, 0]
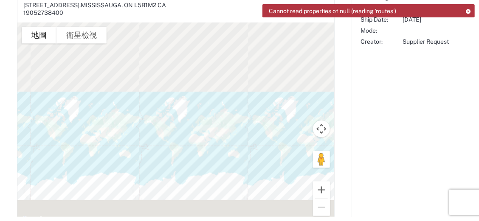
click at [375, 122] on agx-shipment-overview-widget "Customer Information Account: Synopsys Location: Headquarters USSV Carrier Info…" at bounding box center [415, 74] width 127 height 686
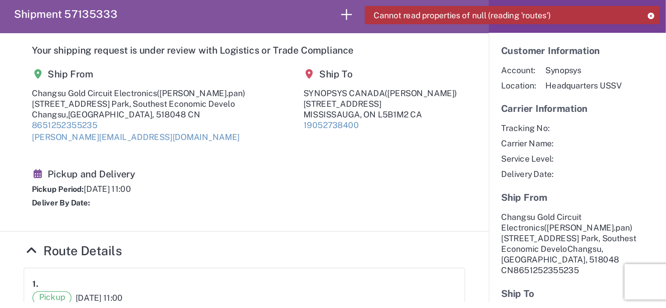
scroll to position [0, 0]
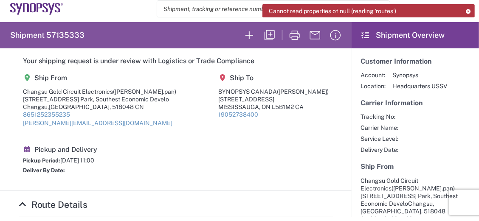
click at [471, 10] on icon at bounding box center [469, 11] width 6 height 5
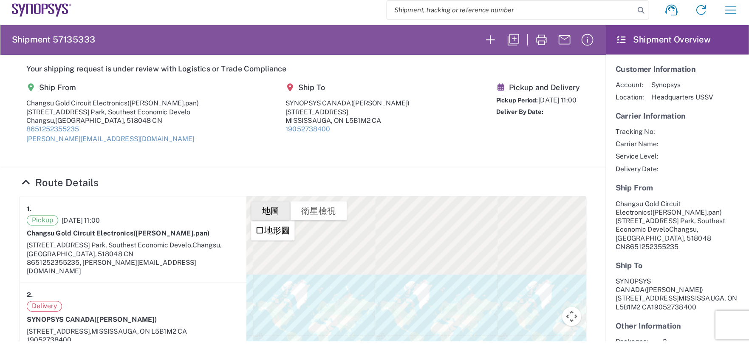
scroll to position [5, 0]
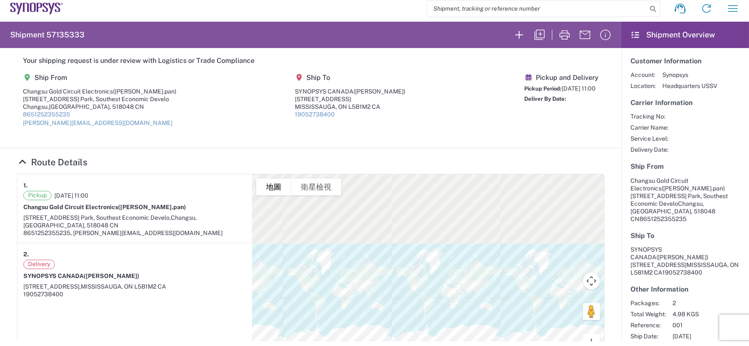
click at [395, 145] on section "Your shipping request is under review with Logistics or Trade Compliance Ship F…" at bounding box center [311, 98] width 622 height 100
